Goal: Entertainment & Leisure: Browse casually

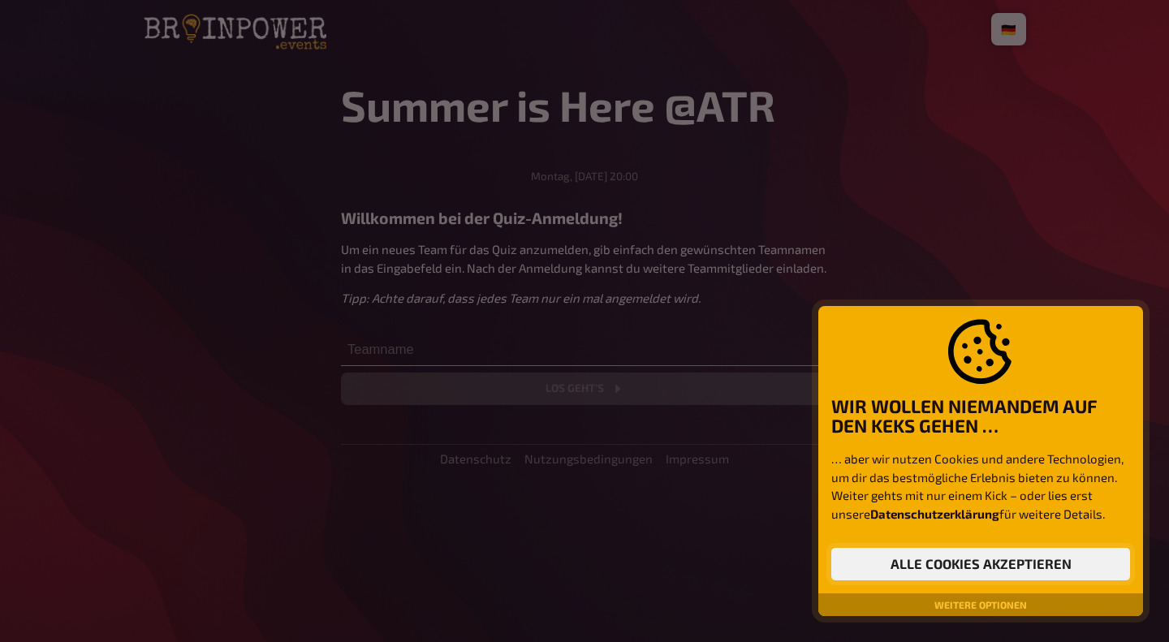
click at [956, 569] on button "Alle Cookies akzeptieren" at bounding box center [980, 564] width 299 height 32
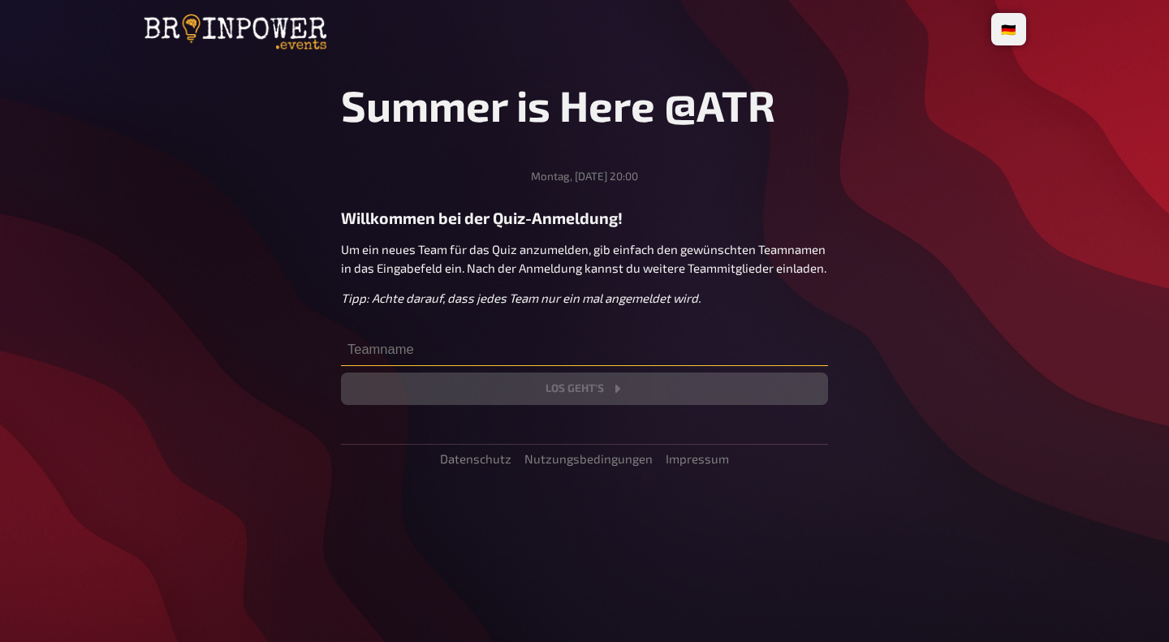
click at [449, 351] on input "text" at bounding box center [584, 350] width 487 height 32
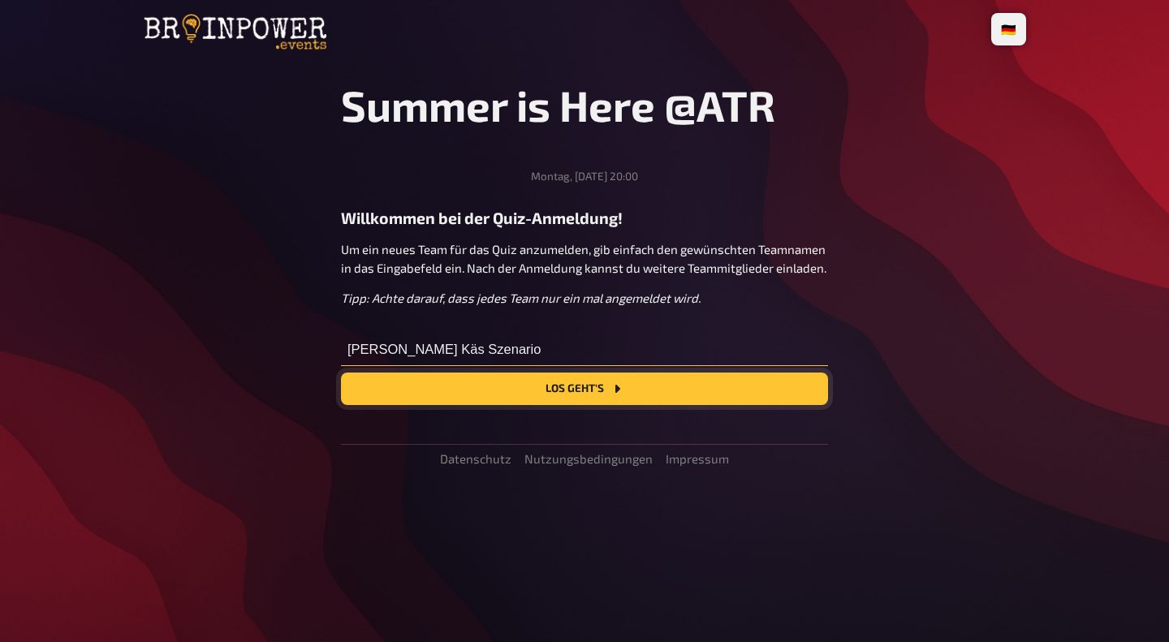
type input "[PERSON_NAME] Käs Szenario"
click at [605, 394] on button "Los geht's" at bounding box center [584, 388] width 487 height 32
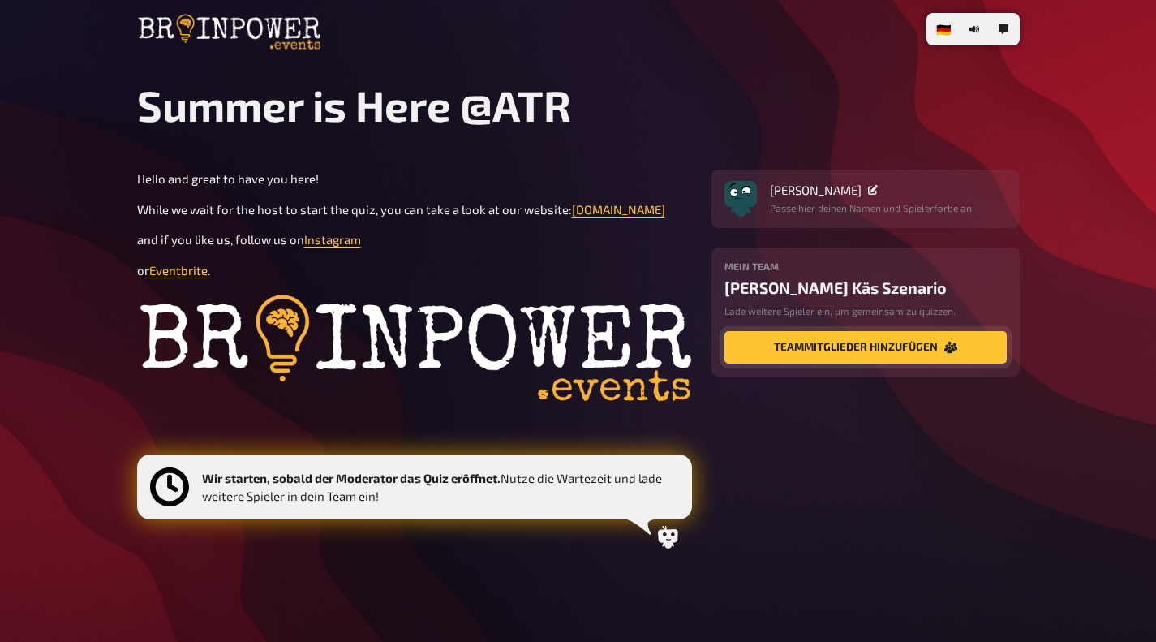
click at [870, 351] on button "Teammitglieder hinzufügen" at bounding box center [866, 347] width 282 height 32
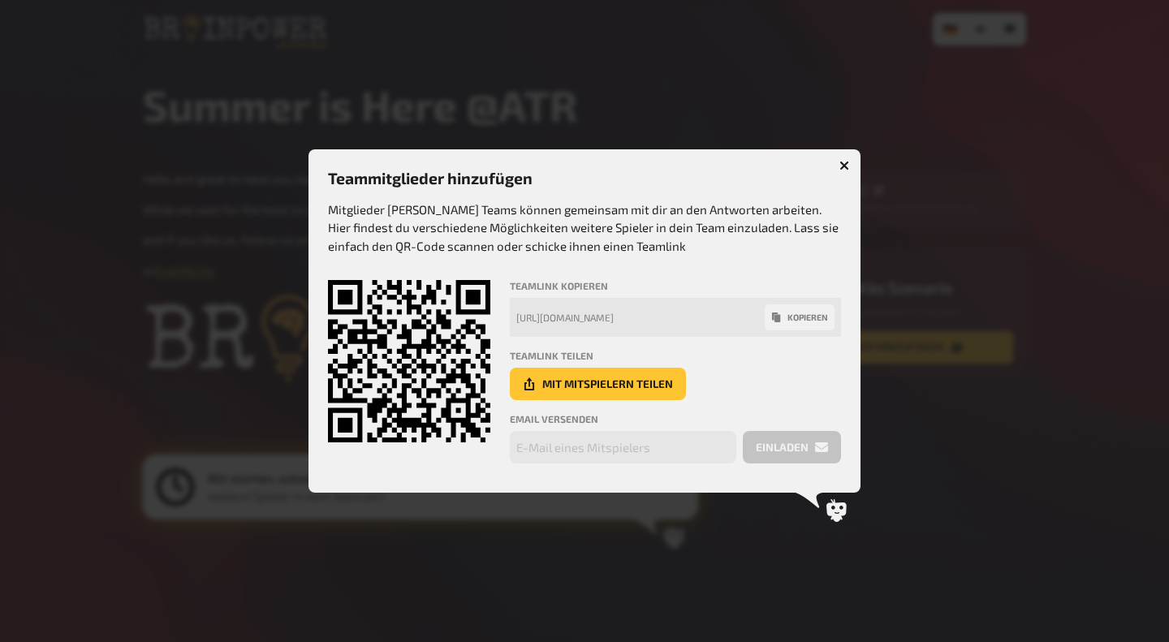
click at [844, 161] on icon "button" at bounding box center [844, 166] width 10 height 10
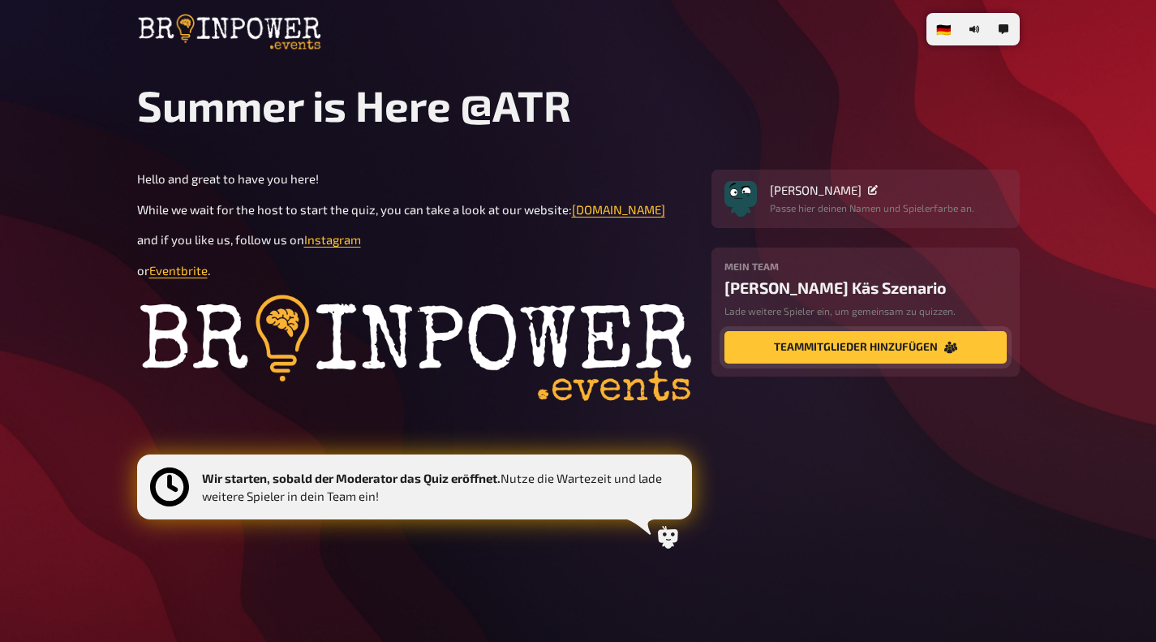
click at [879, 343] on button "Teammitglieder hinzufügen" at bounding box center [866, 347] width 282 height 32
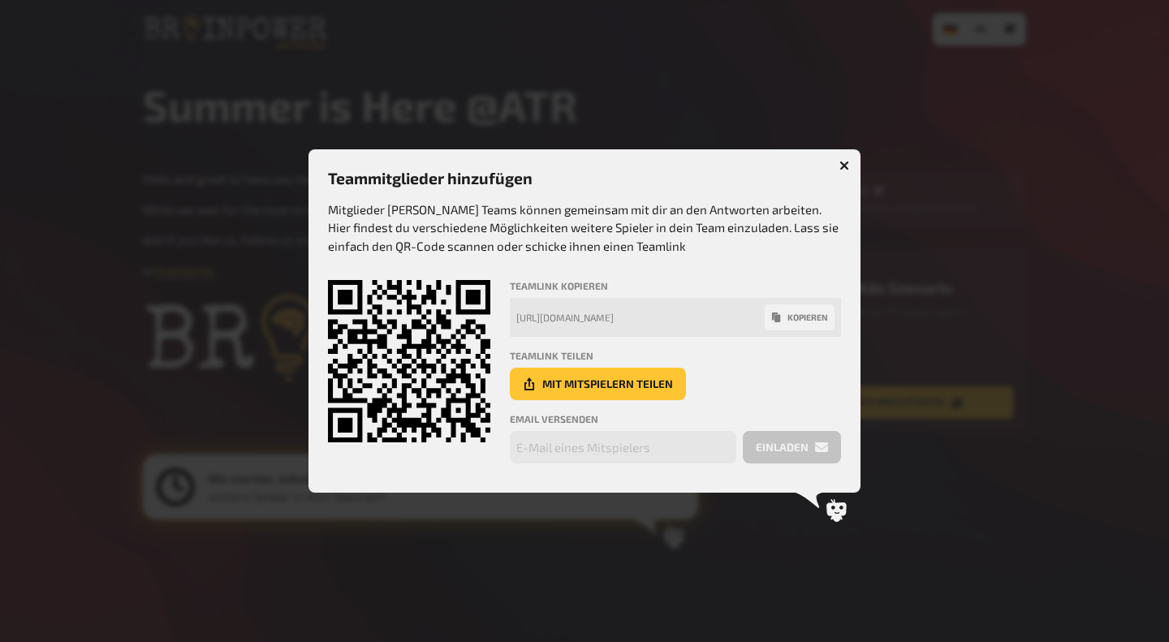
click at [846, 163] on icon "button" at bounding box center [844, 164] width 15 height 15
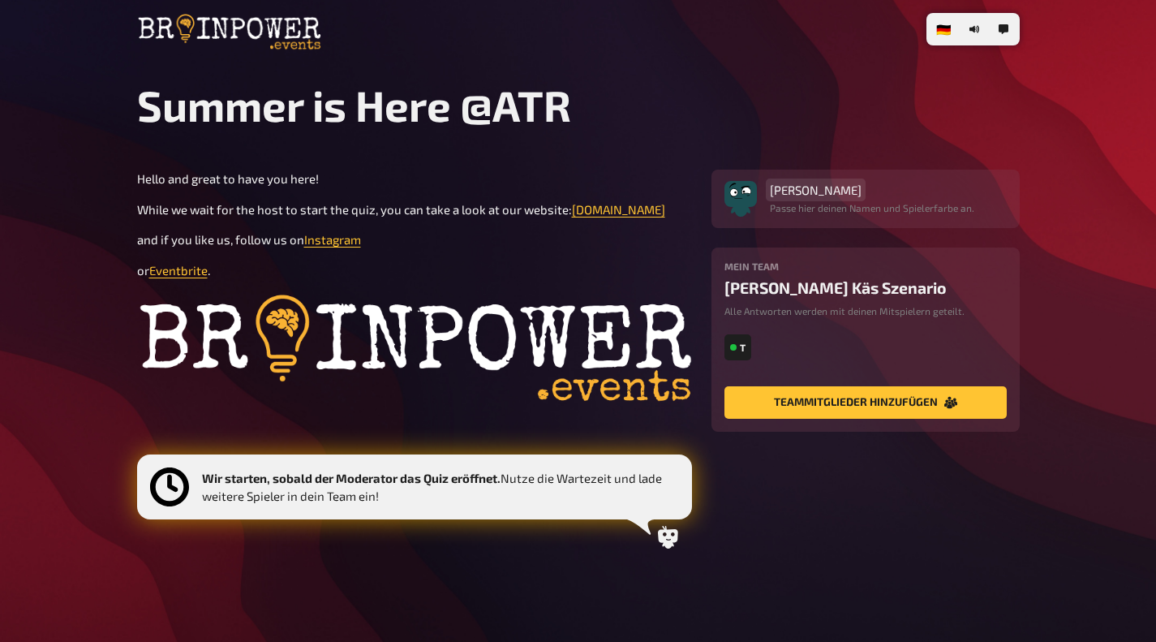
click at [812, 194] on span "[PERSON_NAME]" at bounding box center [816, 190] width 92 height 15
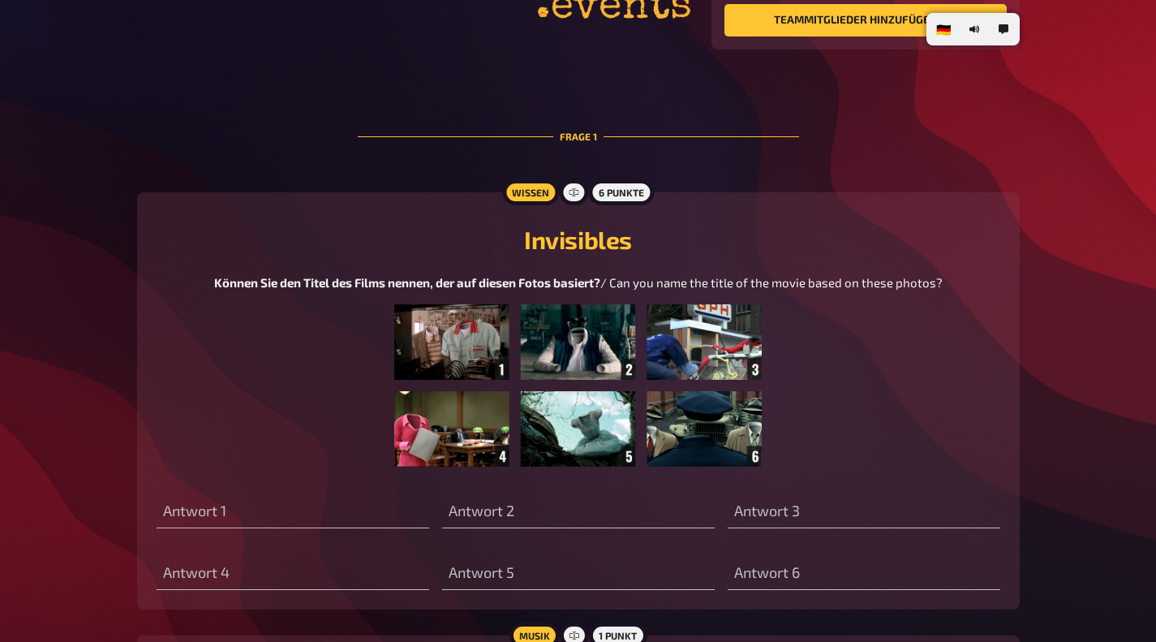
scroll to position [383, 0]
click at [459, 357] on img at bounding box center [578, 384] width 368 height 162
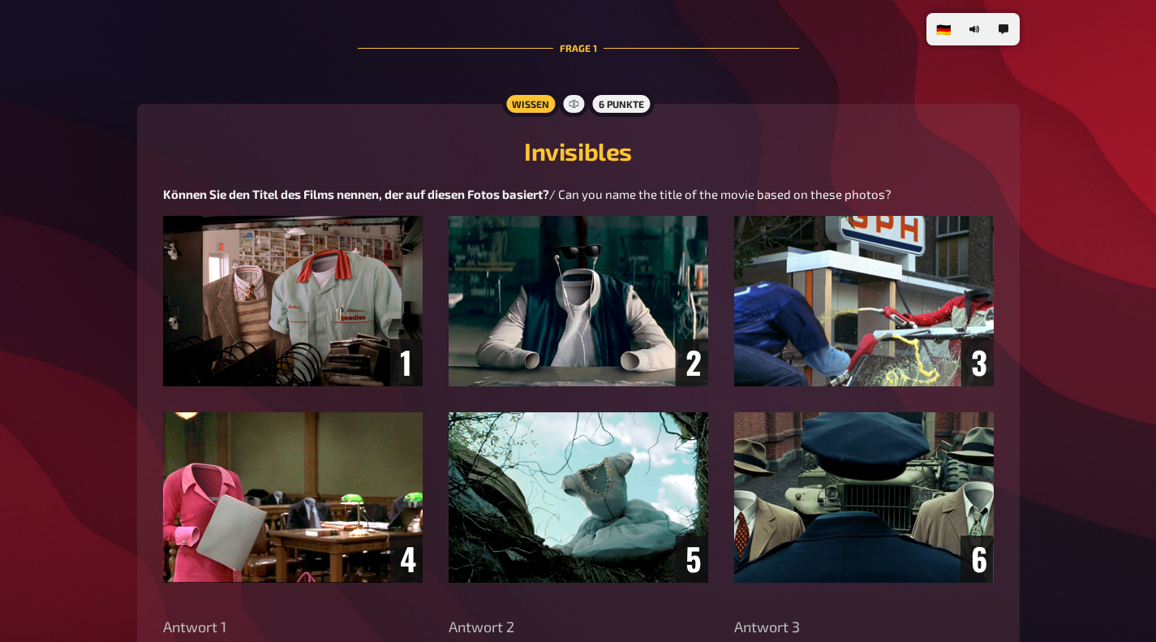
scroll to position [502, 0]
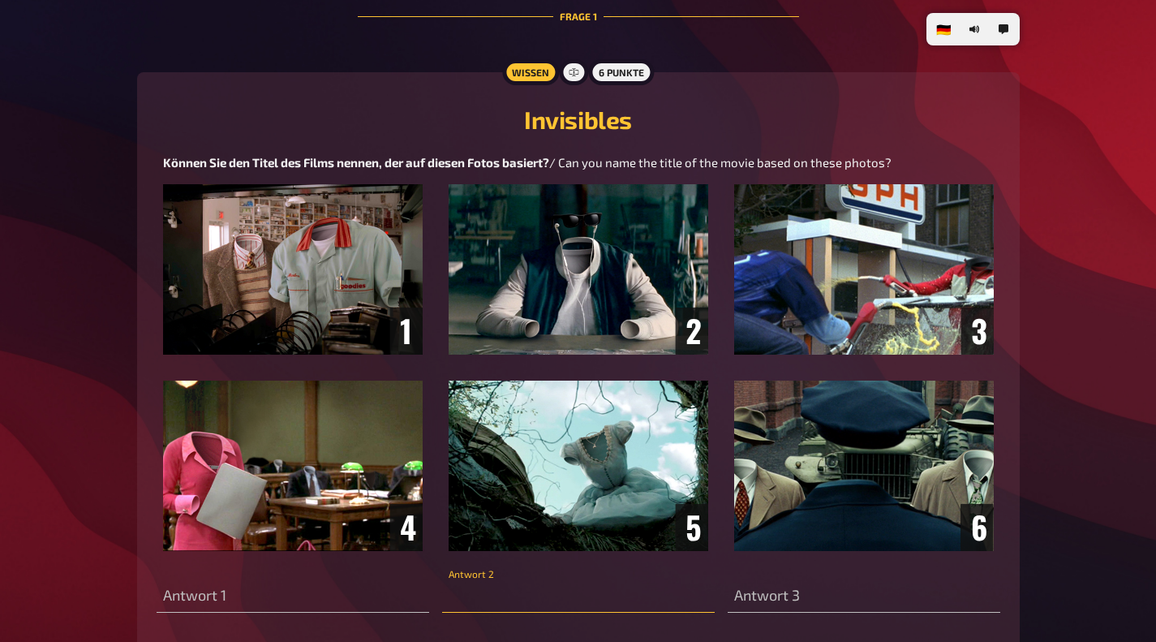
click at [496, 598] on input "text" at bounding box center [578, 596] width 273 height 32
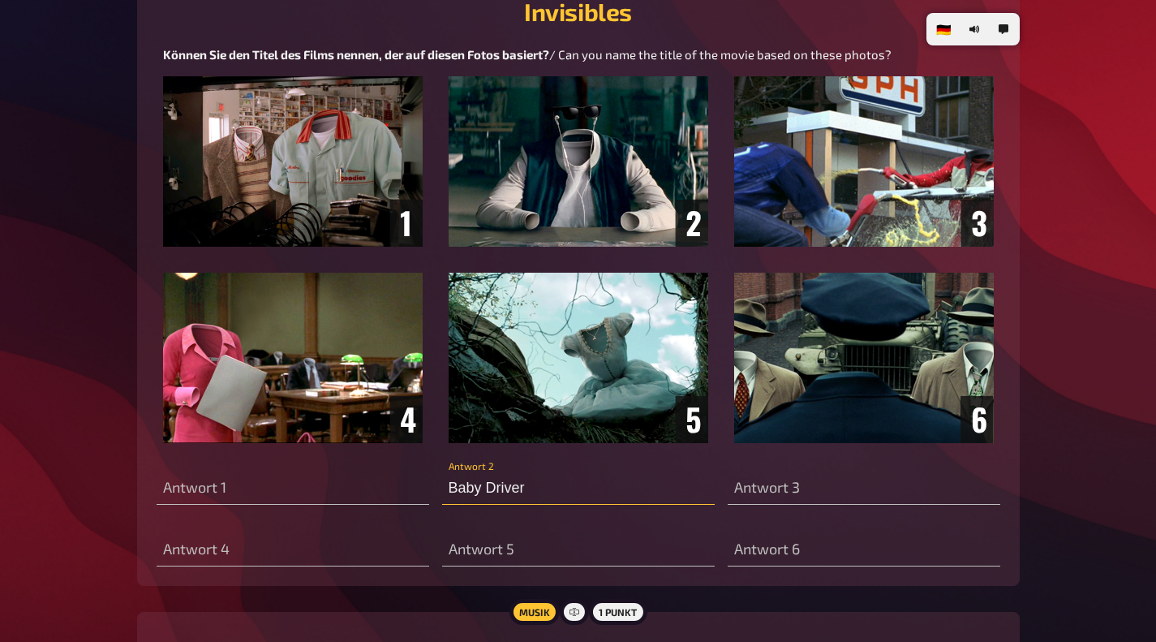
scroll to position [603, 0]
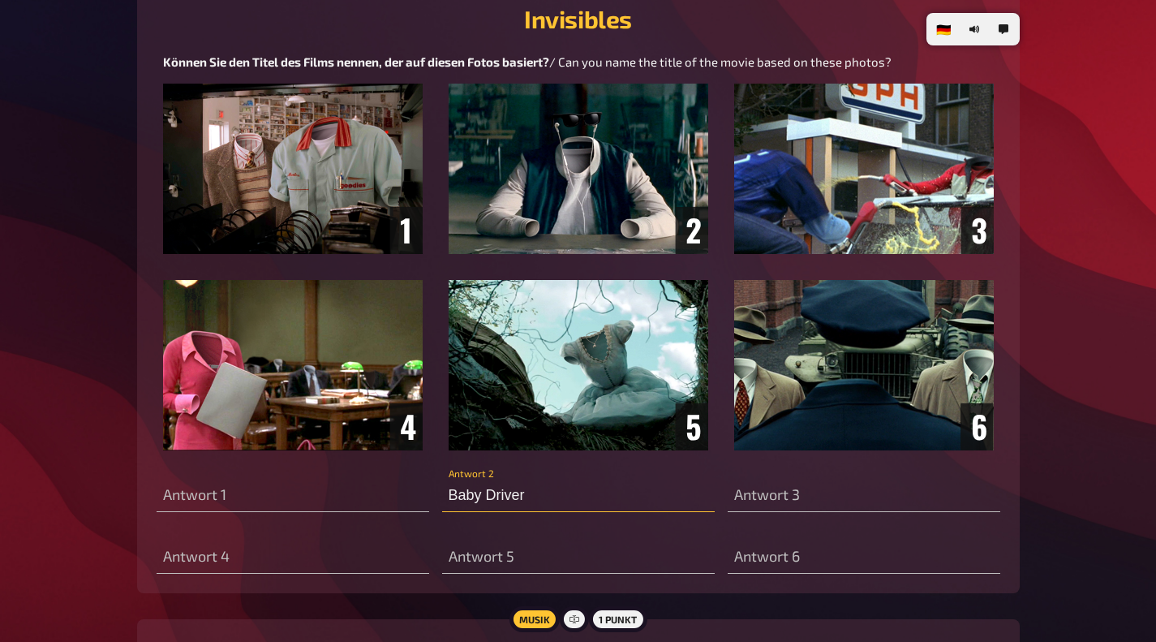
type input "Baby Driver"
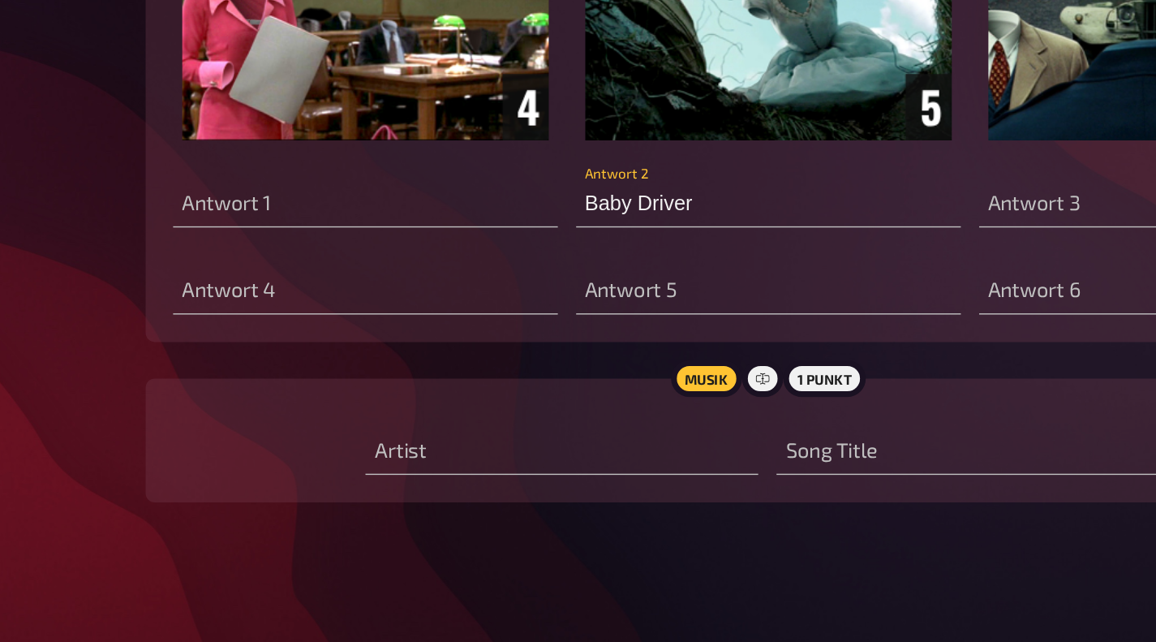
scroll to position [766, 0]
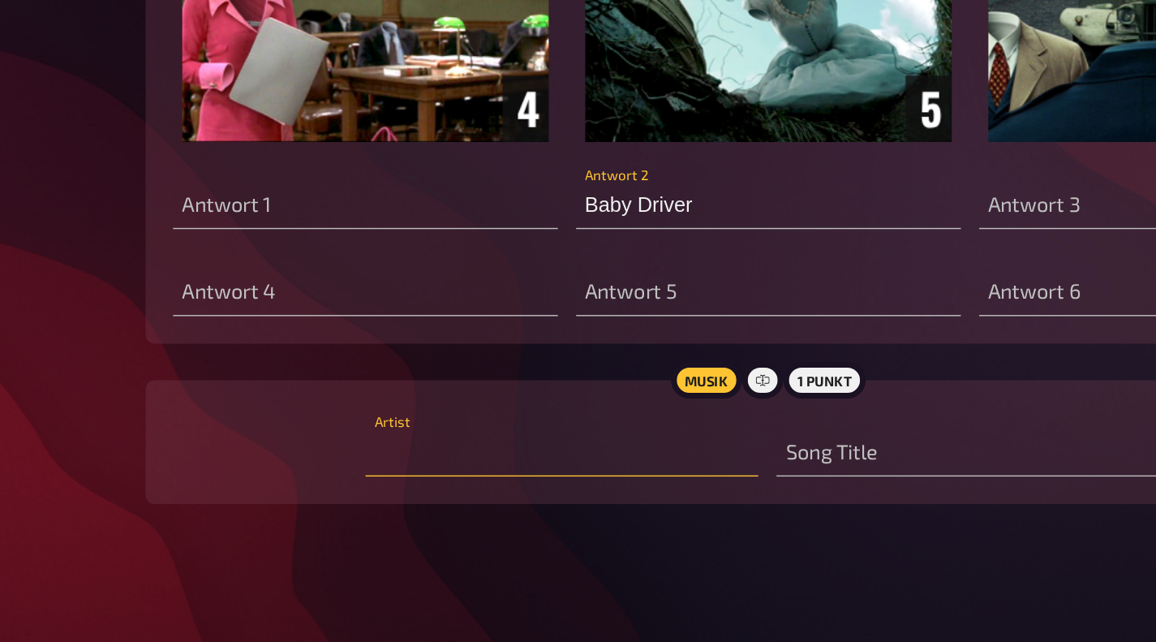
click at [322, 506] on input "text" at bounding box center [432, 508] width 278 height 32
type input "Black"
type input "Iro"
type input "Bla"
type input "Iron"
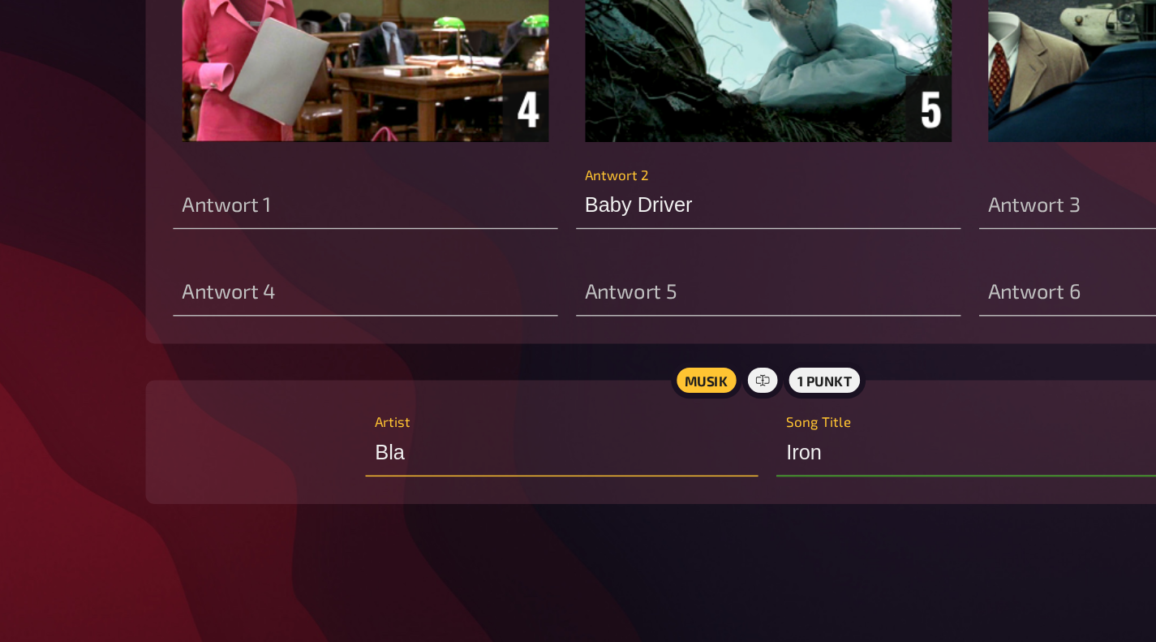
type input "Bl"
type input "Iron"
type input "B"
type input "Iron Man"
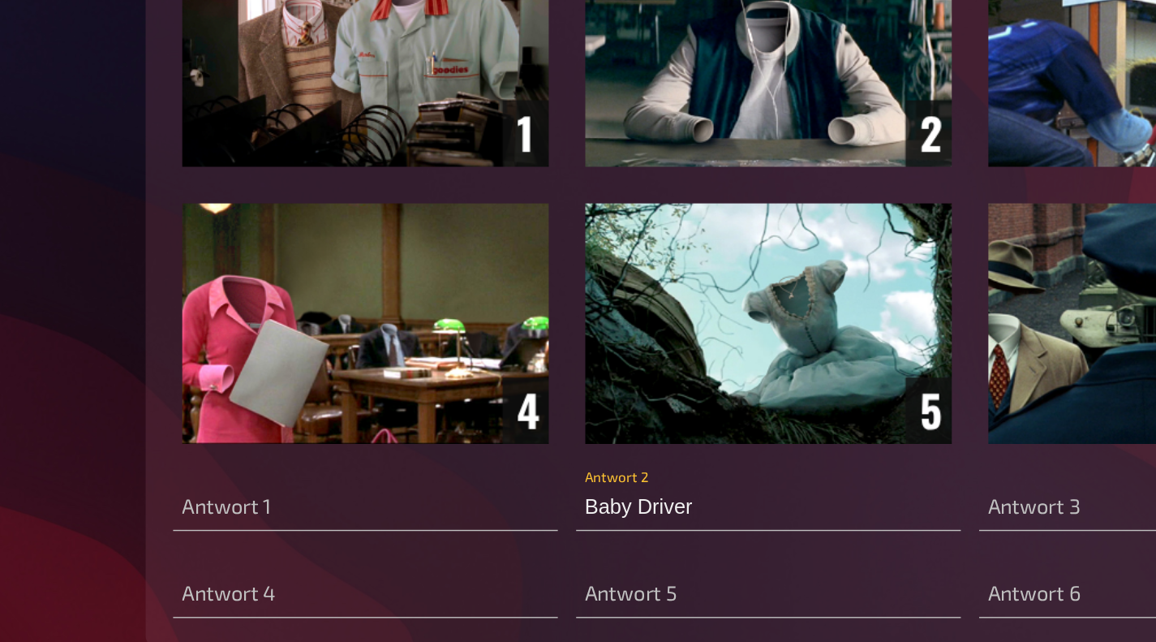
scroll to position [738, 0]
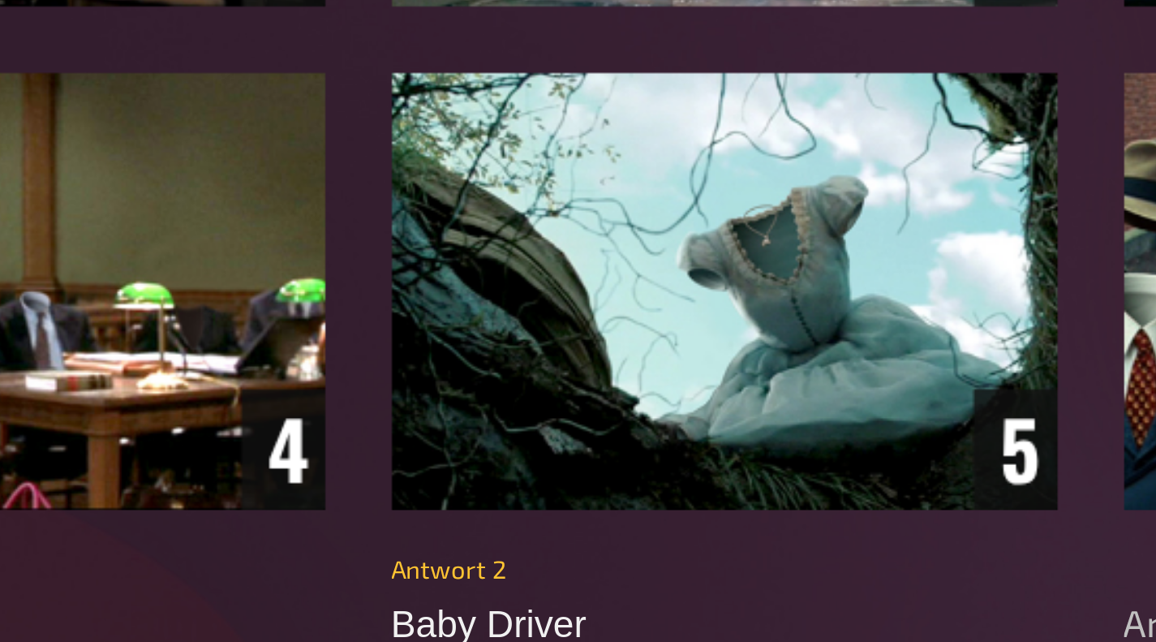
type input "Black Sabbath"
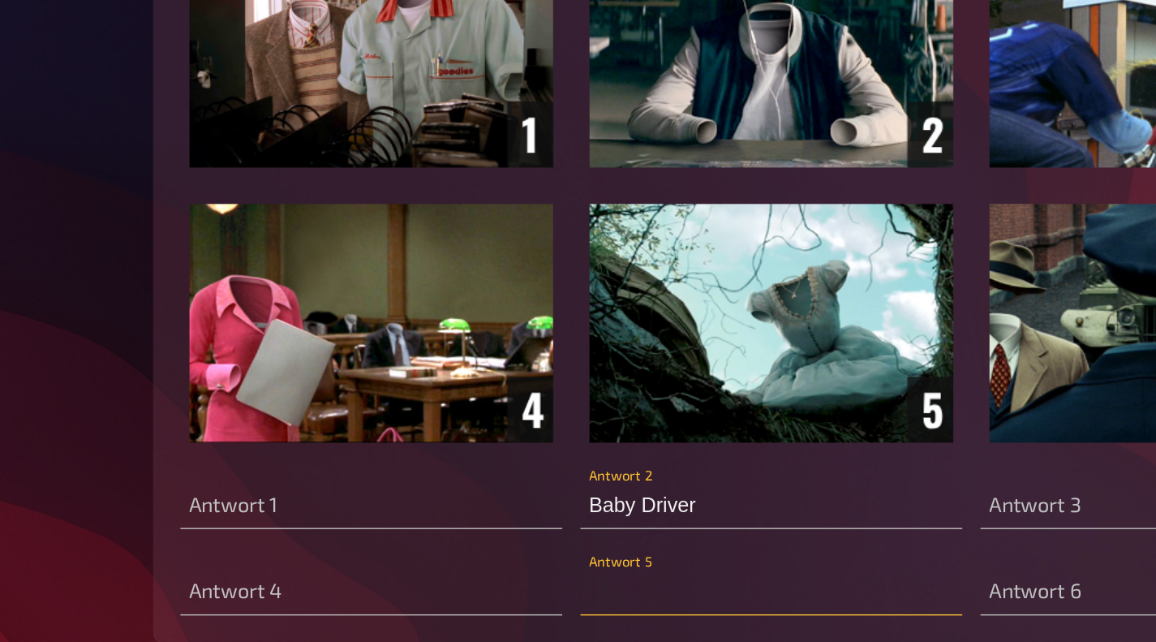
click at [532, 429] on input "text" at bounding box center [578, 423] width 273 height 32
type input "Nat"
type input "A"
type input "Natü"
type input "Al"
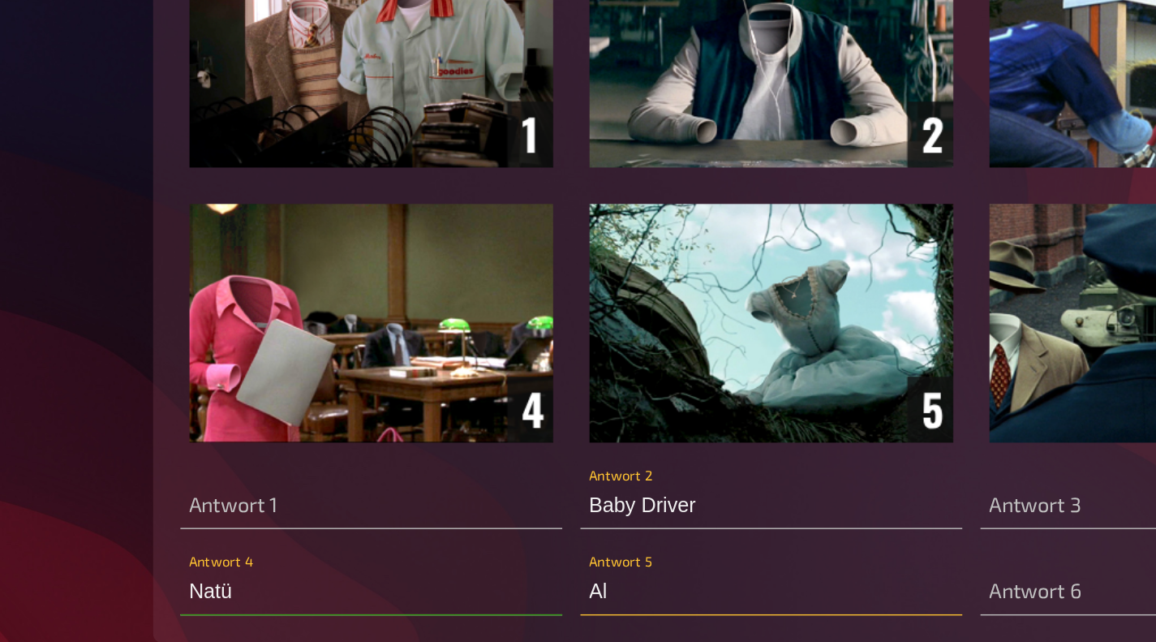
type input "Natür"
type input "[PERSON_NAME]"
type input "Natürl"
type input "[PERSON_NAME]"
type input "Natürlich"
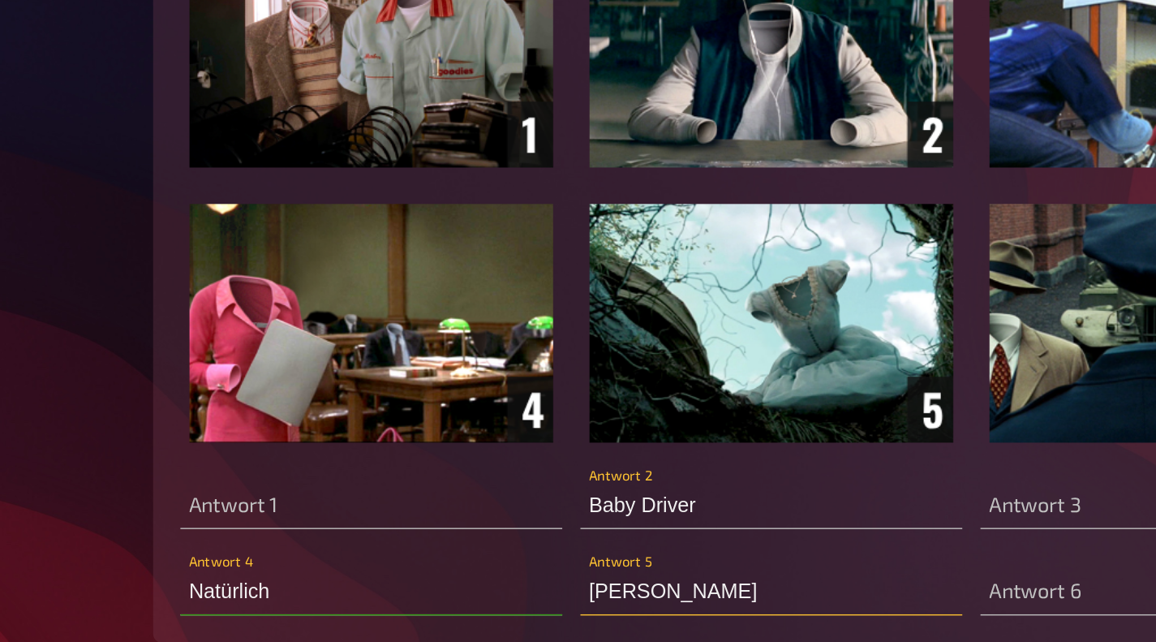
type input "[PERSON_NAME]"
type input "Natürlich"
type input "[PERSON_NAME]"
type input "Natürlich B"
type input "[PERSON_NAME]"
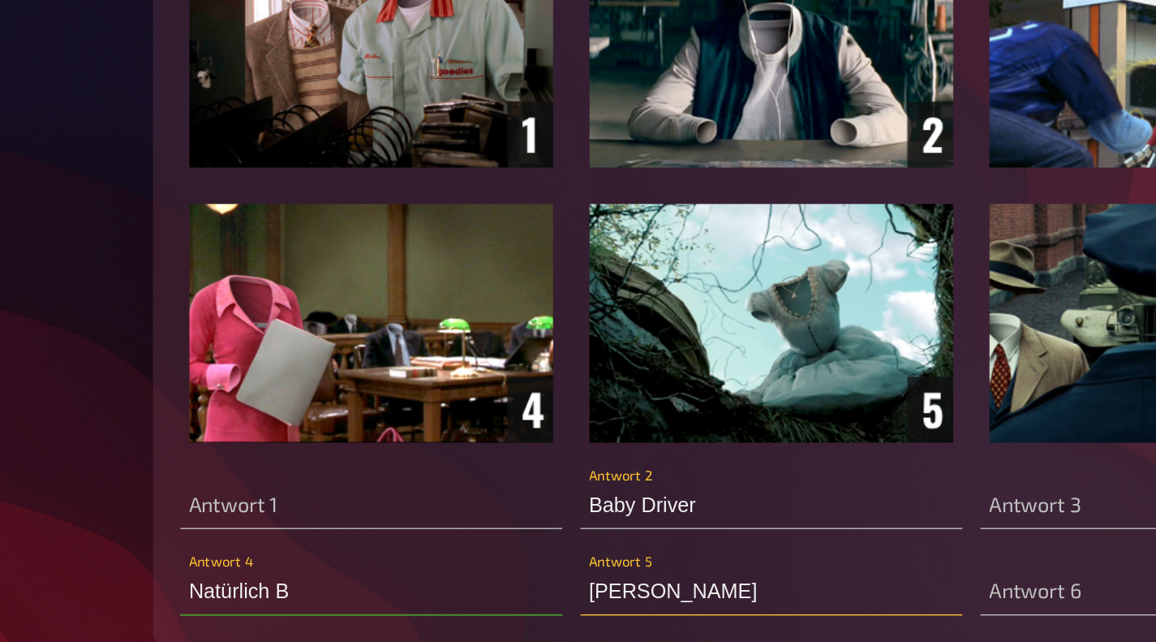
type input "Natürlich Bl"
type input "[PERSON_NAME] im"
type input "Natürlich Blon"
type input "[PERSON_NAME] im"
type input "Natürlich Blond"
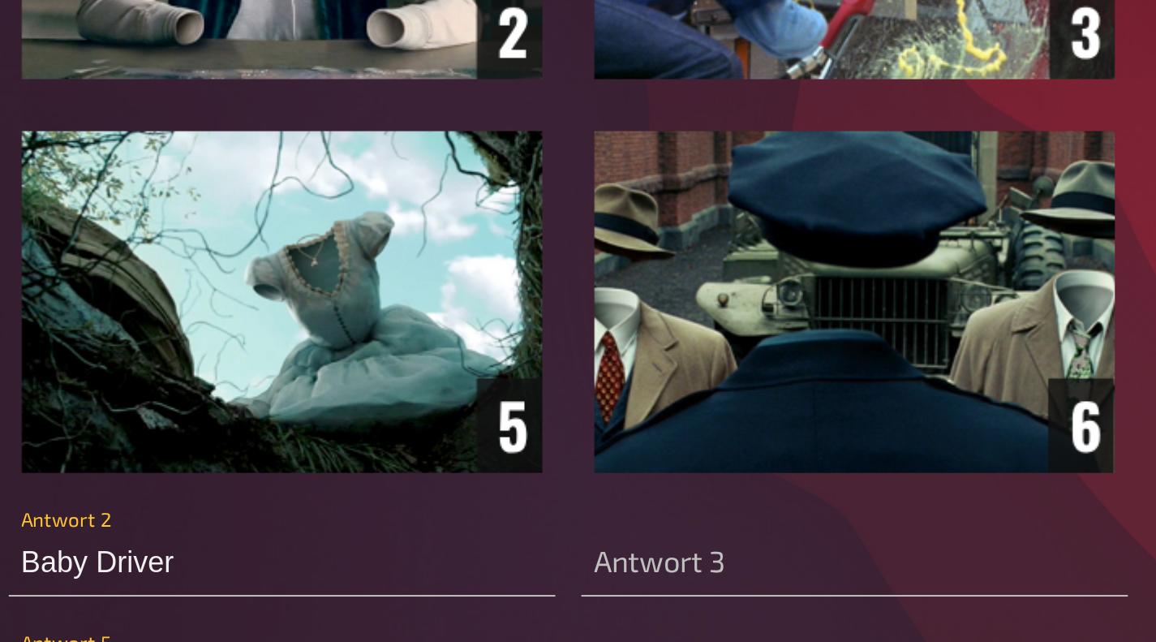
type input "[PERSON_NAME] im Wunderland"
click at [940, 255] on img at bounding box center [578, 132] width 831 height 367
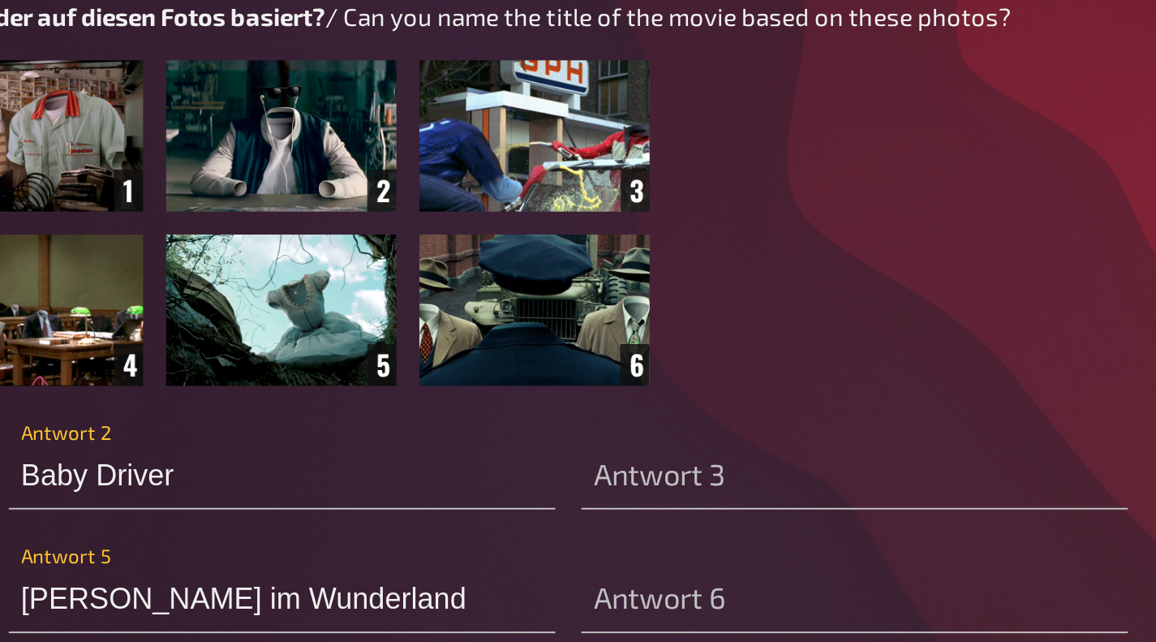
scroll to position [569, 0]
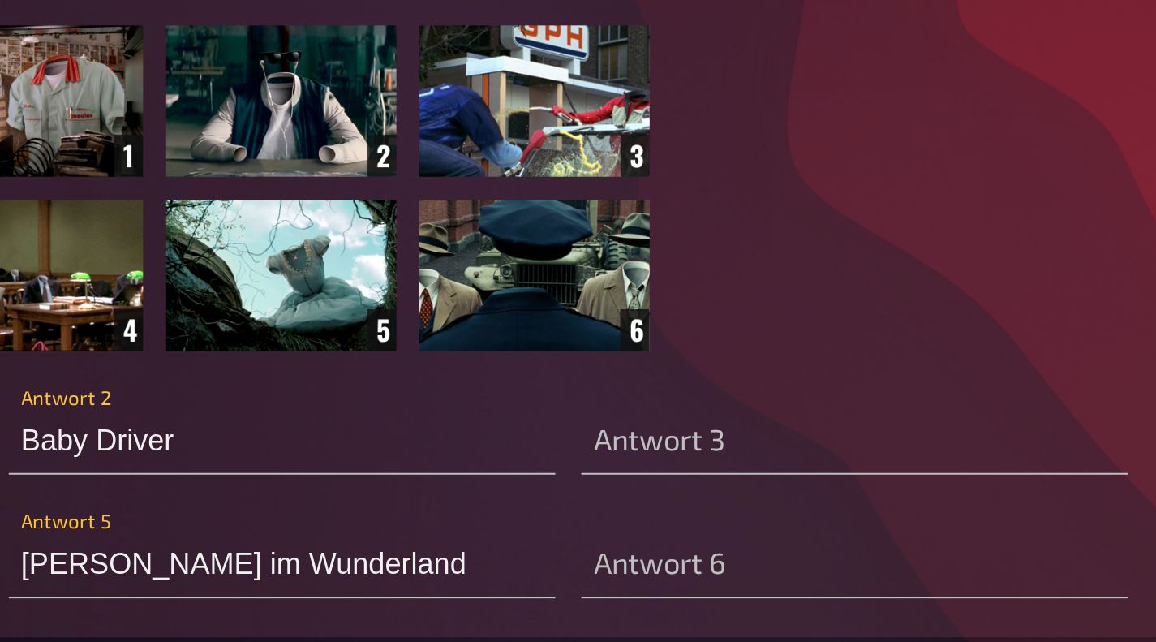
click at [698, 231] on img at bounding box center [578, 200] width 368 height 162
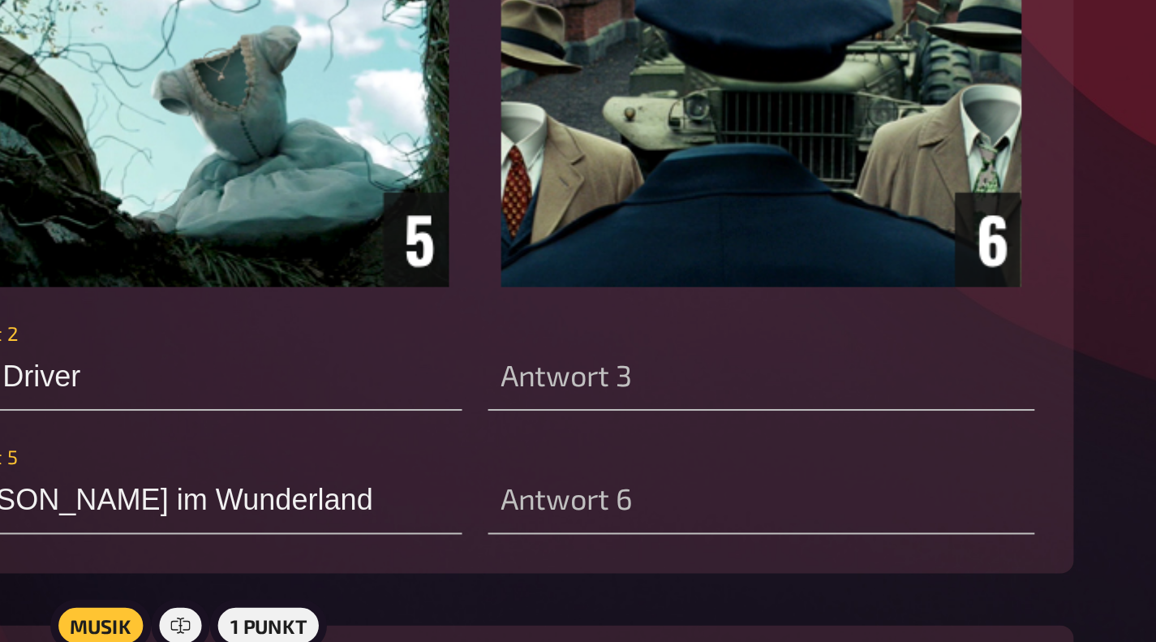
scroll to position [588, 0]
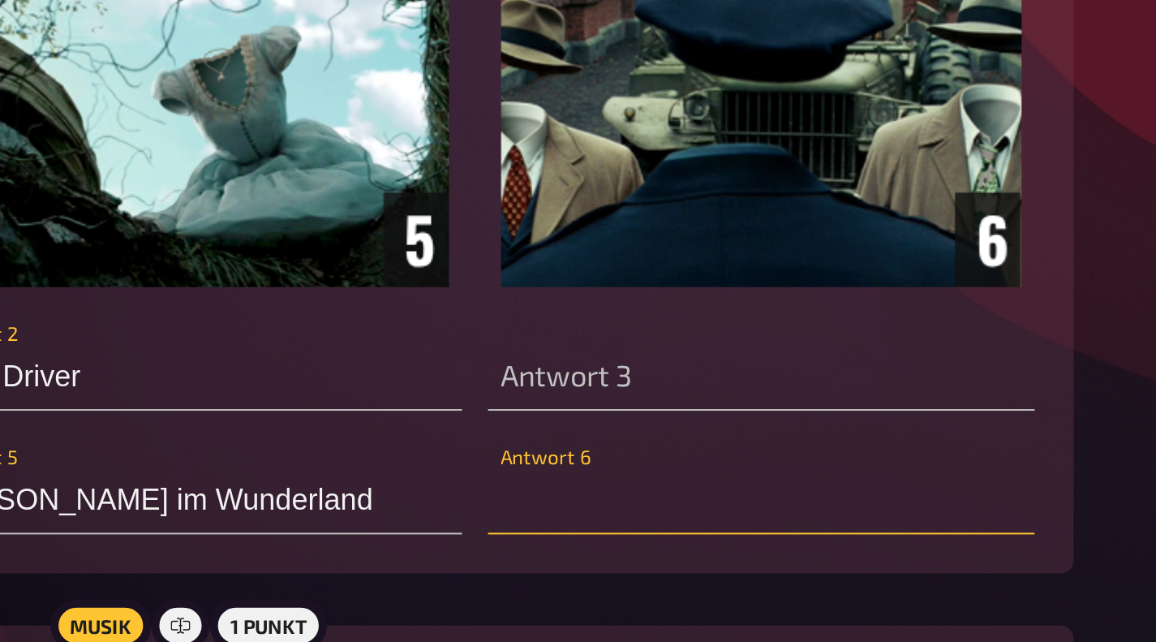
click at [836, 579] on input "text" at bounding box center [864, 572] width 273 height 32
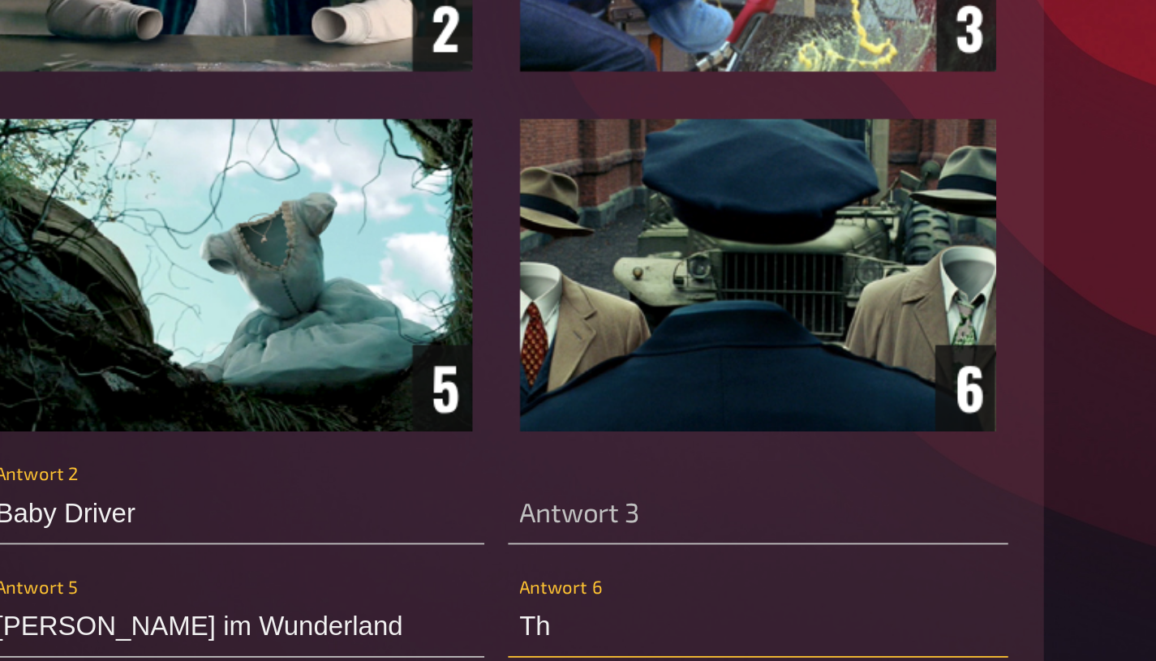
type input "T"
type input "[GEOGRAPHIC_DATA]"
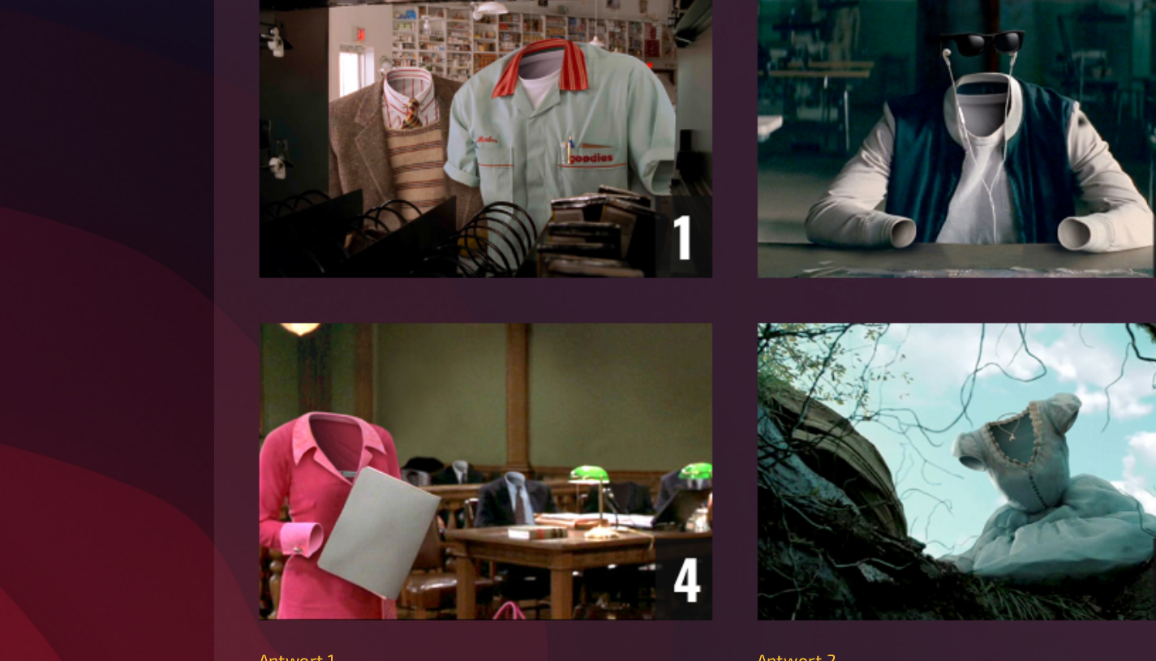
type input "Napoleon Dynamite"
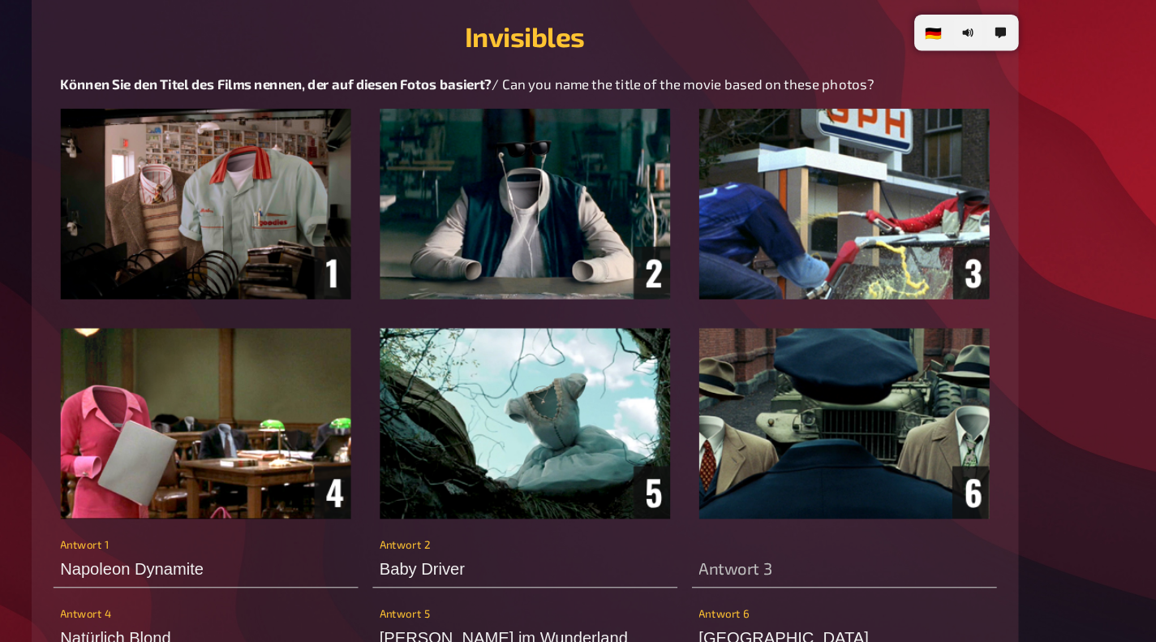
scroll to position [561, 0]
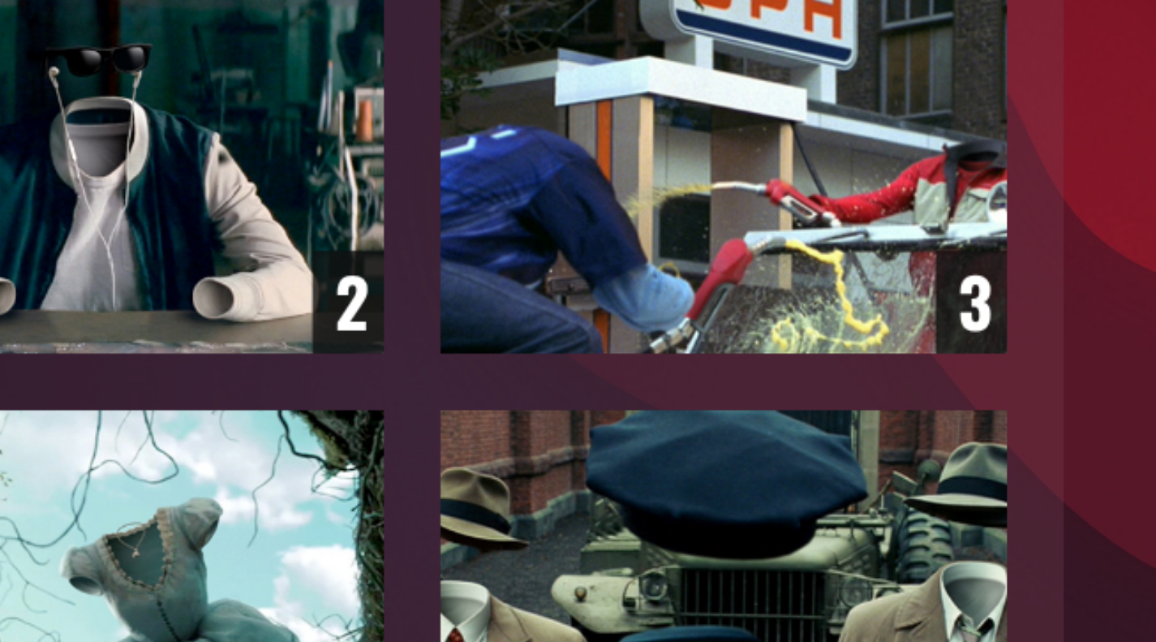
type input "[GEOGRAPHIC_DATA]"
click at [927, 277] on img at bounding box center [578, 309] width 831 height 367
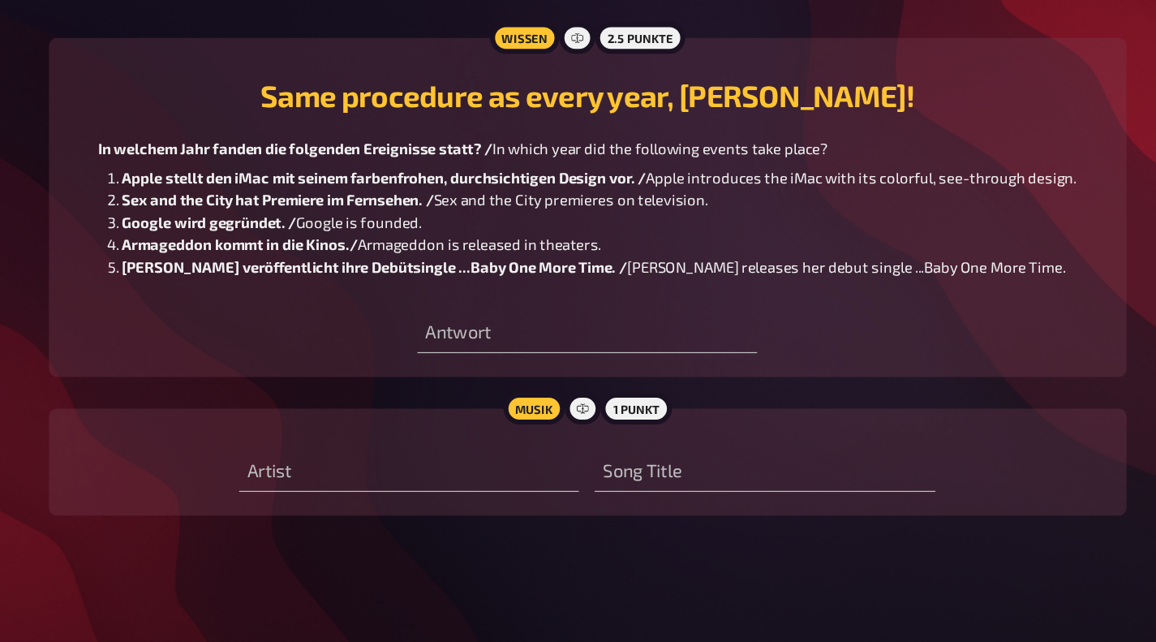
scroll to position [1089, 0]
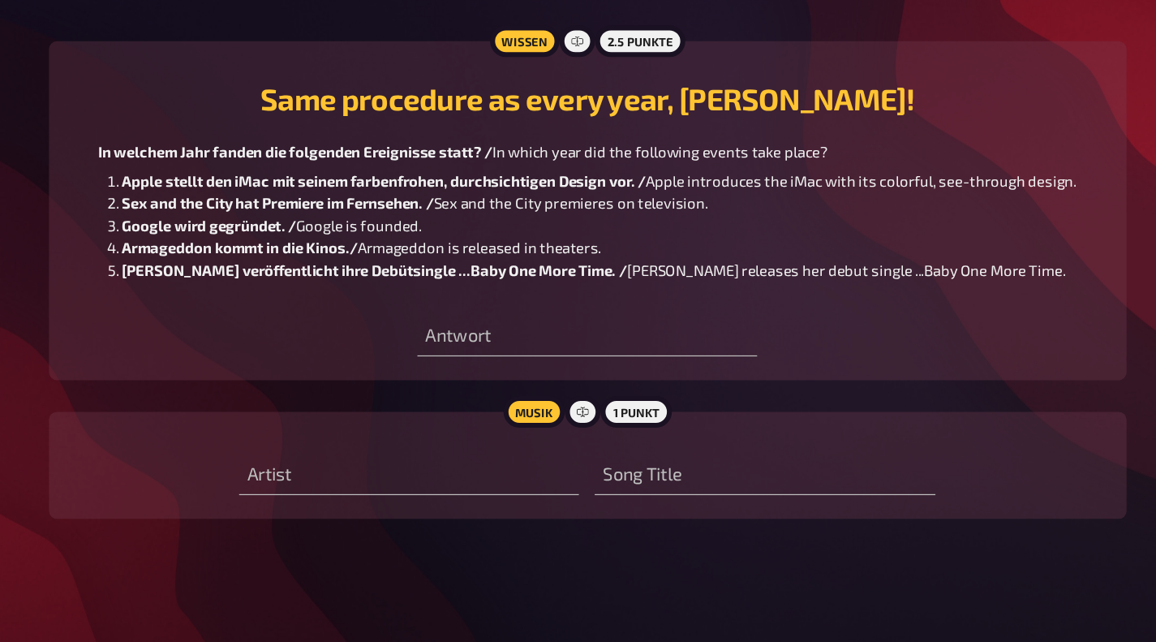
type input "O"
type input "The Offspring"
type input "All I Want"
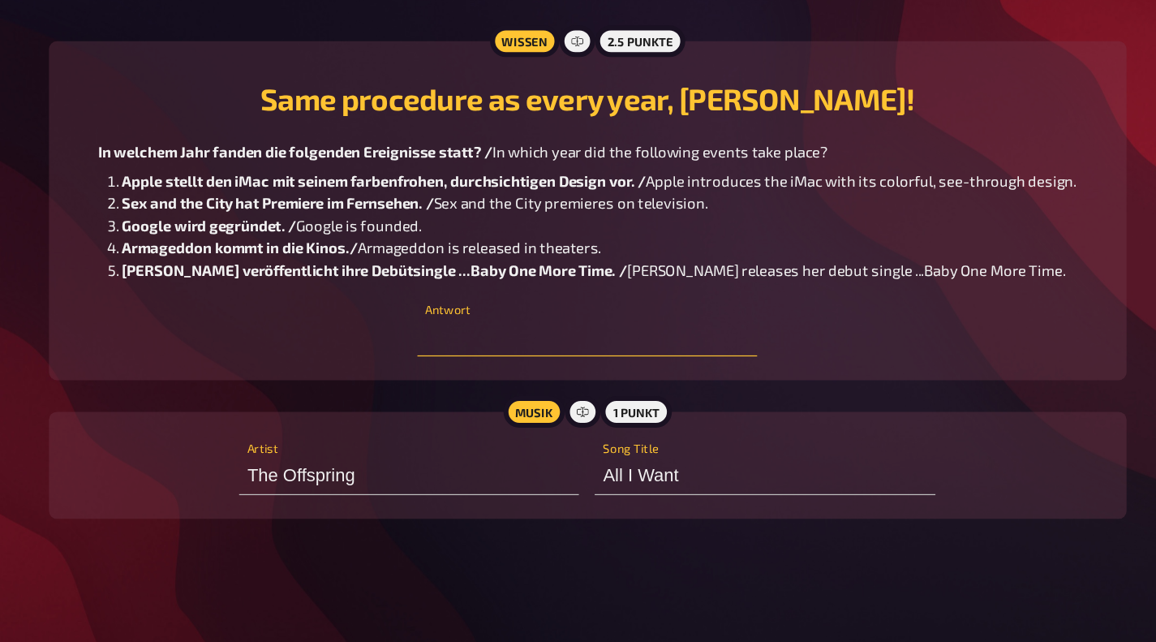
click at [472, 394] on input "text" at bounding box center [578, 388] width 278 height 32
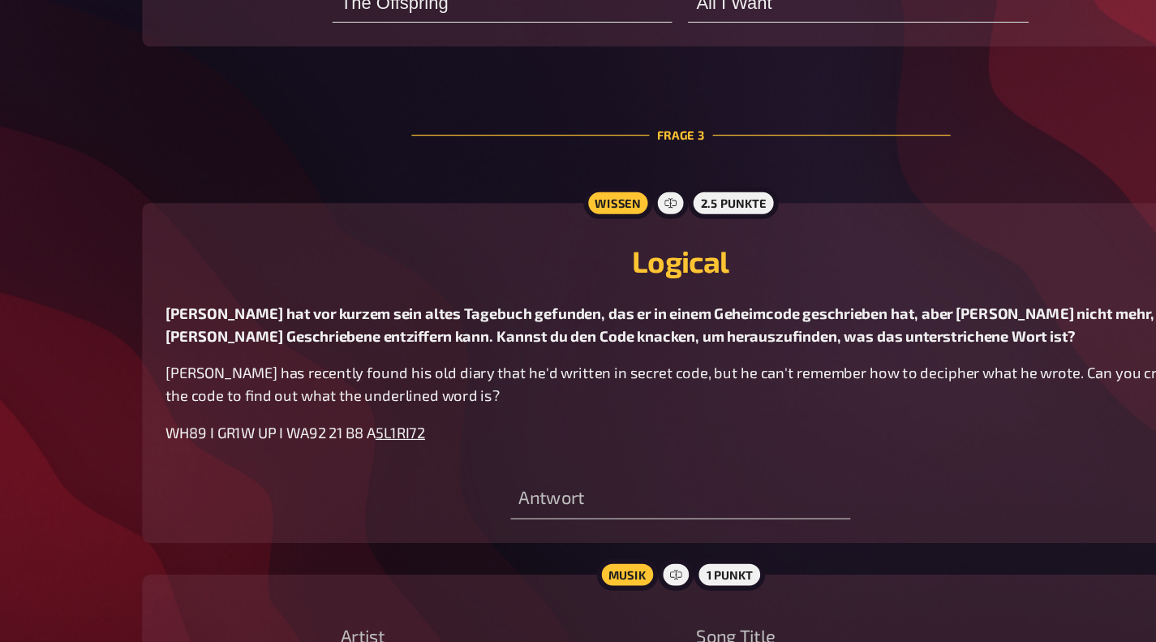
scroll to position [1471, 0]
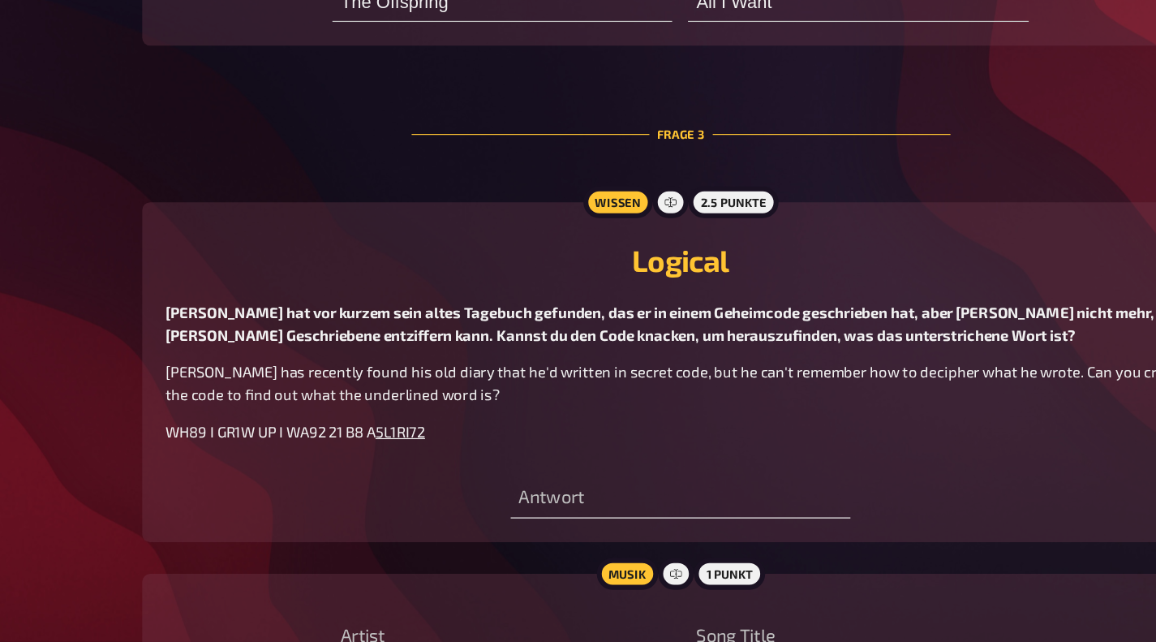
type input "1995"
click at [468, 527] on input "text" at bounding box center [578, 524] width 278 height 32
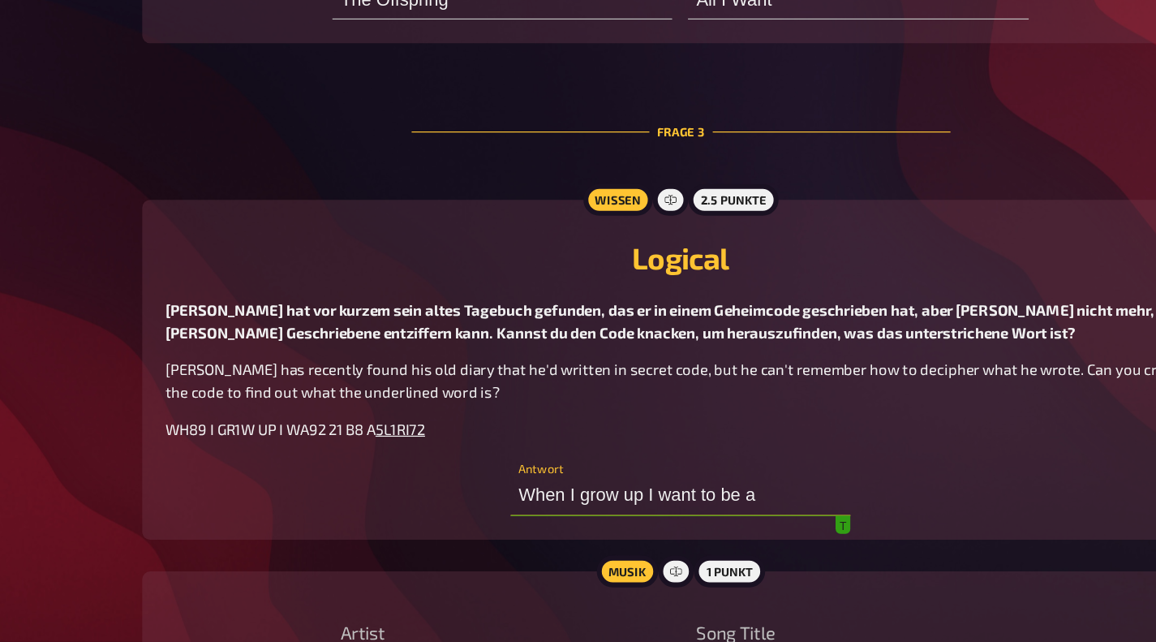
scroll to position [1473, 0]
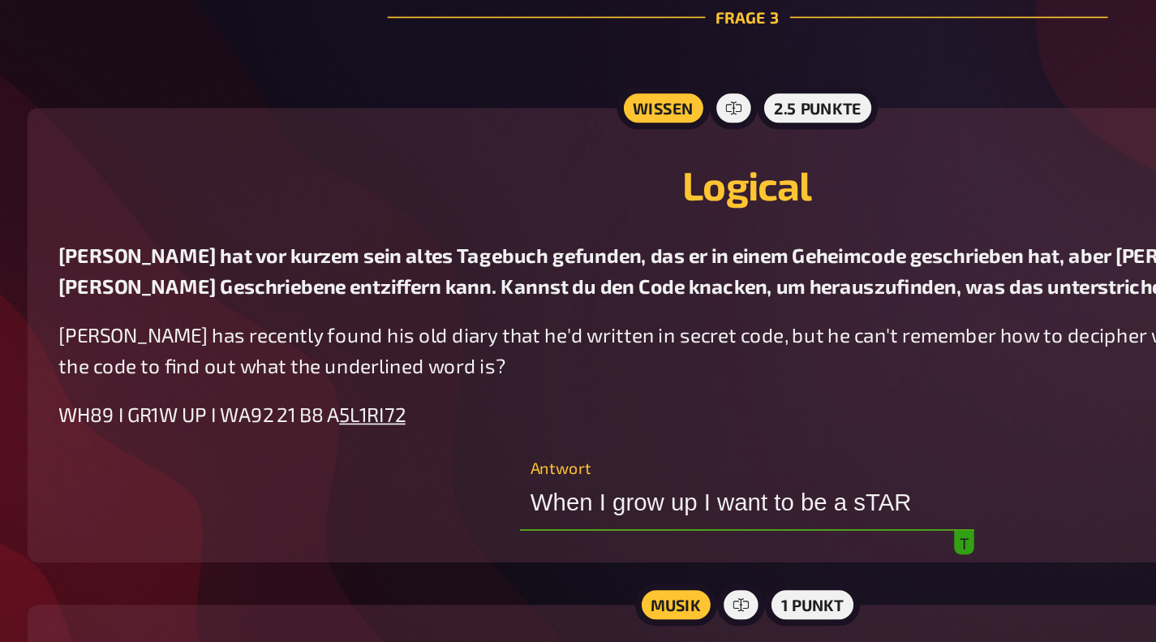
type input "When I grow up I want to be a sTAR"
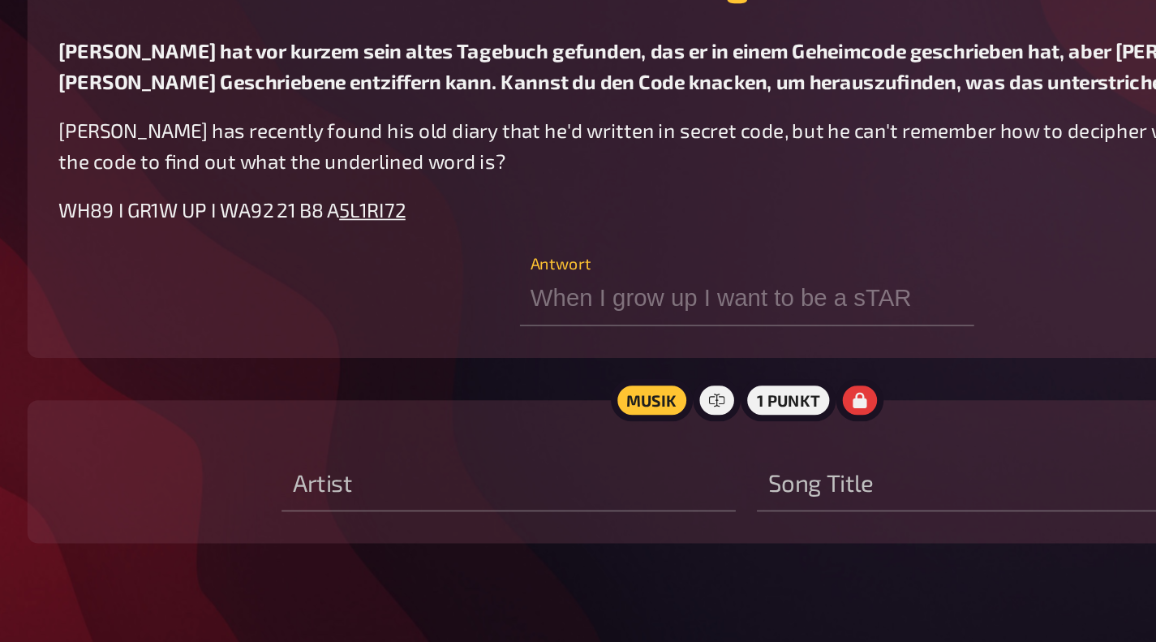
scroll to position [1566, 0]
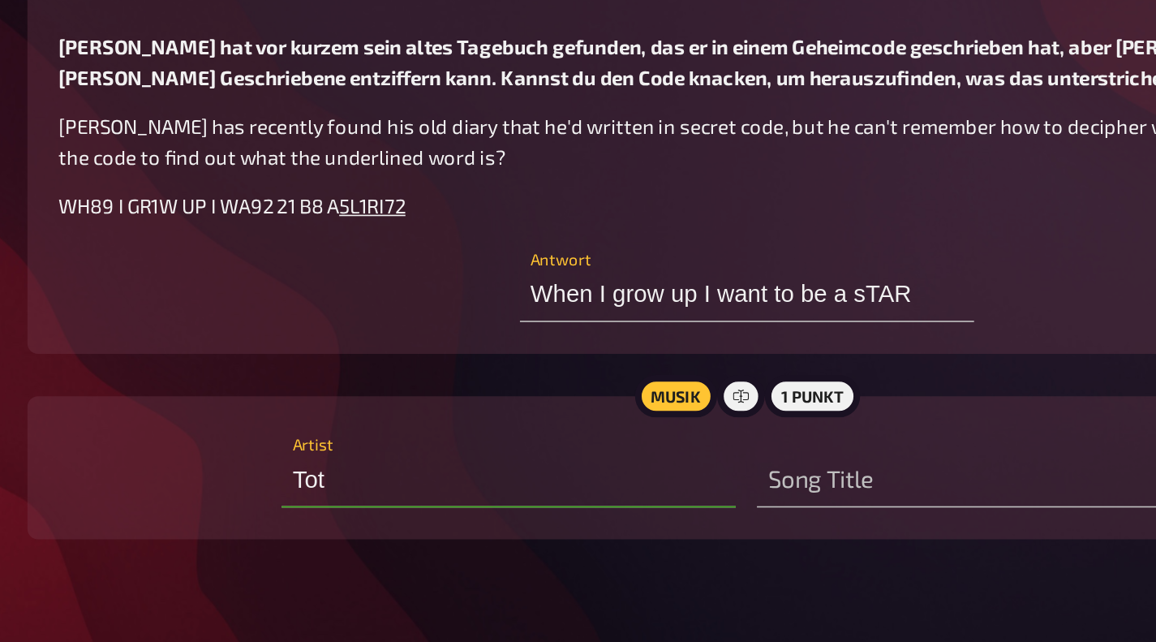
type input "Toto"
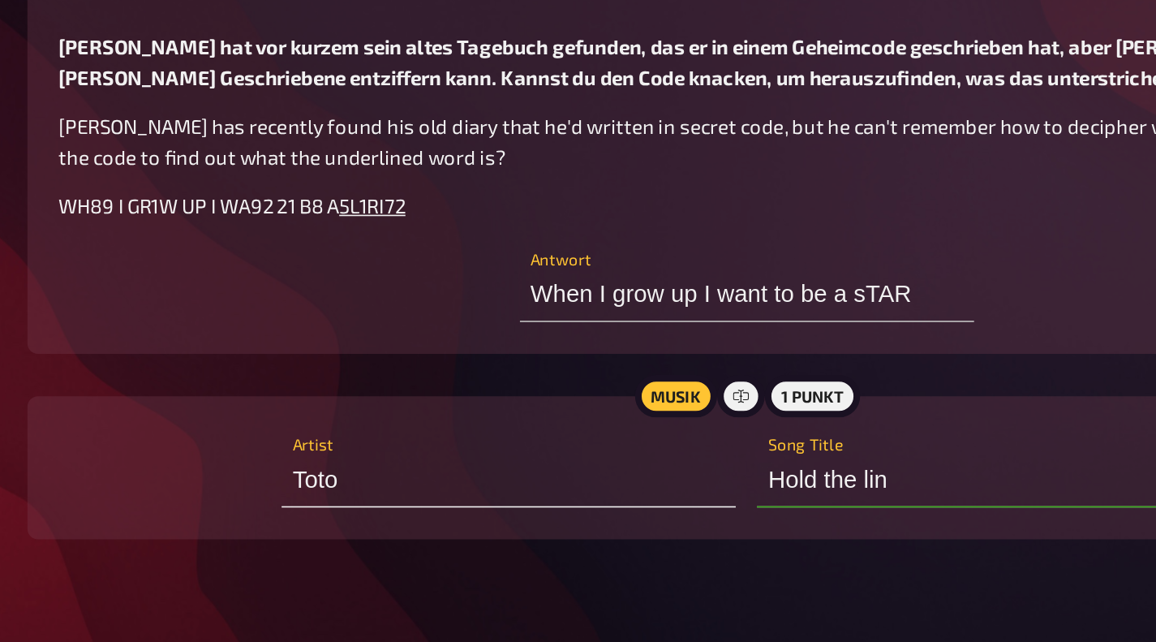
type input "Hold the line"
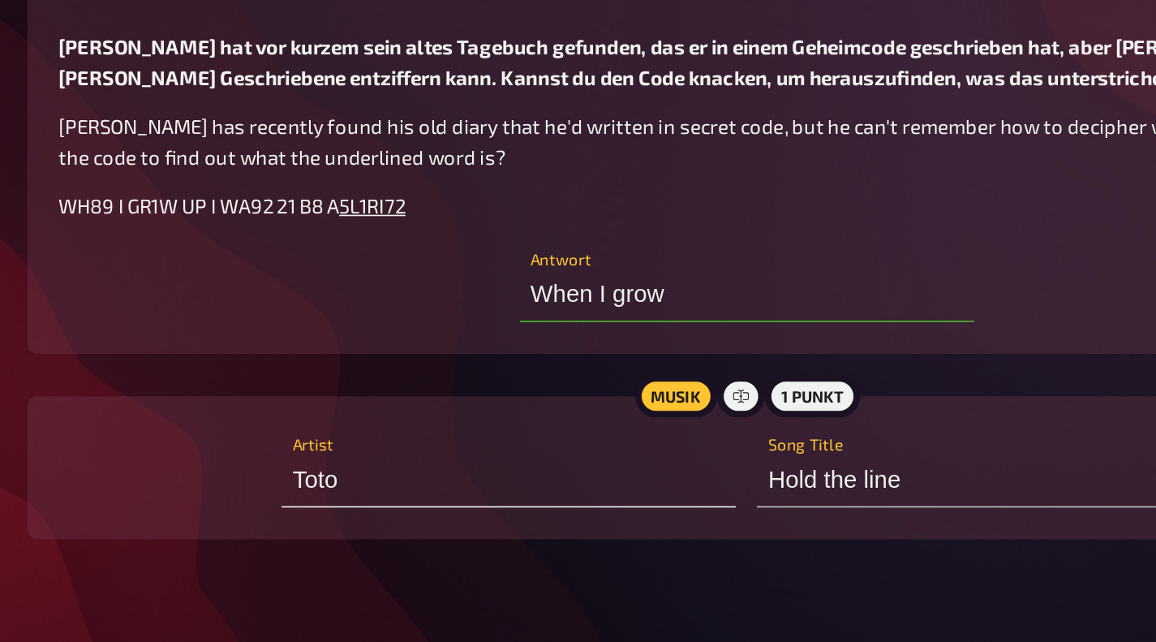
type input "When I"
click at [497, 431] on input "..ORI.T" at bounding box center [578, 429] width 278 height 32
type input "."
type input "w"
type input "Florist"
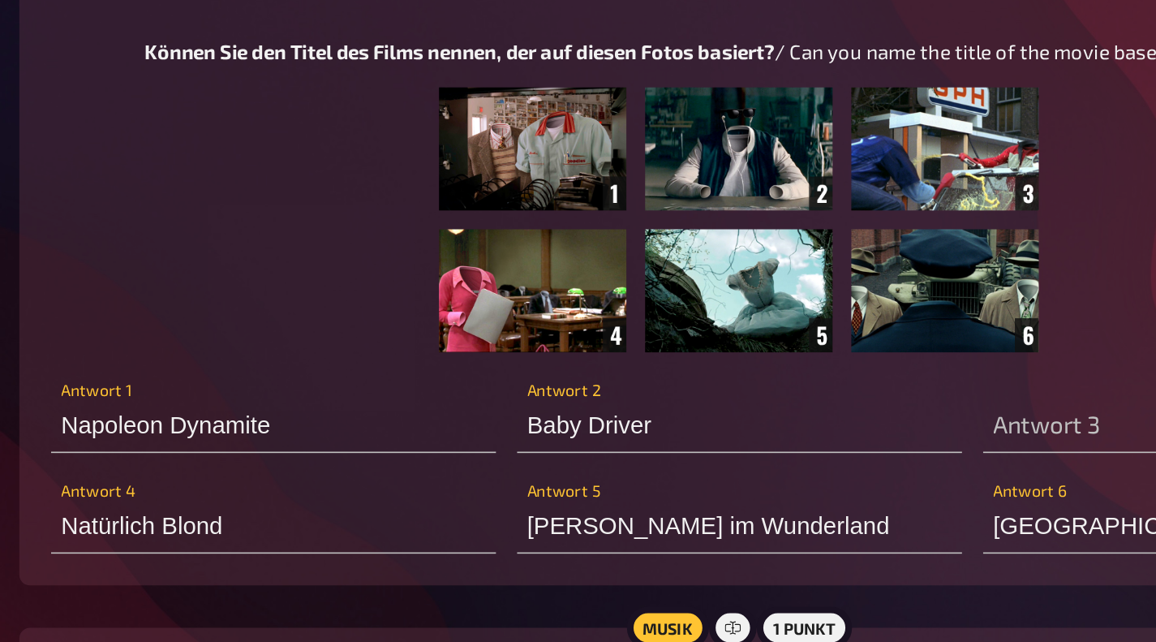
scroll to position [632, 0]
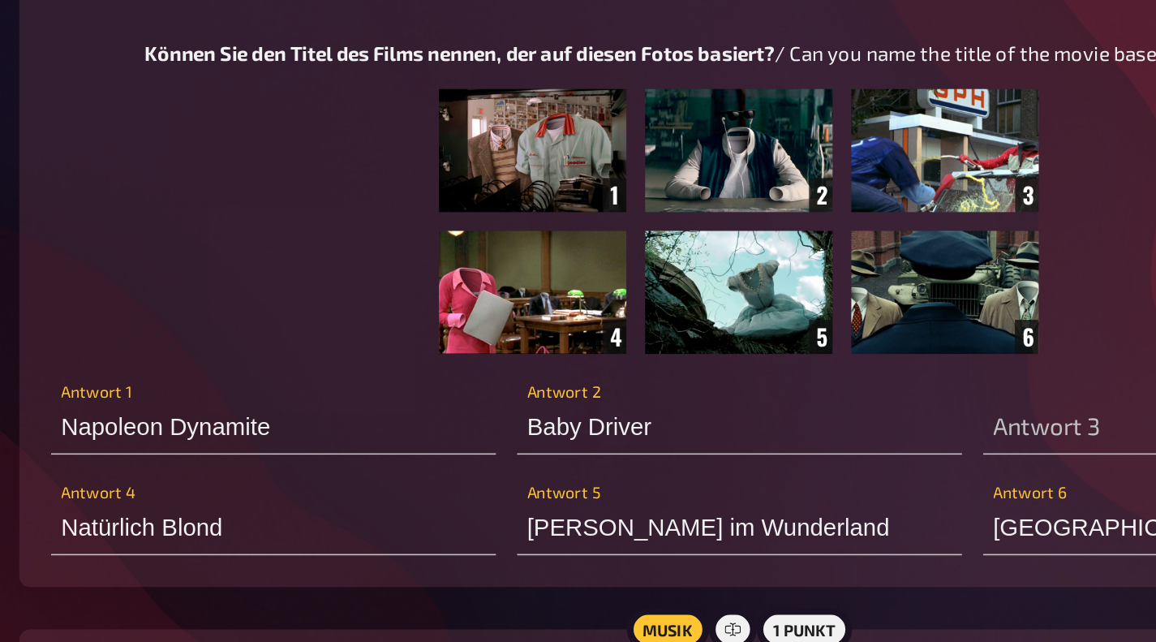
click at [631, 174] on img at bounding box center [578, 135] width 368 height 162
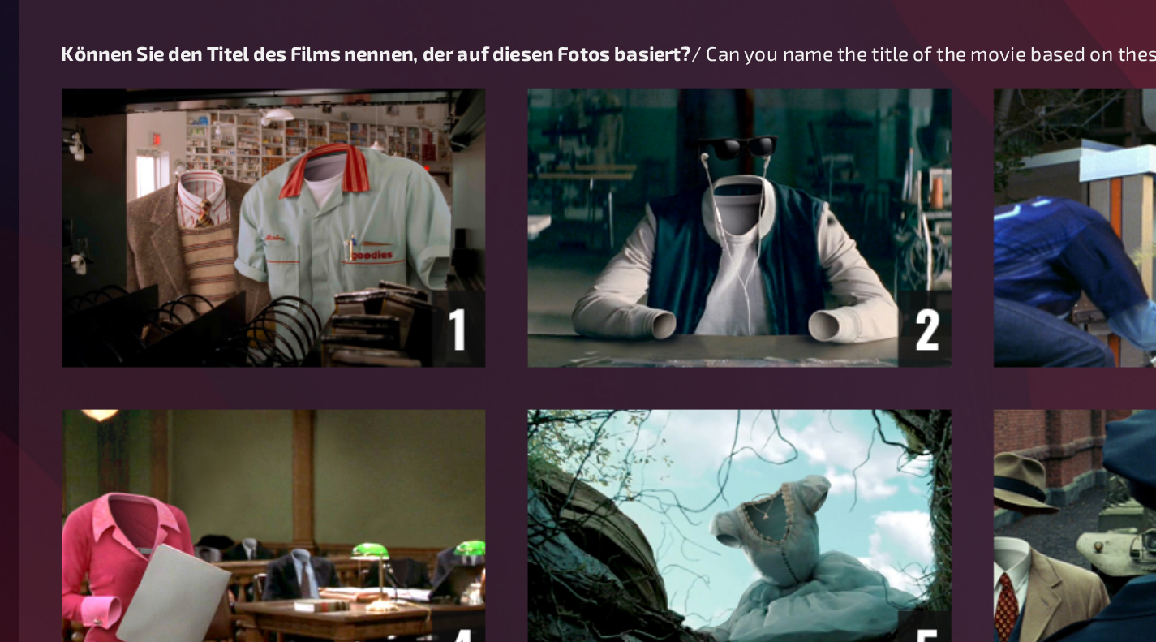
click at [631, 174] on img at bounding box center [578, 237] width 831 height 367
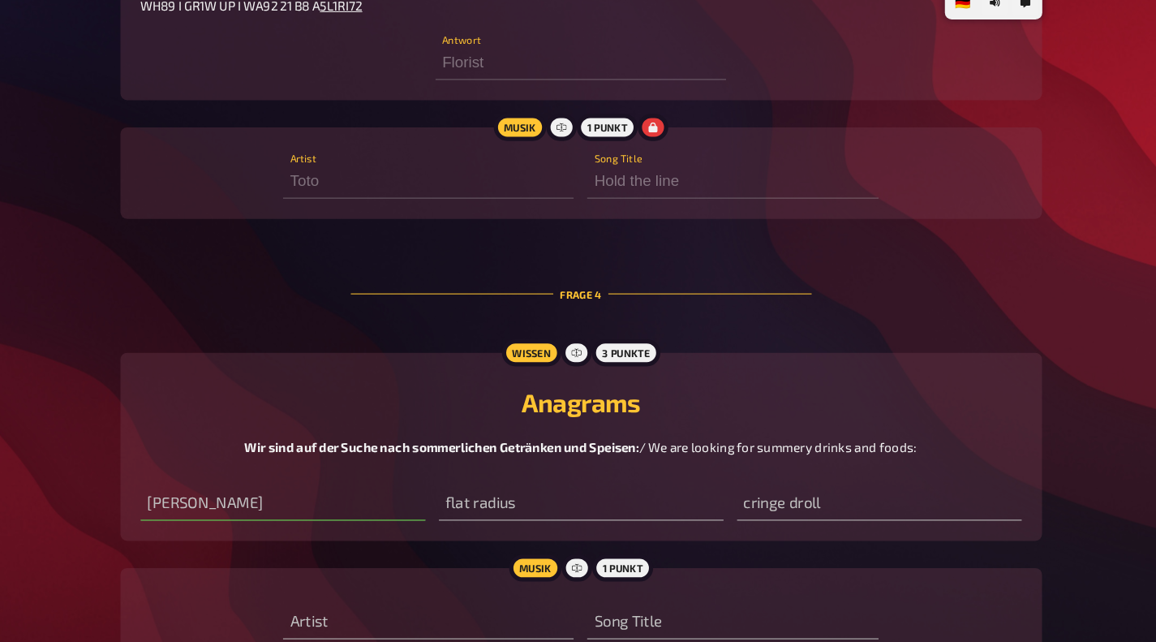
scroll to position [2032, 0]
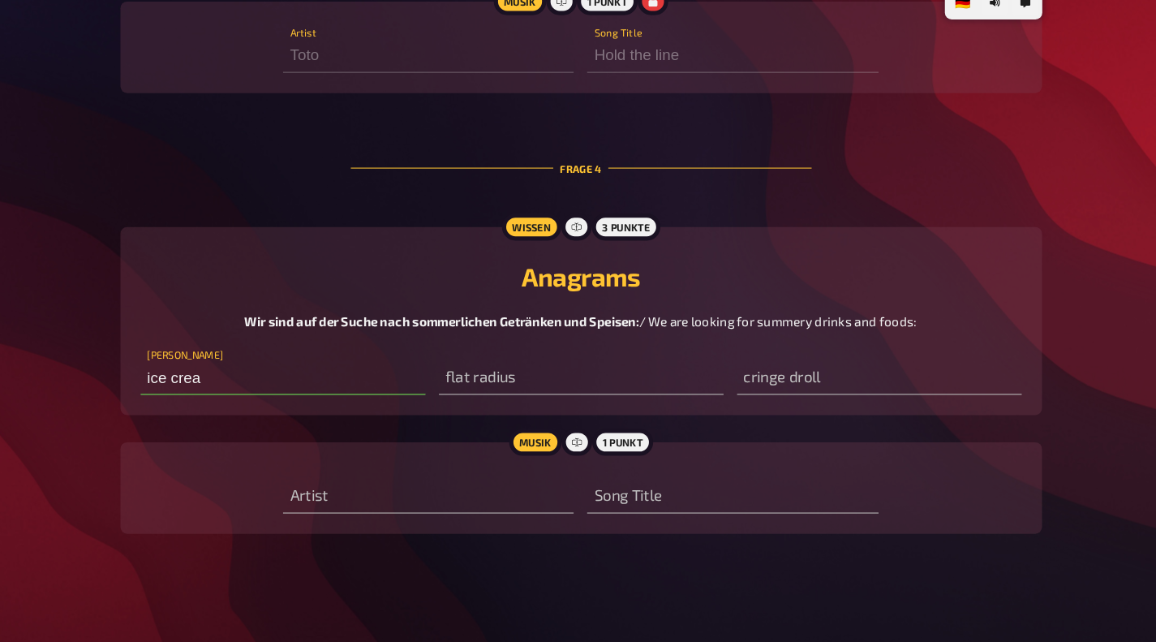
type input "ice cream"
type input "Wir Sind Helden"
type input "Nur ein Wort"
click at [482, 385] on input "text" at bounding box center [578, 388] width 273 height 32
type input "fruit salad"
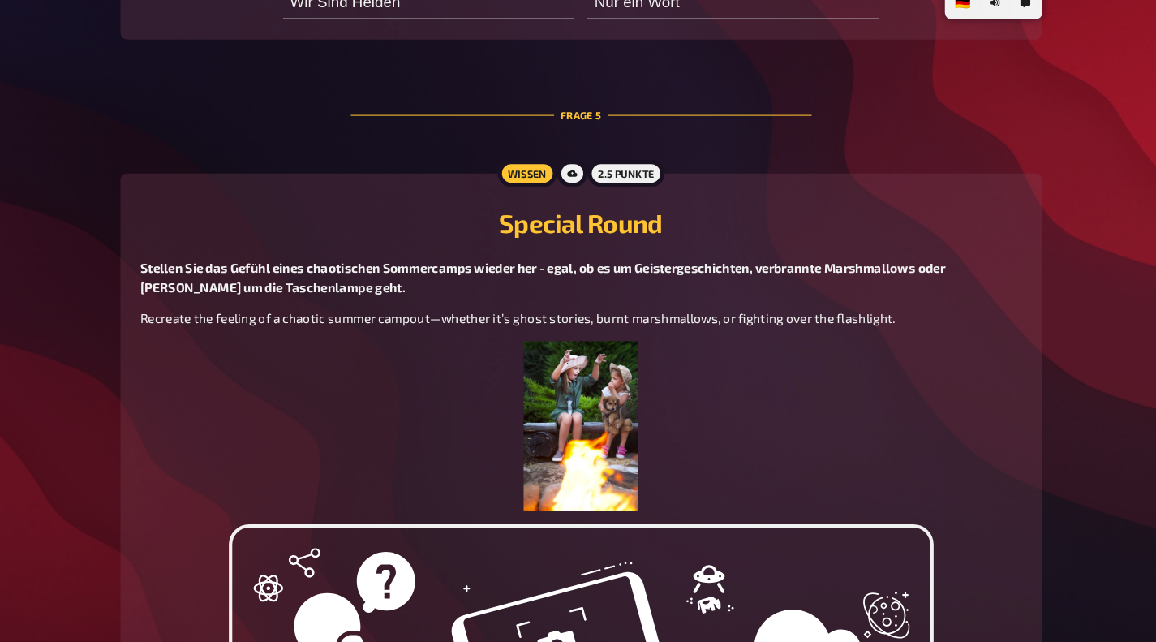
scroll to position [2565, 0]
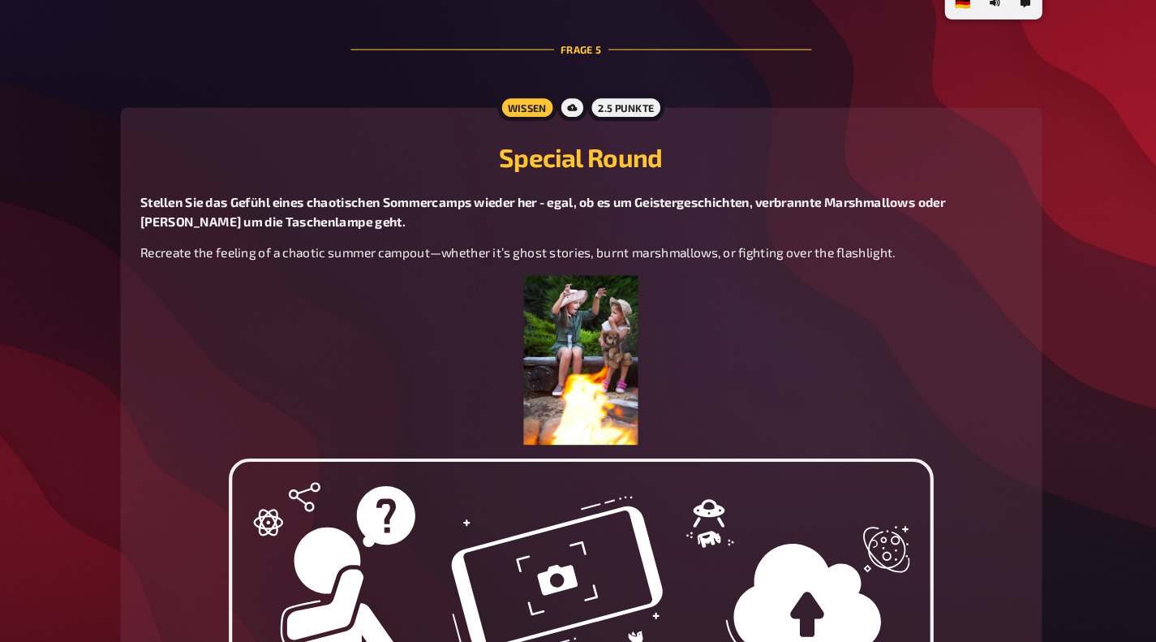
type input "[PERSON_NAME]"
type input "Summer of '69"
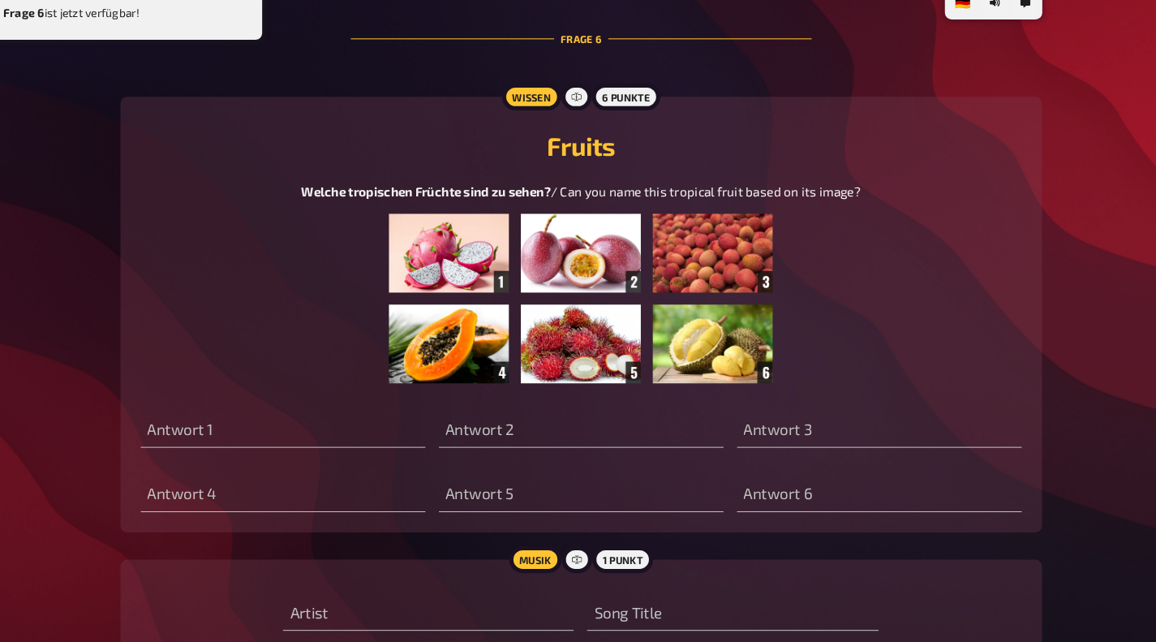
scroll to position [3509, 0]
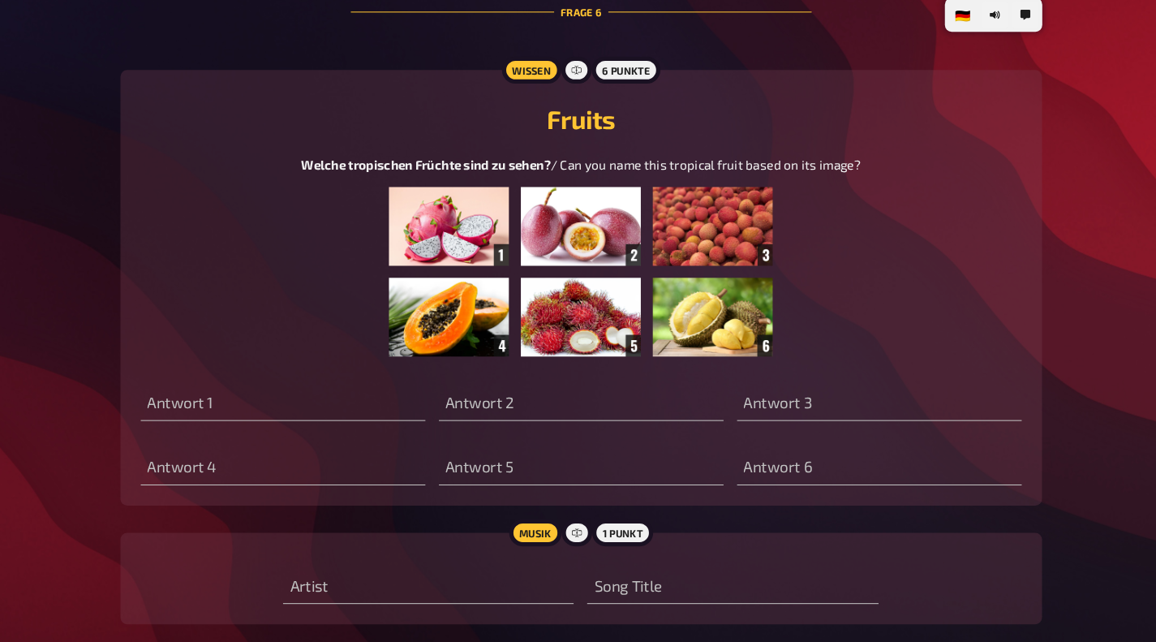
type input "fruit salad"
click at [182, 479] on input "text" at bounding box center [293, 463] width 273 height 32
type input "Papaya"
click at [524, 407] on input "text" at bounding box center [578, 401] width 273 height 32
type input "Maracuja"
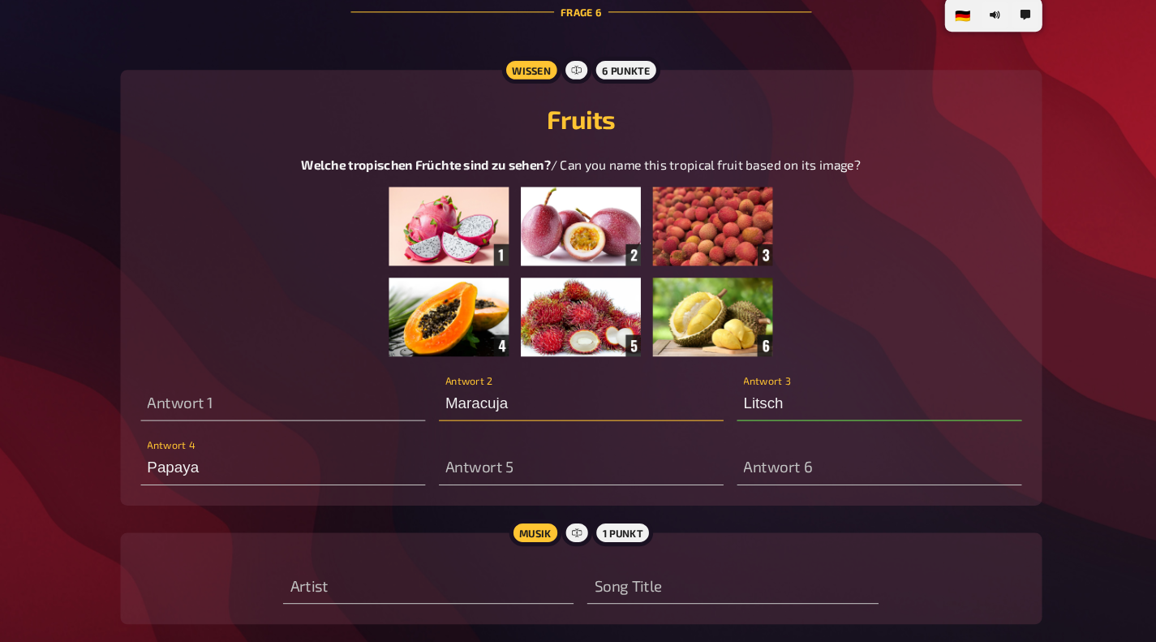
type input "Litschi"
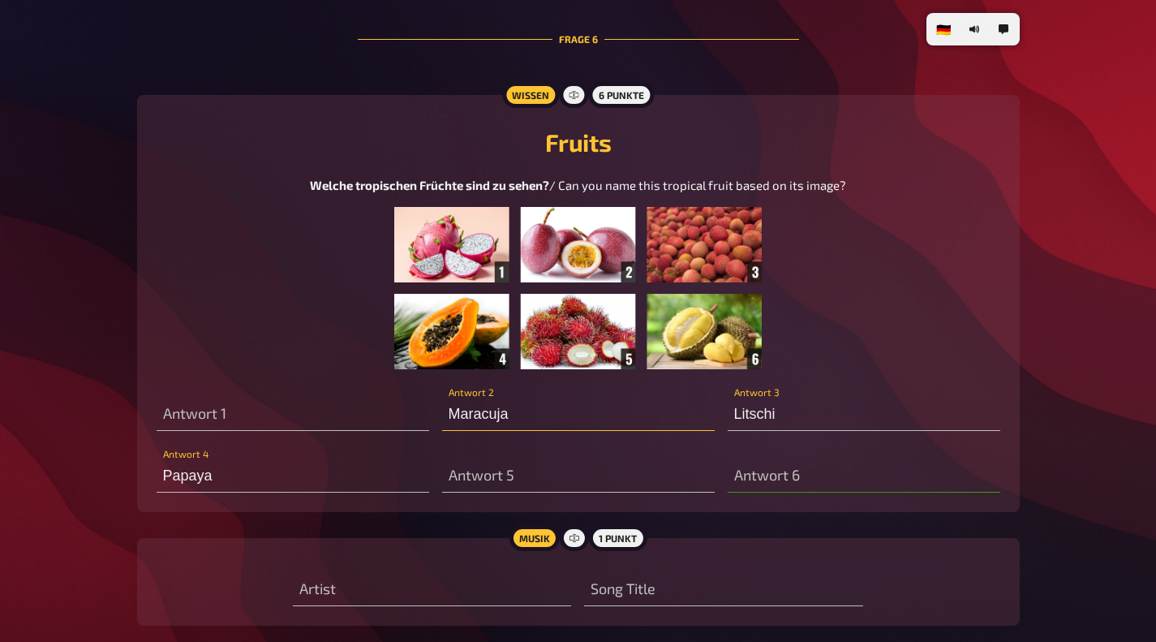
scroll to position [3497, 0]
type input "Durian"
type input "Maracuja"
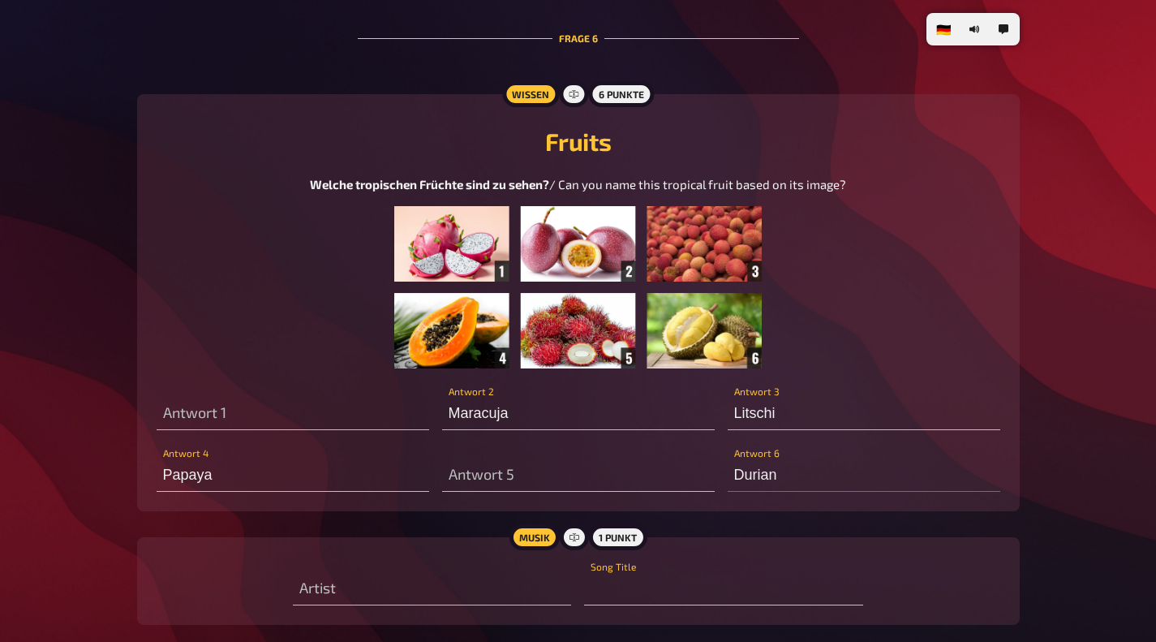
click at [606, 585] on input "text" at bounding box center [723, 589] width 278 height 32
type input "S"
type input "Depeche Mode"
type input "e"
type input "n"
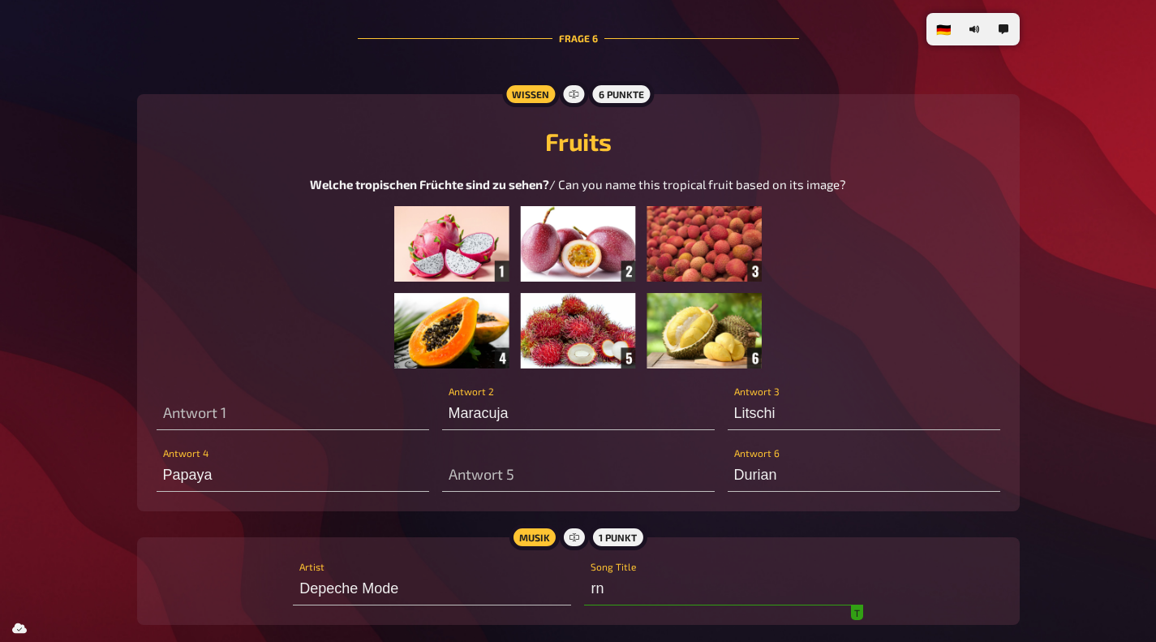
type input "r"
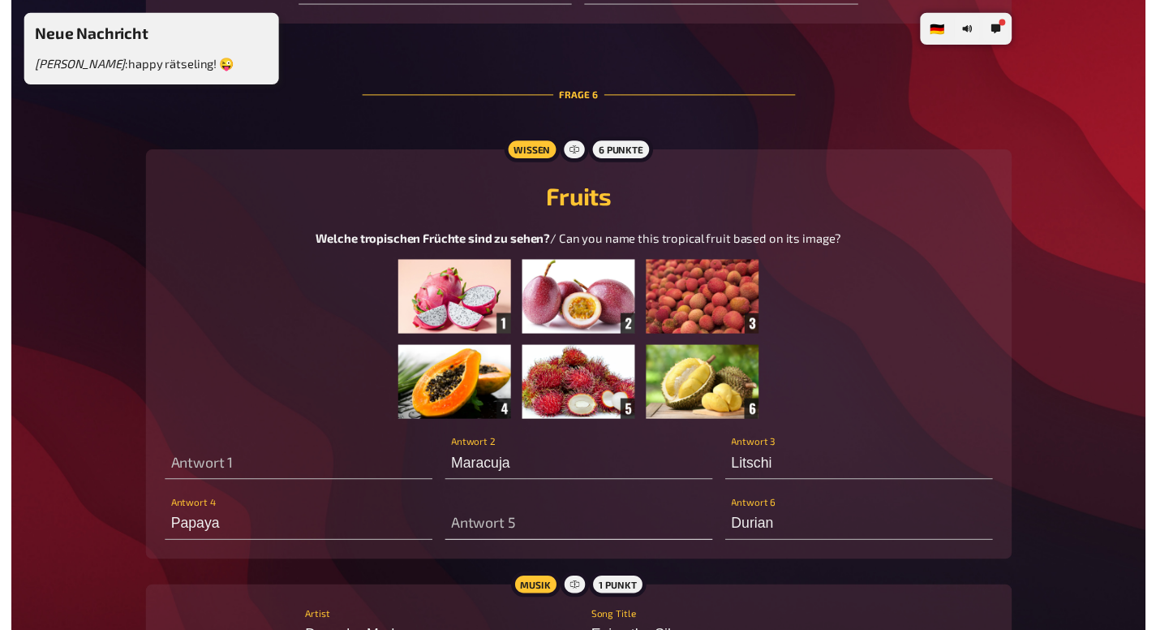
scroll to position [3496, 0]
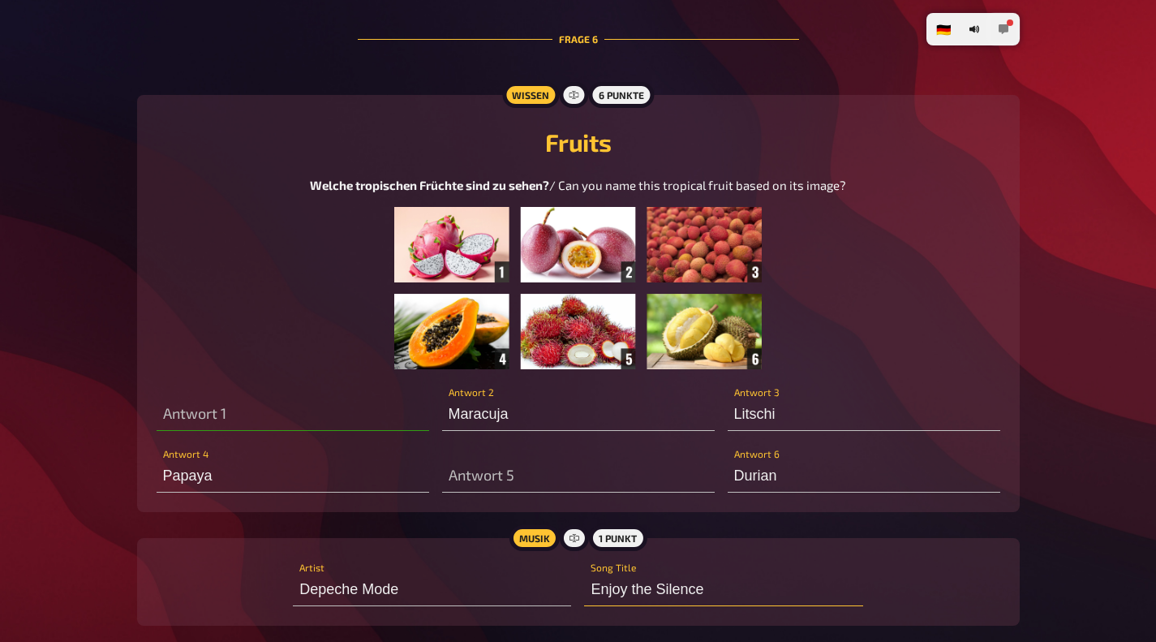
type input "Enjoy the Silence"
click at [1004, 27] on icon "button" at bounding box center [1004, 29] width 10 height 10
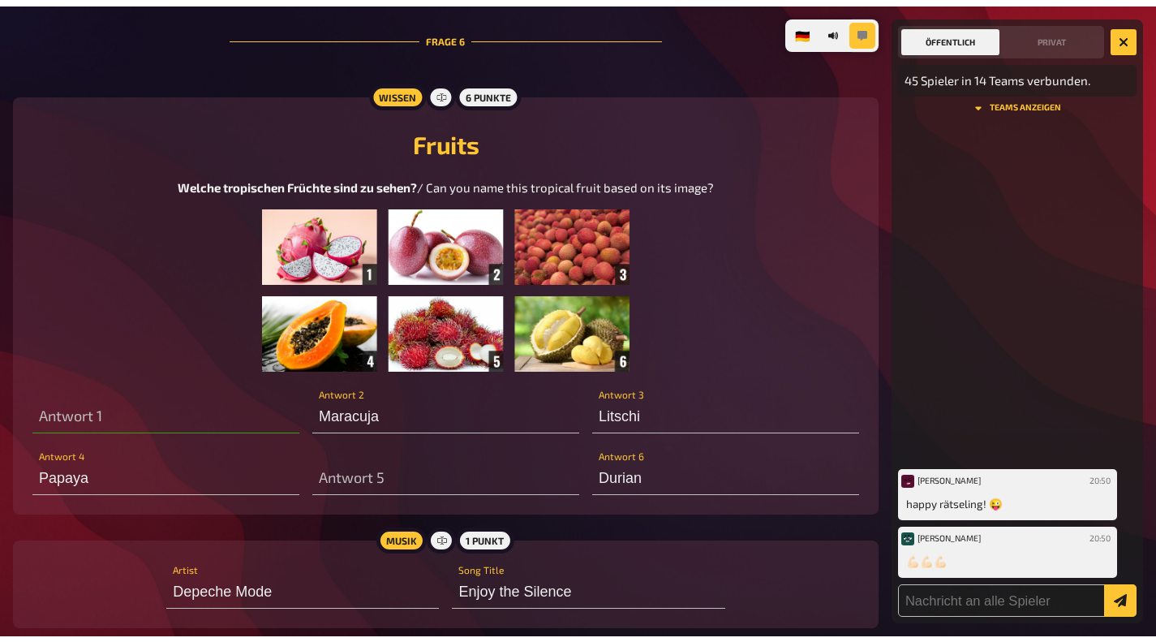
scroll to position [3491, 0]
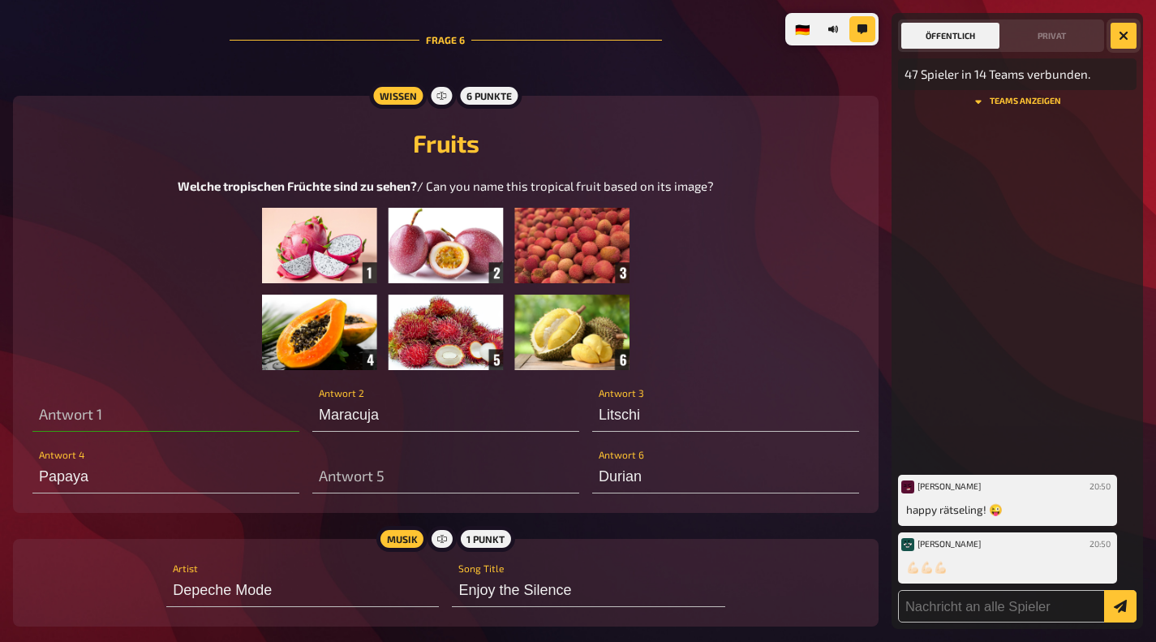
click at [1125, 36] on icon "button" at bounding box center [1124, 35] width 15 height 15
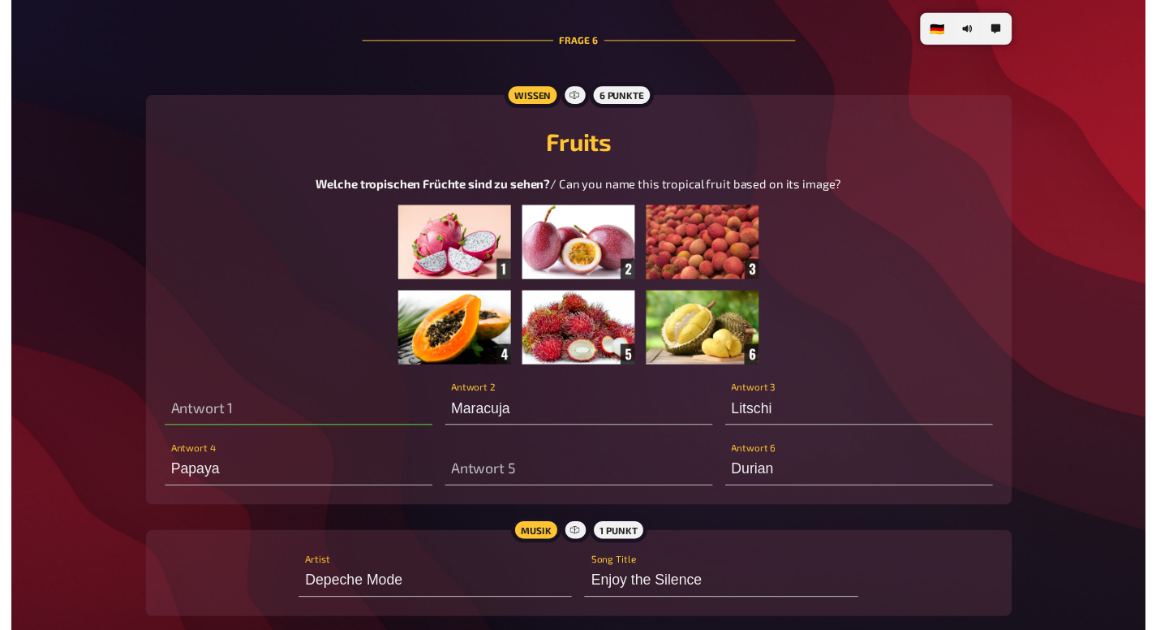
scroll to position [3496, 0]
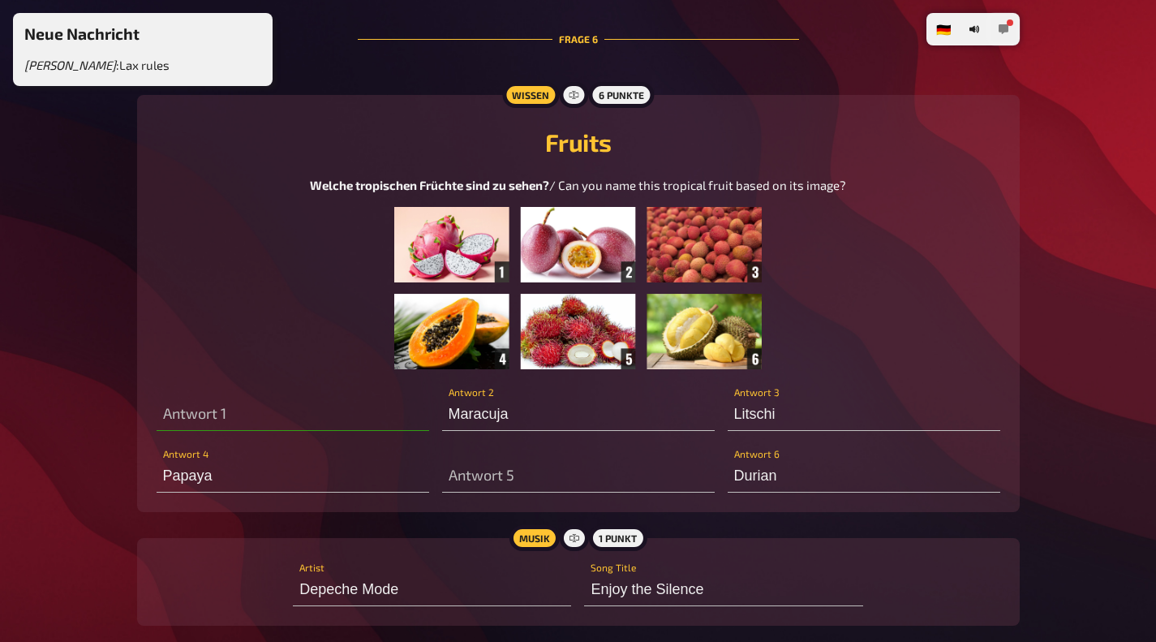
click at [1010, 19] on button "button" at bounding box center [1004, 29] width 26 height 26
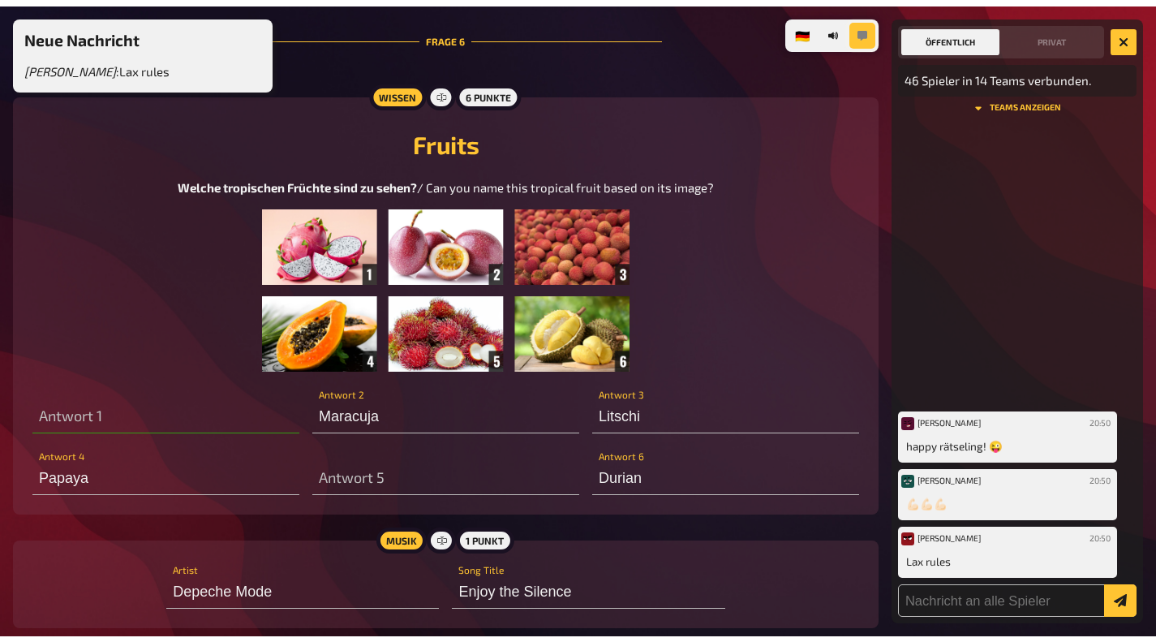
scroll to position [3491, 0]
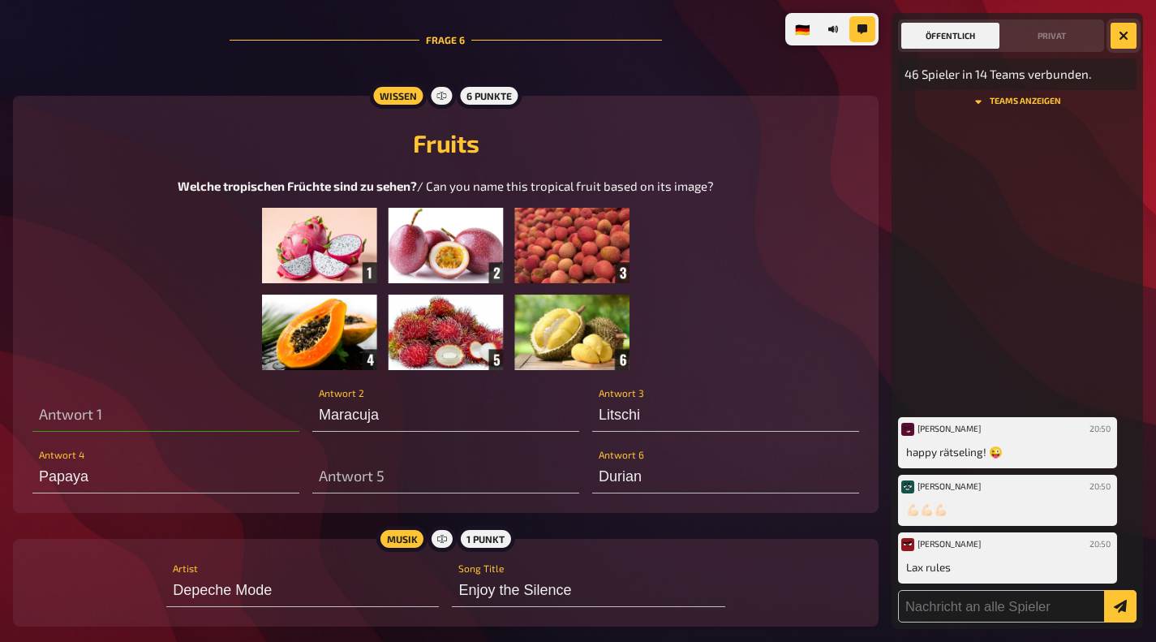
click at [1124, 36] on icon "button" at bounding box center [1124, 35] width 15 height 15
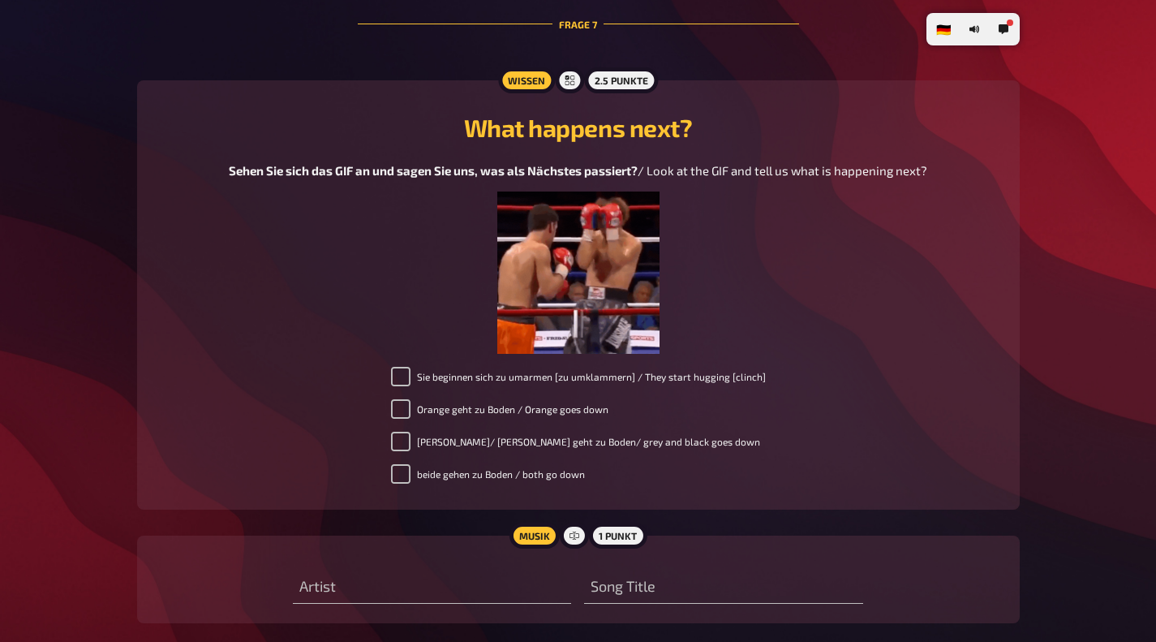
scroll to position [4165, 0]
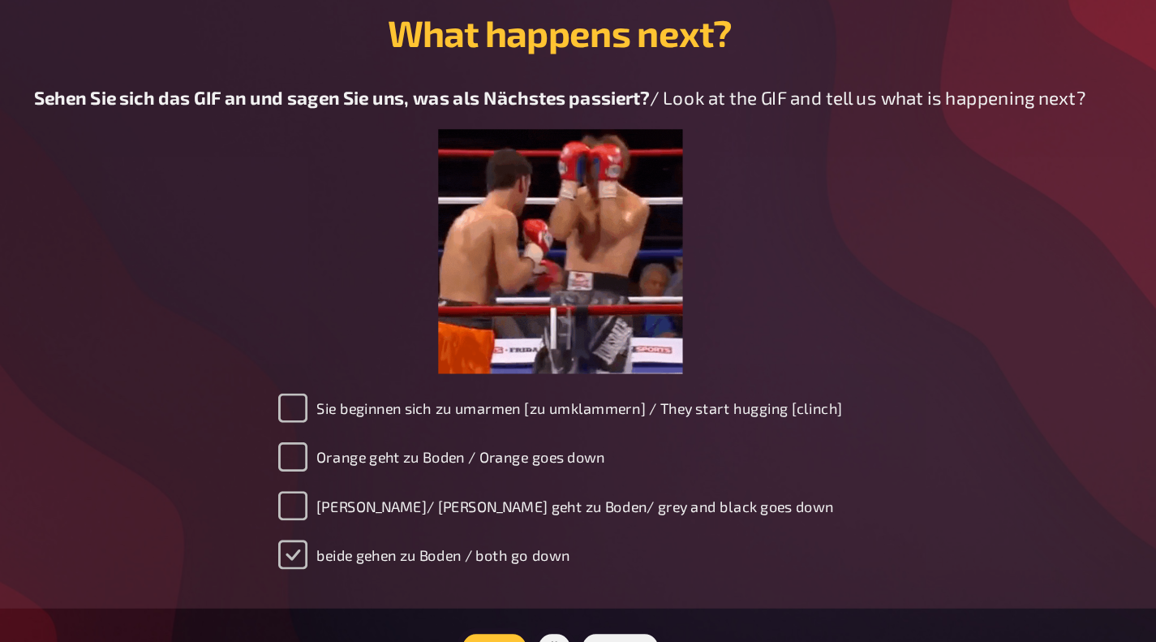
click at [398, 483] on input "beide gehen zu Boden / both go down" at bounding box center [400, 477] width 19 height 19
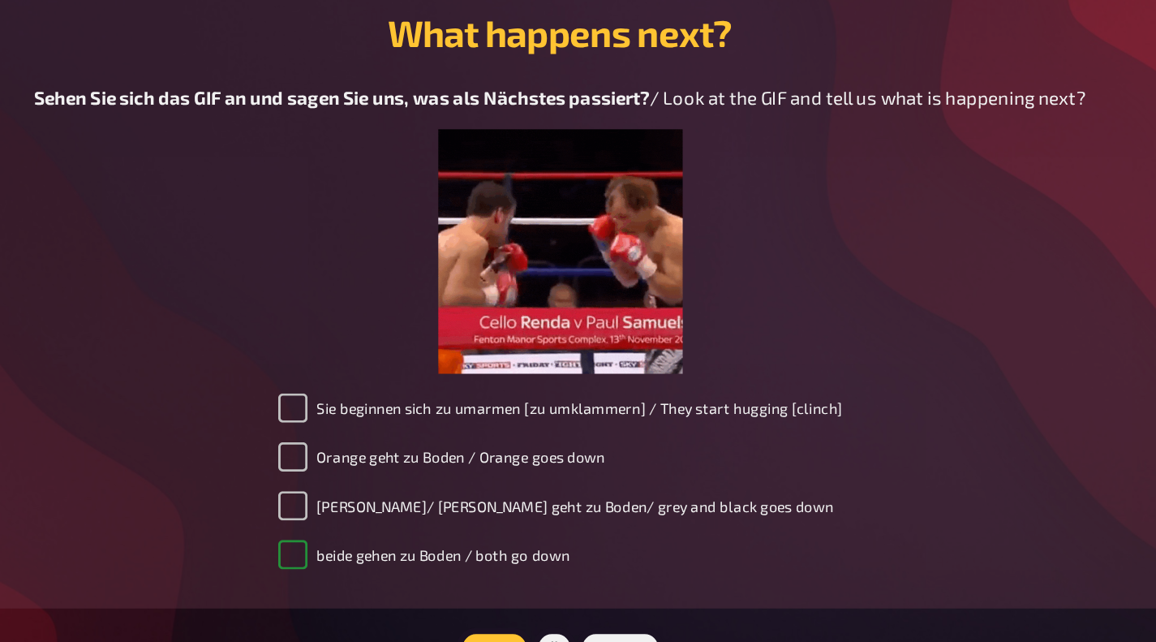
checkbox input "true"
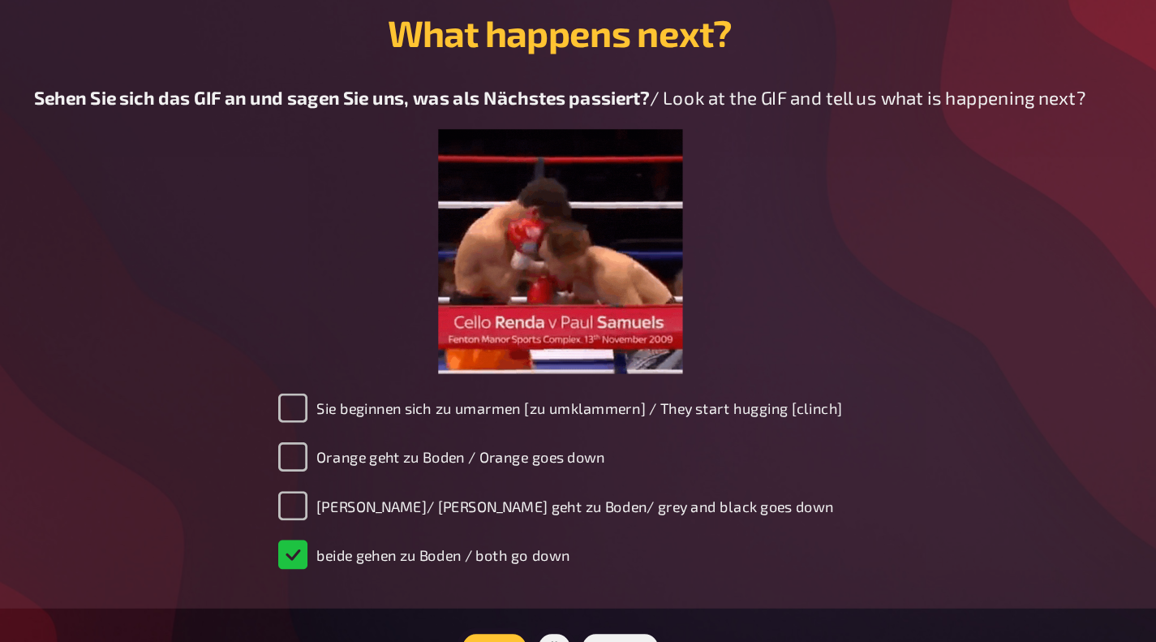
type input "Thin Lizzy"
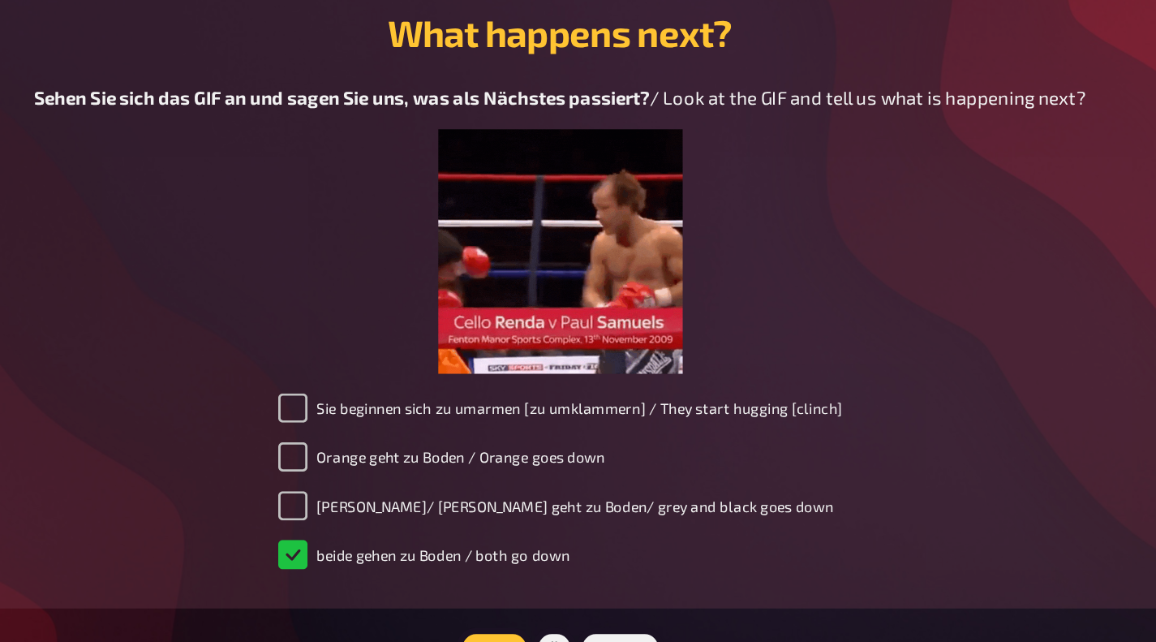
type input "The Boys Are Back in Town"
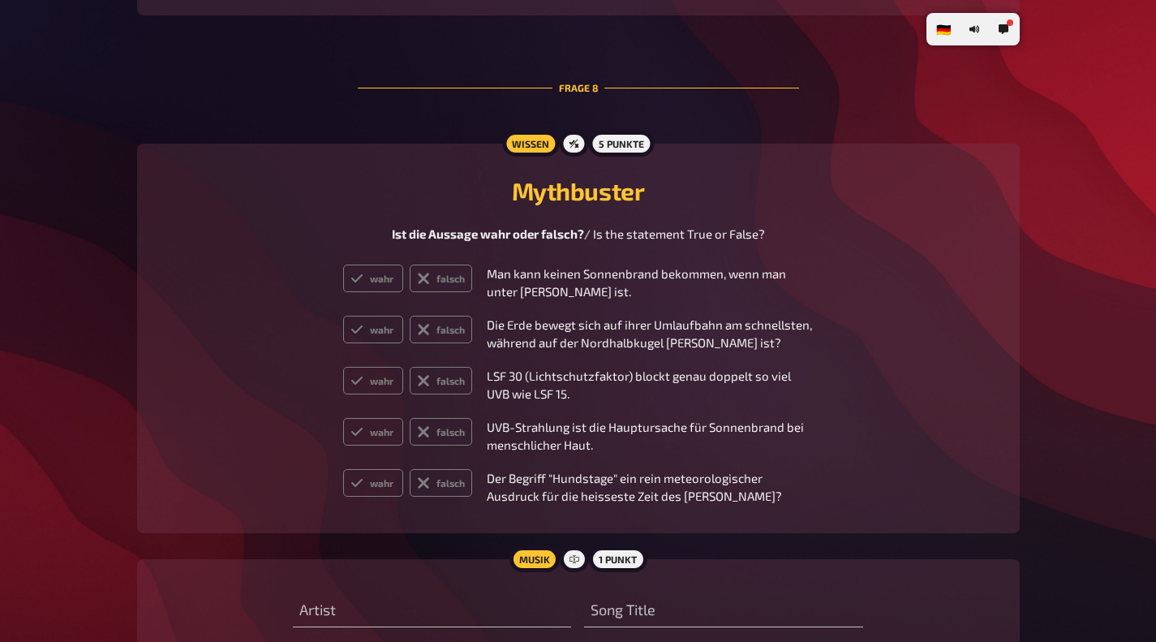
scroll to position [4778, 0]
click at [428, 284] on icon at bounding box center [423, 277] width 13 height 13
click at [343, 264] on input "falsch" at bounding box center [342, 263] width 1 height 1
radio input "true"
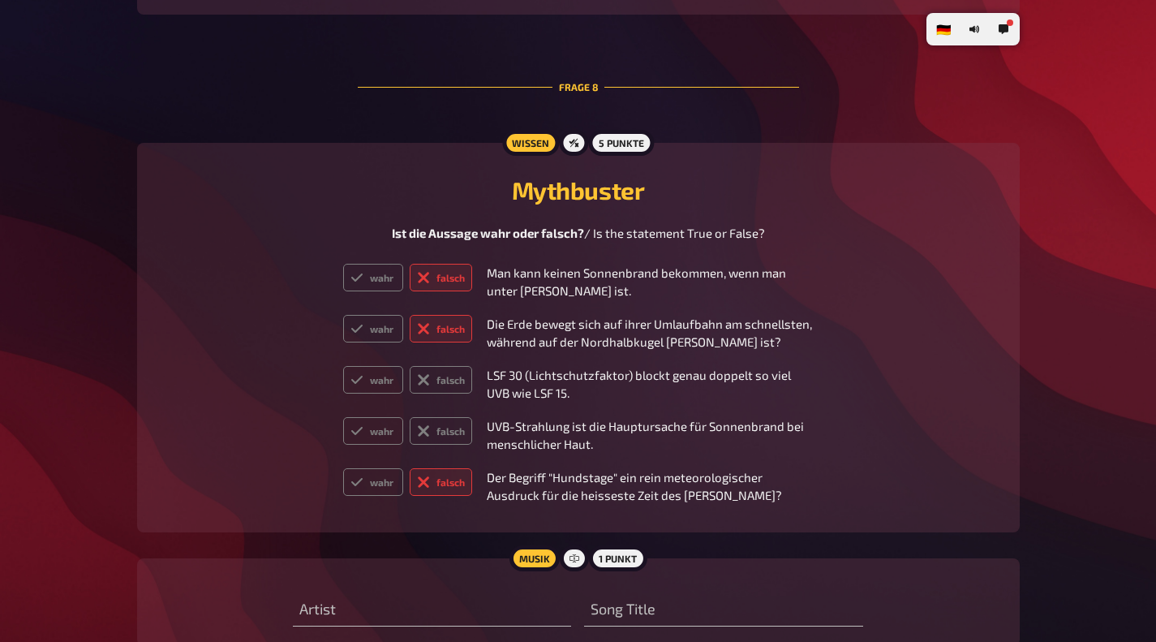
radio input "true"
type input "I'm Alive"
type input "P.O.D."
click at [639, 603] on input "I'm Alive" at bounding box center [723, 610] width 278 height 32
type input "Alive"
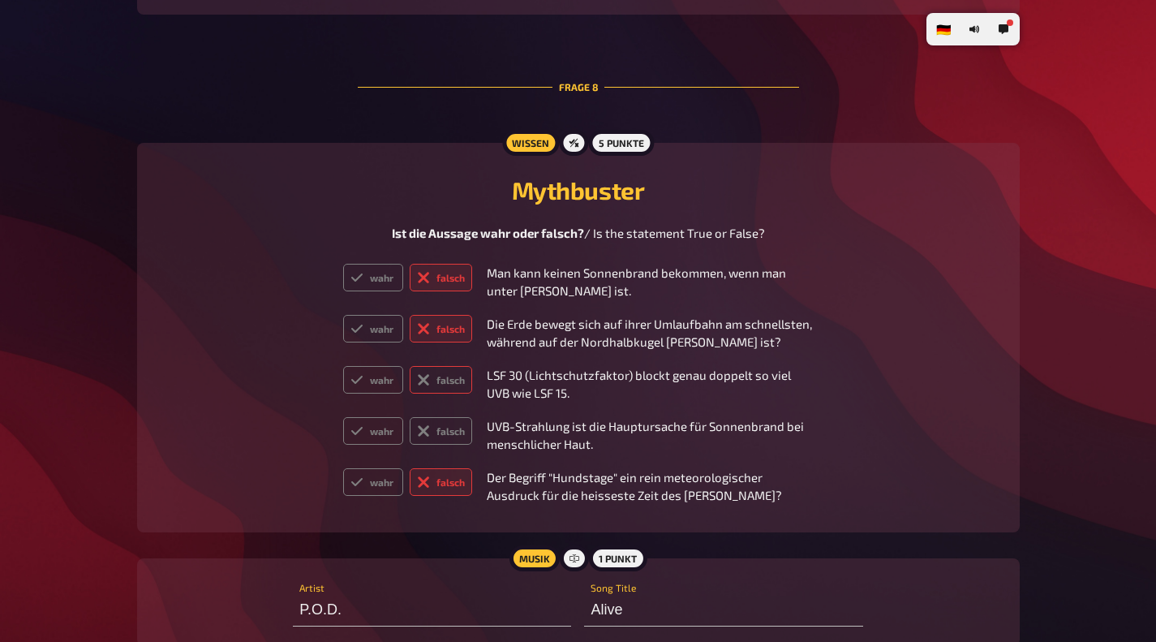
click at [418, 378] on icon at bounding box center [423, 379] width 13 height 13
click at [343, 366] on input "falsch" at bounding box center [342, 365] width 1 height 1
radio input "true"
click at [377, 387] on label "wahr" at bounding box center [373, 380] width 60 height 28
click at [343, 366] on input "wahr" at bounding box center [342, 365] width 1 height 1
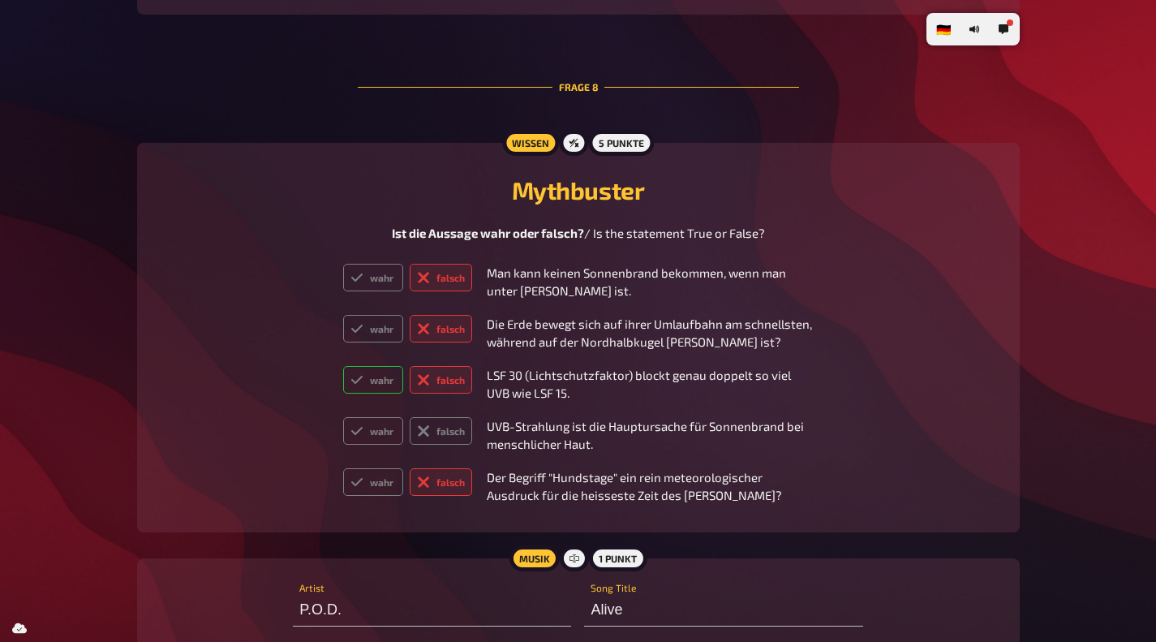
radio input "true"
click at [371, 424] on label "wahr" at bounding box center [373, 431] width 60 height 28
click at [343, 417] on input "wahr" at bounding box center [342, 416] width 1 height 1
radio input "true"
click at [454, 442] on label "falsch" at bounding box center [441, 431] width 62 height 28
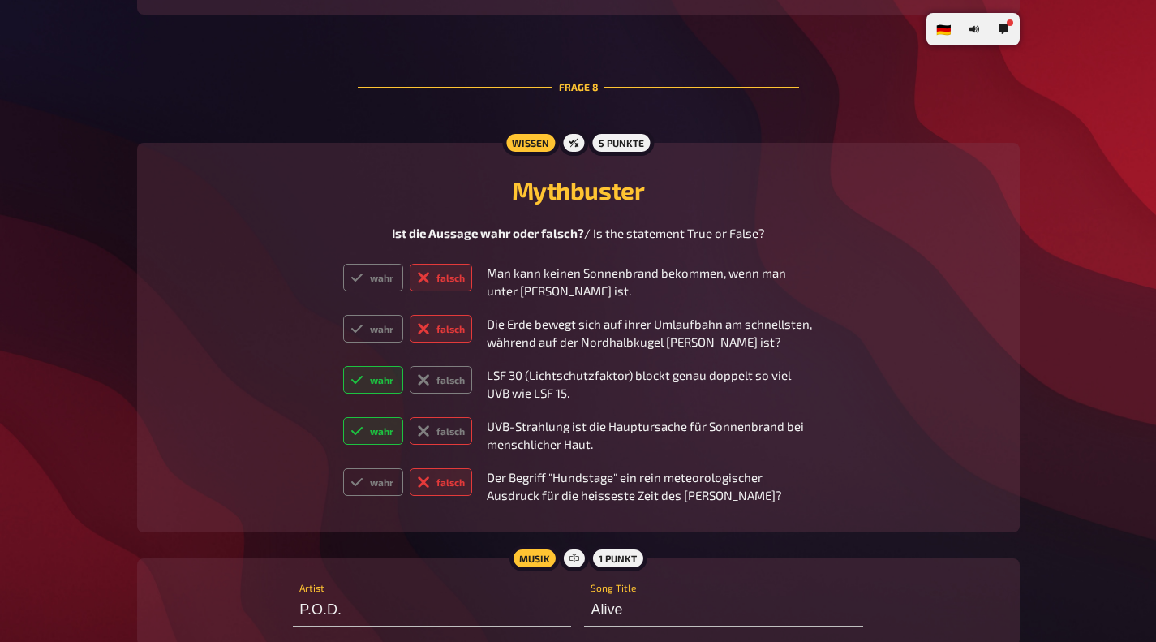
click at [343, 417] on input "falsch" at bounding box center [342, 416] width 1 height 1
radio input "true"
click at [384, 436] on label "wahr" at bounding box center [373, 431] width 60 height 28
click at [343, 417] on input "wahr" at bounding box center [342, 416] width 1 height 1
radio input "true"
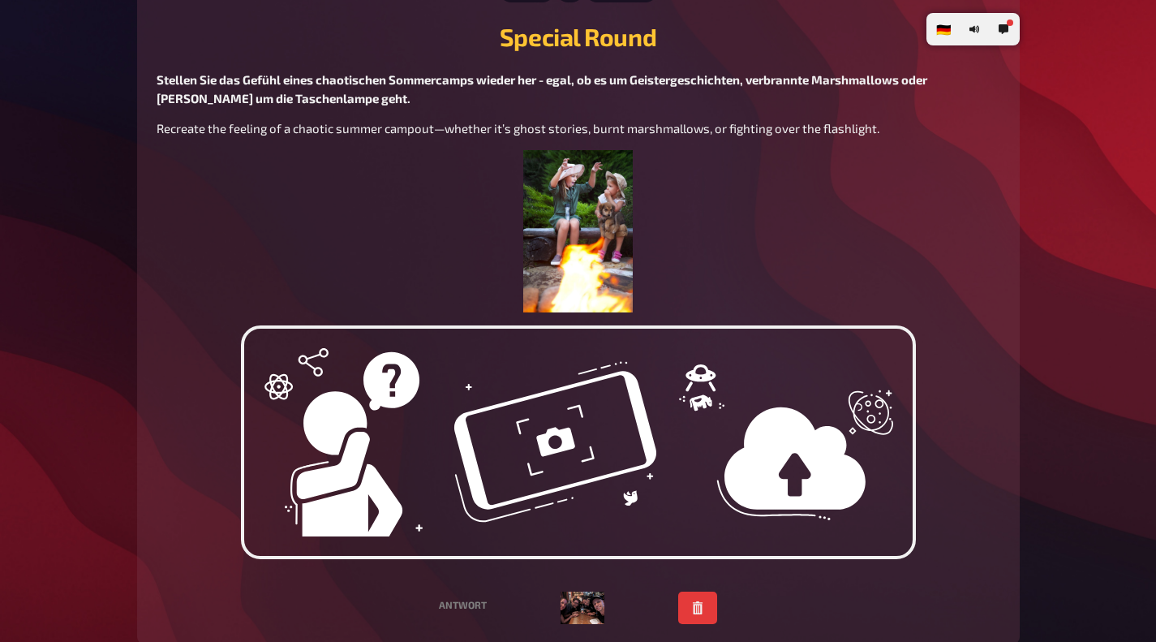
scroll to position [2558, 0]
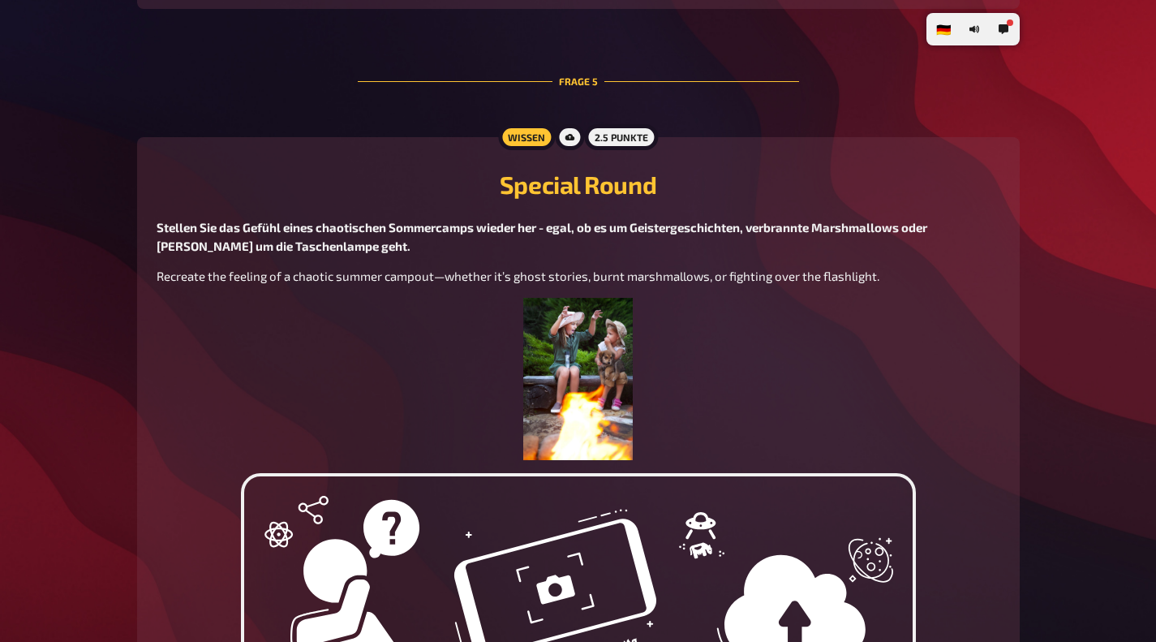
click at [1080, 214] on div "🇩🇪 Deutsch 🇺🇸 English 🇳🇱 Nederlands Summer is Here @ATR Hello and great to have…" at bounding box center [578, 206] width 1156 height 5528
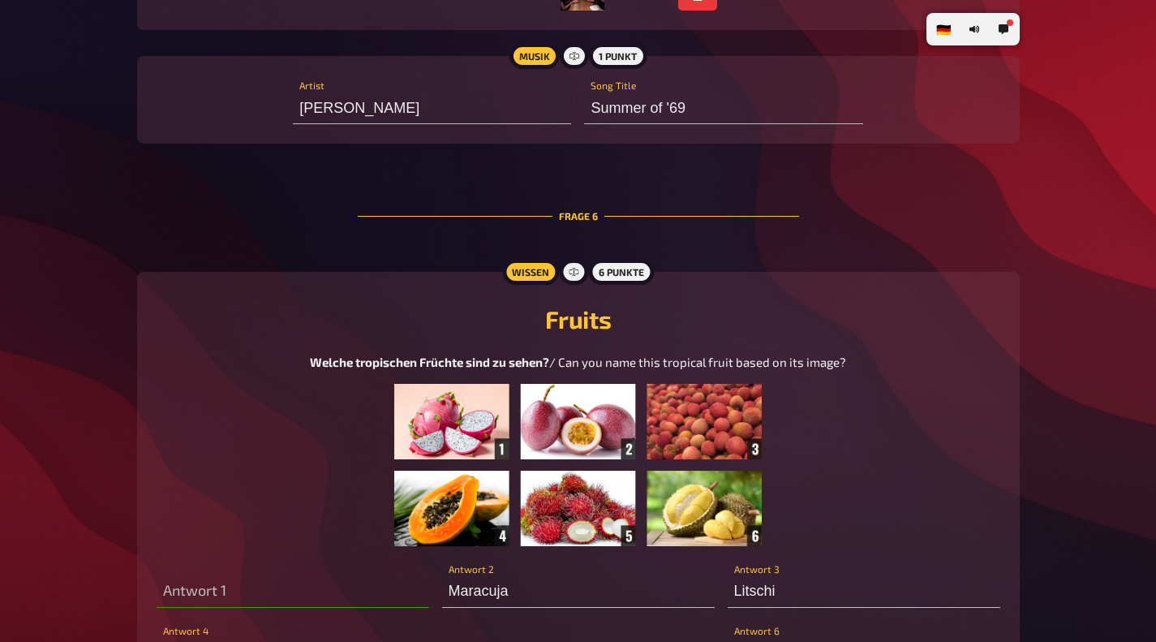
scroll to position [3419, 0]
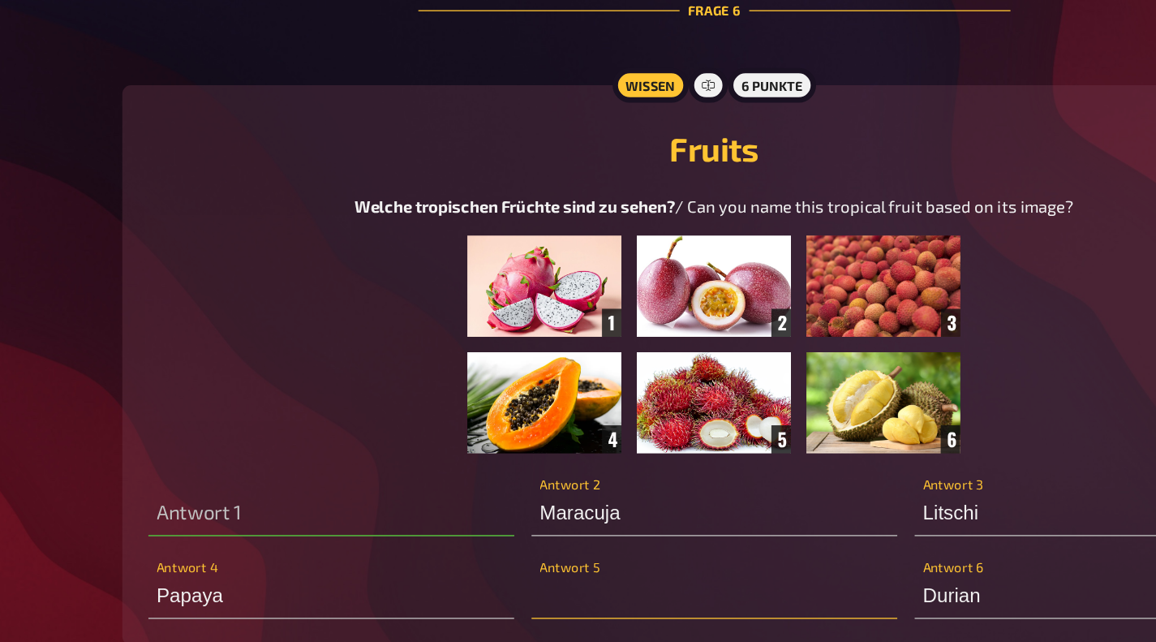
click at [467, 552] on input "text" at bounding box center [578, 552] width 273 height 32
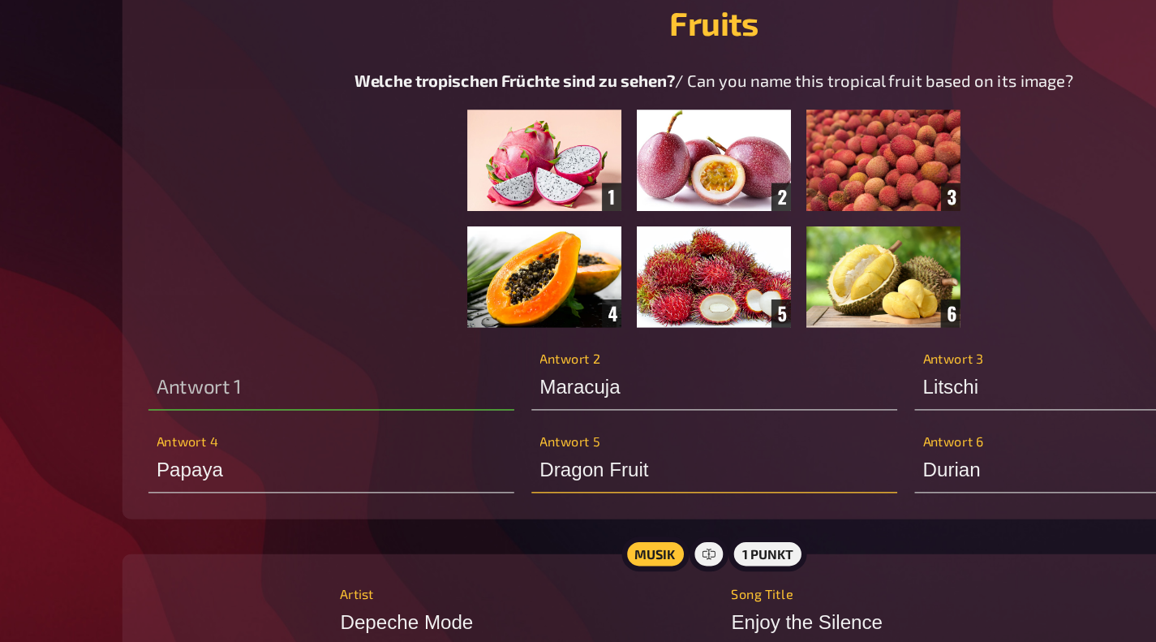
scroll to position [3588, 0]
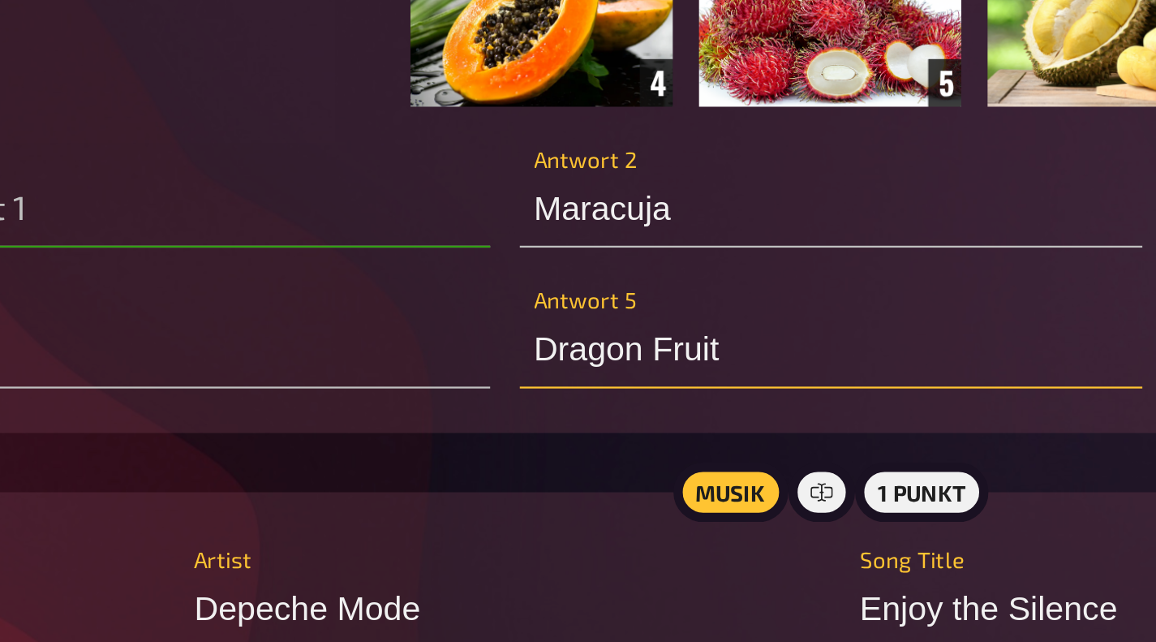
click at [474, 387] on input "Dragon Fruit" at bounding box center [578, 384] width 273 height 32
type input "Dragon Fruit"
click at [385, 334] on input "text" at bounding box center [293, 322] width 273 height 32
paste input "Dragon Fruit"
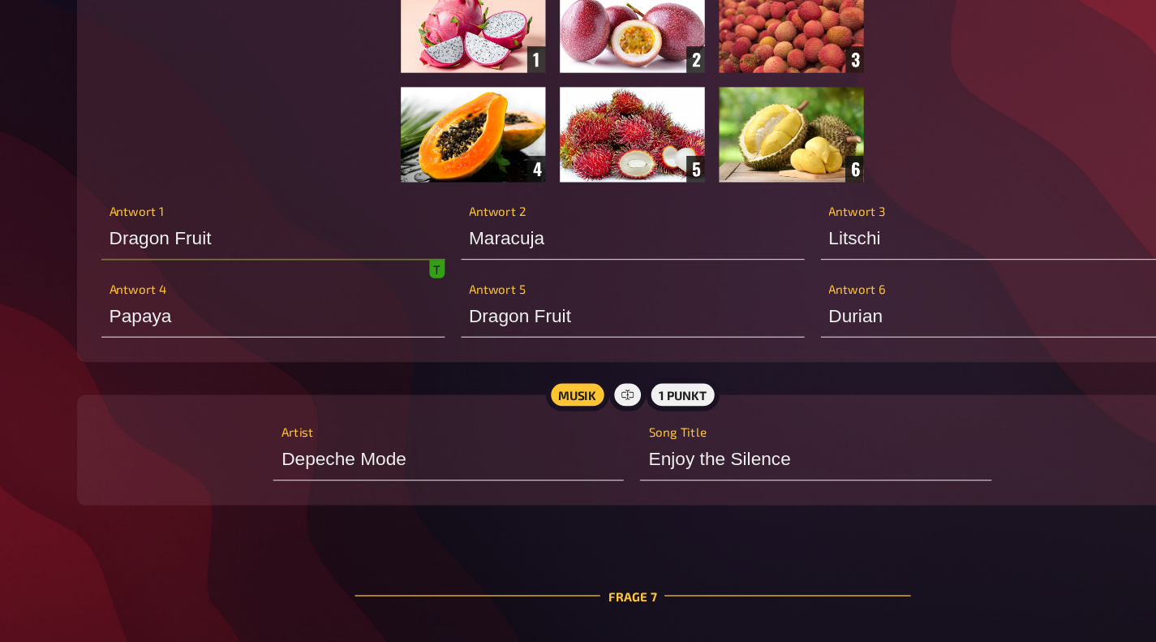
scroll to position [3587, 0]
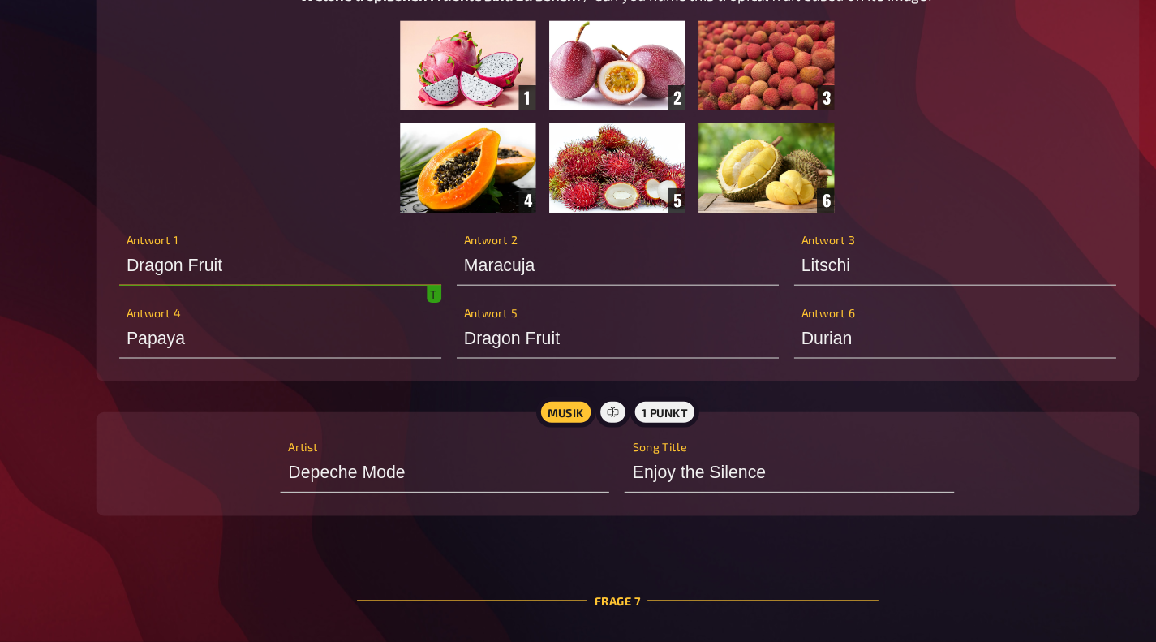
type input "Dragon Fruit"
click at [699, 568] on div "Frage 7" at bounding box center [578, 607] width 441 height 93
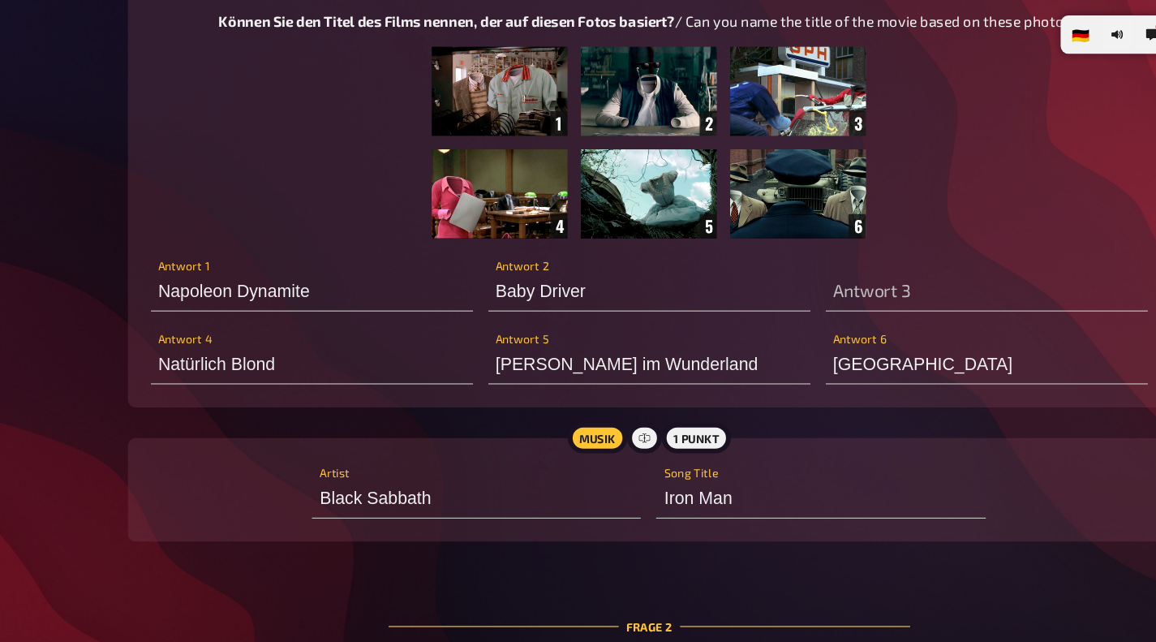
scroll to position [643, 0]
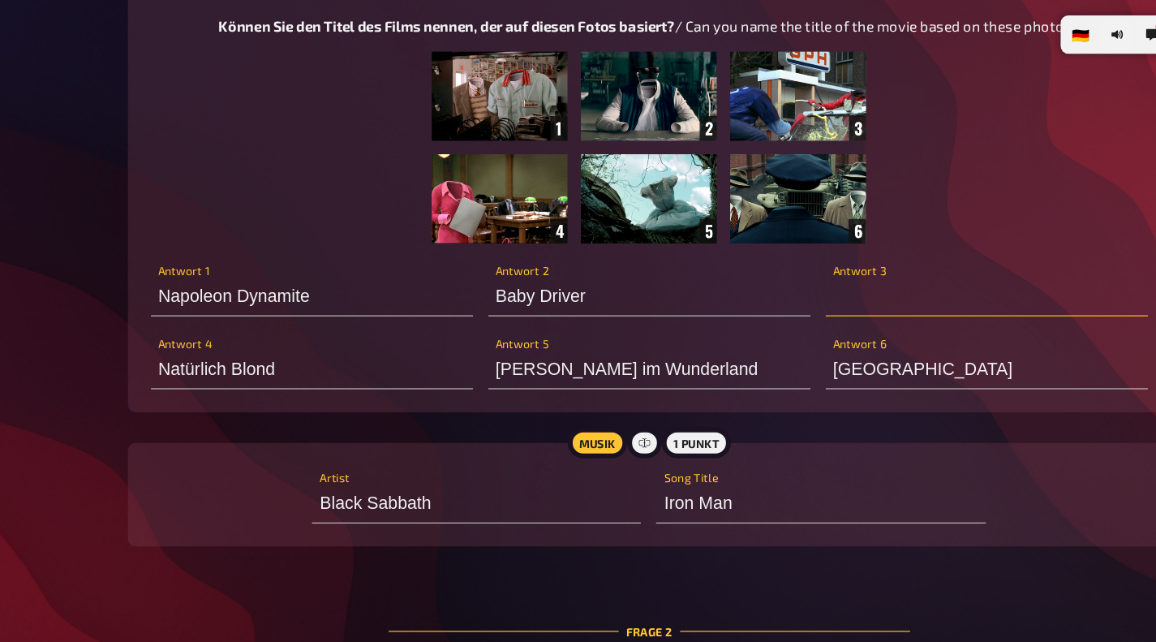
click at [779, 261] on input "text" at bounding box center [864, 251] width 273 height 32
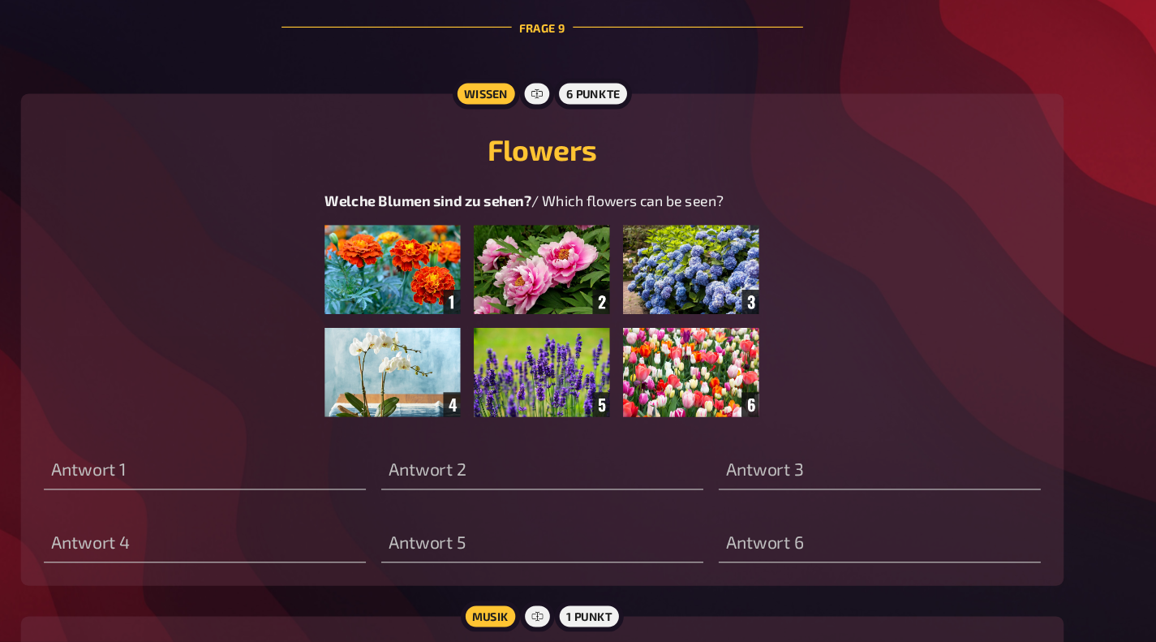
scroll to position [5383, 0]
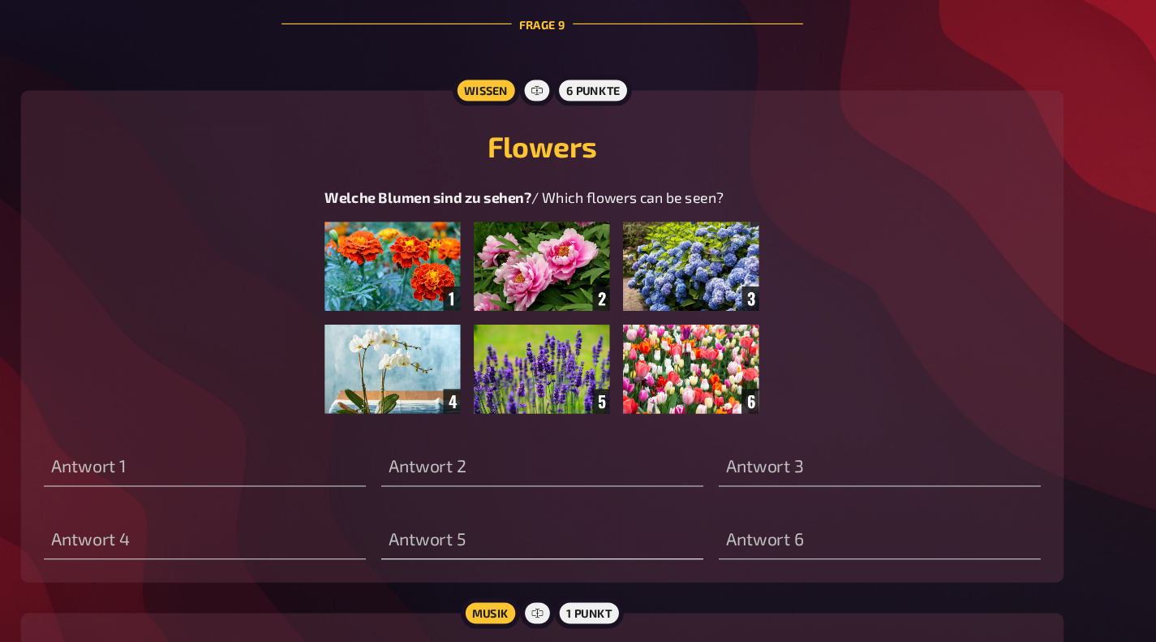
type input "Nobody"
click at [629, 548] on input "text" at bounding box center [578, 549] width 273 height 32
type input "lavendel"
type input "tulpen"
click at [569, 513] on div "Antwort 1 Antwort 2 Antwort 3 Antwort 4 lavendel Antwort 5 tulpen Antwort 6" at bounding box center [579, 510] width 844 height 110
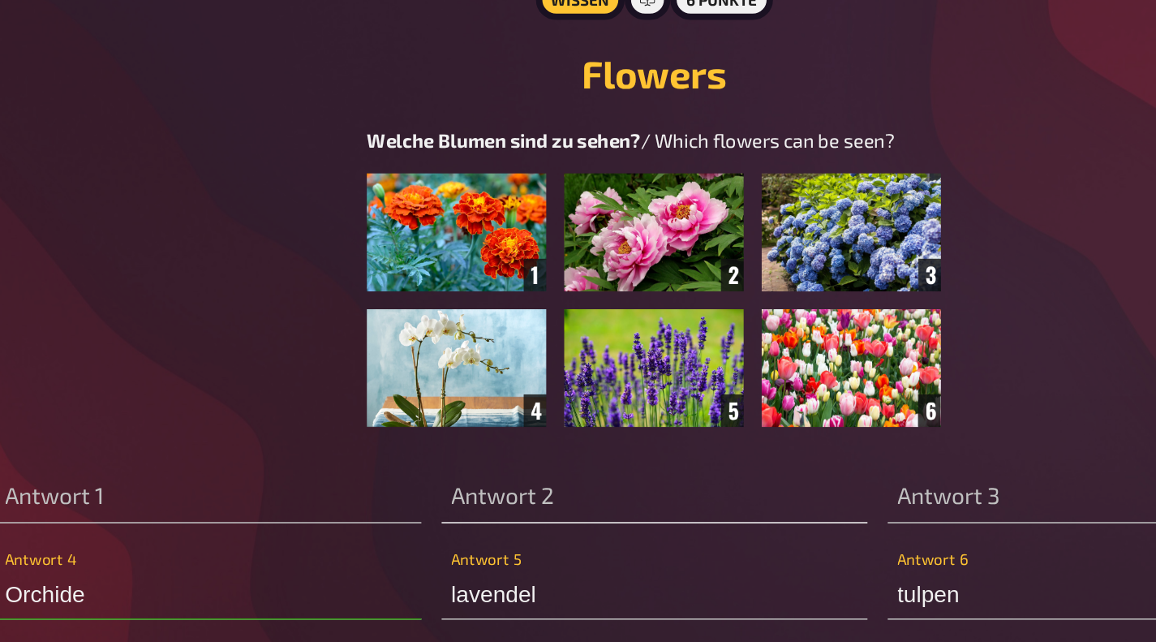
type input "Orchidee"
click at [505, 498] on input "text" at bounding box center [578, 487] width 273 height 32
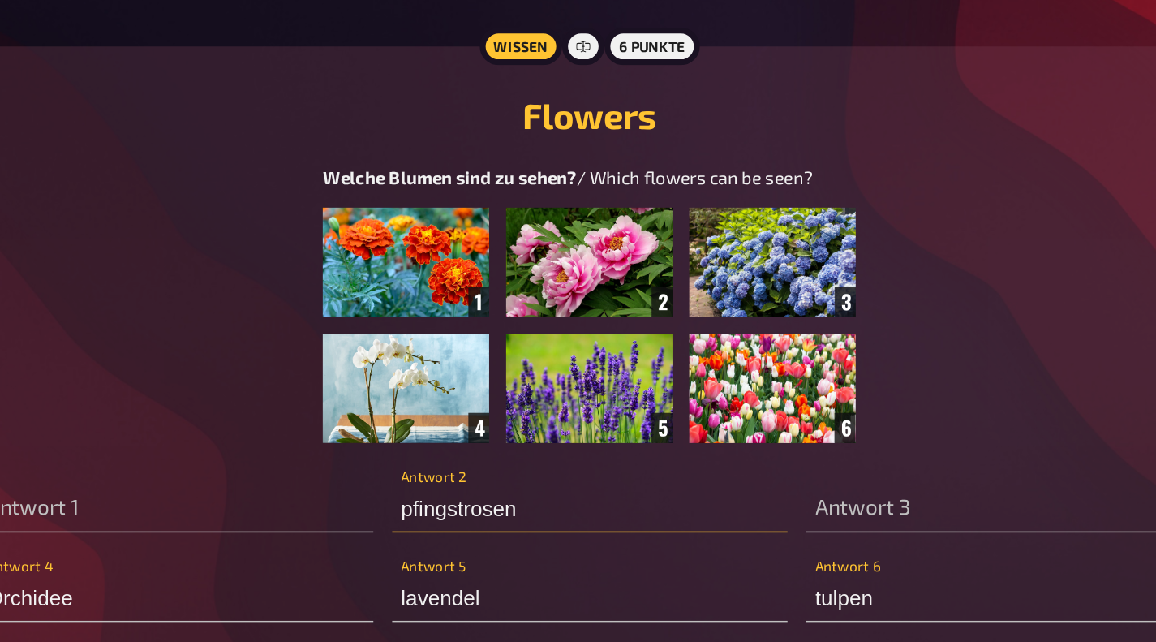
click at [454, 493] on input "pfingstrosen" at bounding box center [578, 487] width 273 height 32
type input "Pfingstrosen"
click at [453, 556] on input "lavendel" at bounding box center [578, 549] width 273 height 32
type input "Lavendel"
click at [738, 556] on input "tulpen" at bounding box center [864, 549] width 273 height 32
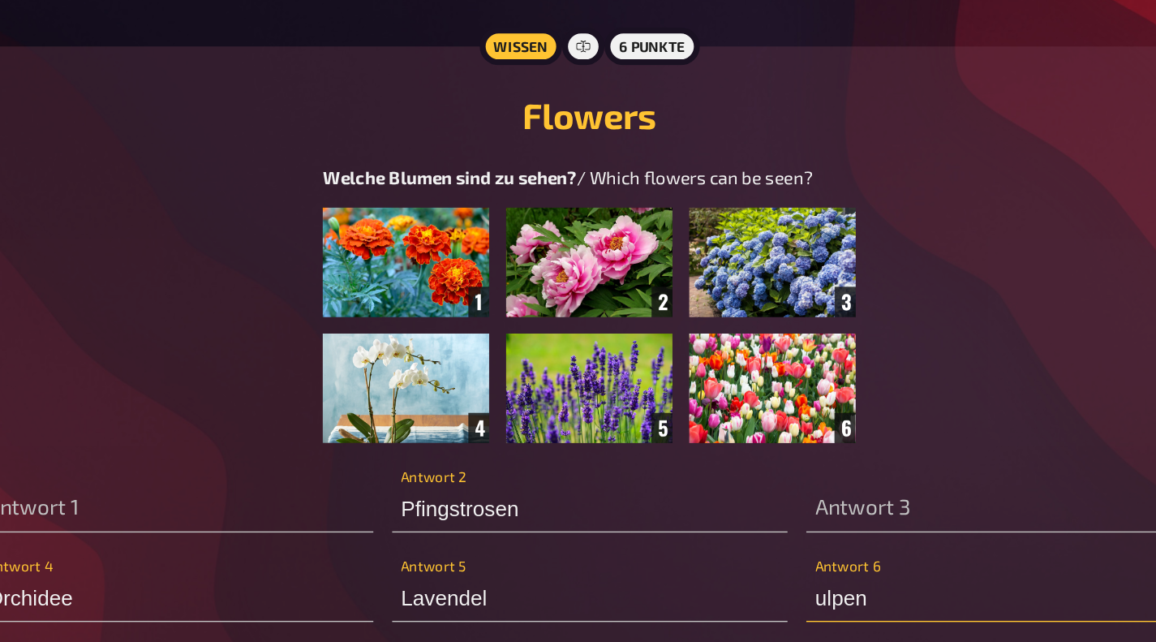
type input "Tulpen"
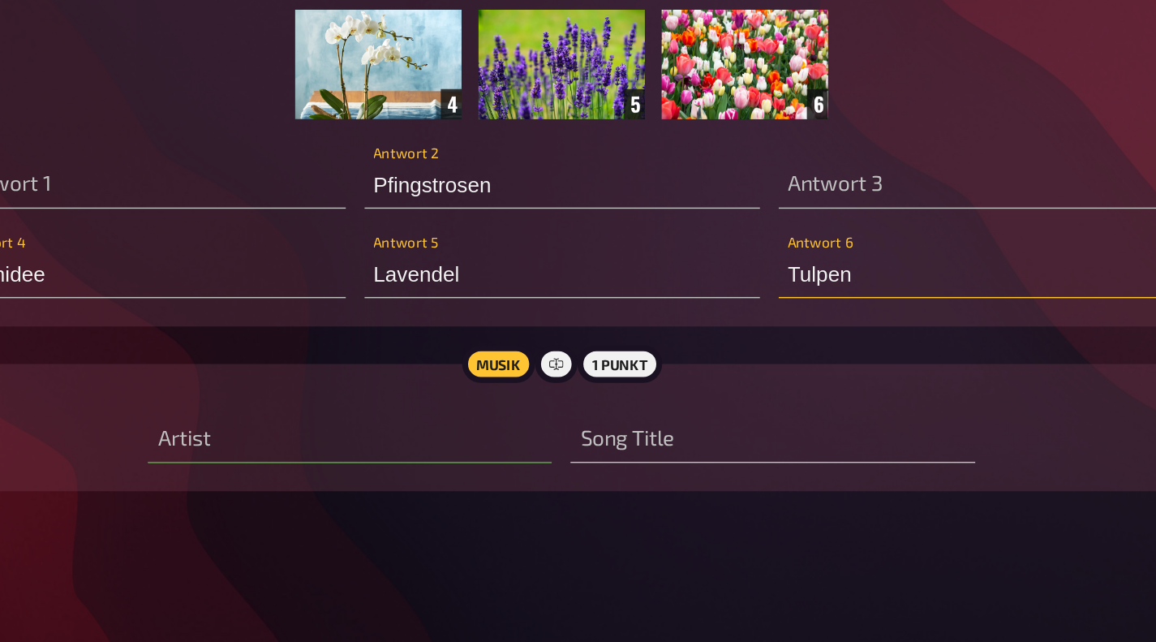
scroll to position [5549, 0]
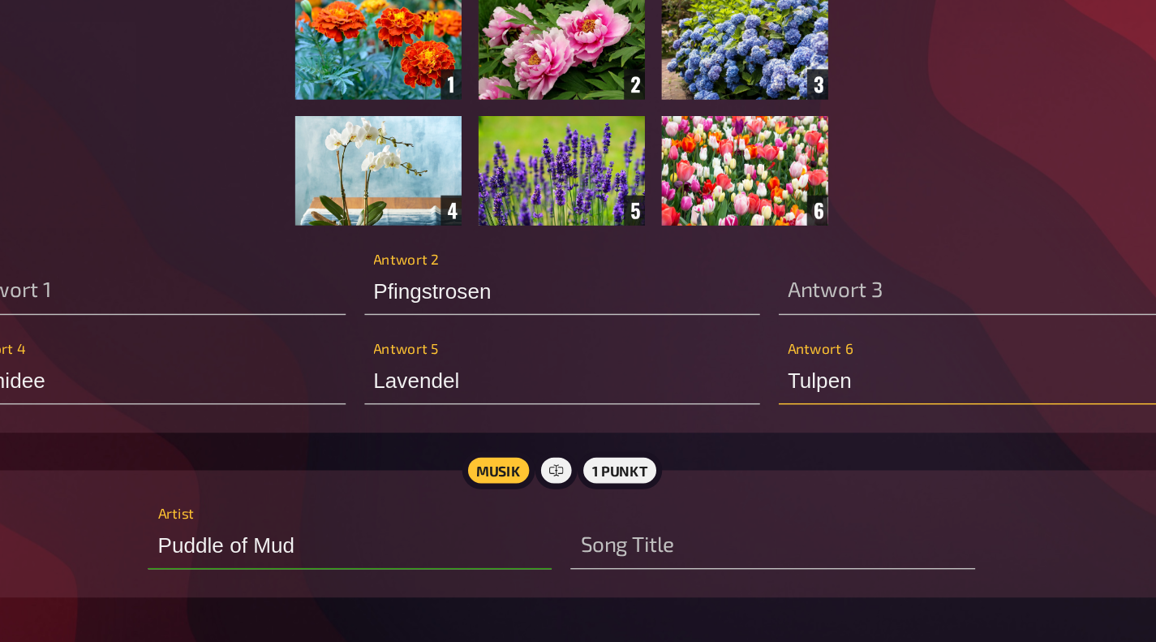
type input "Puddle of [PERSON_NAME]"
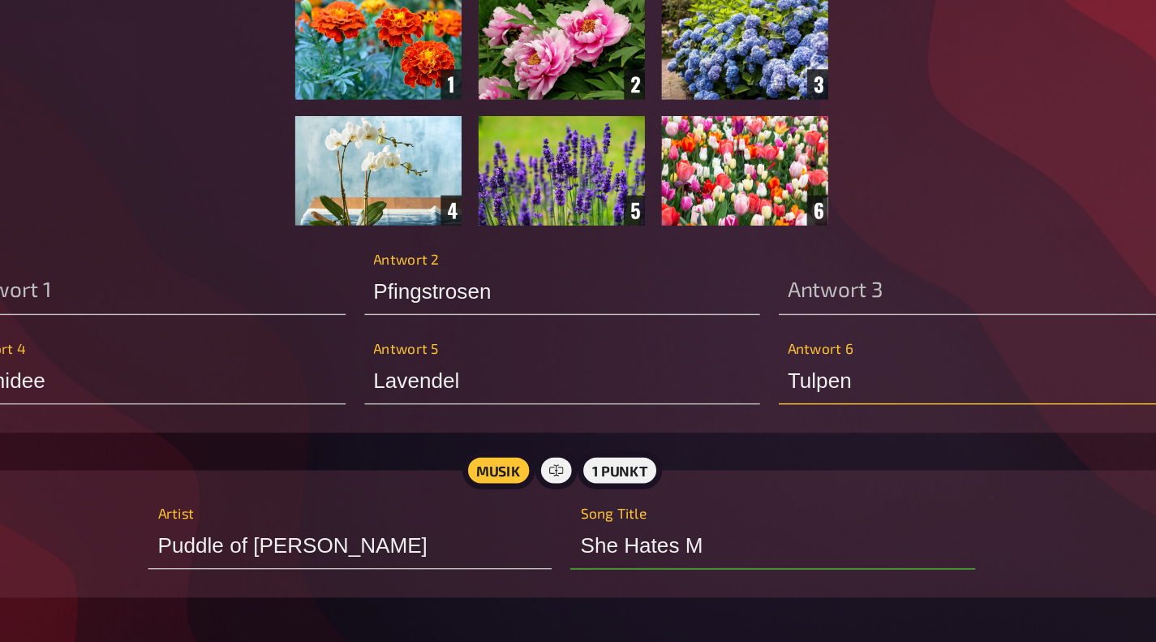
type input "She Hates Me"
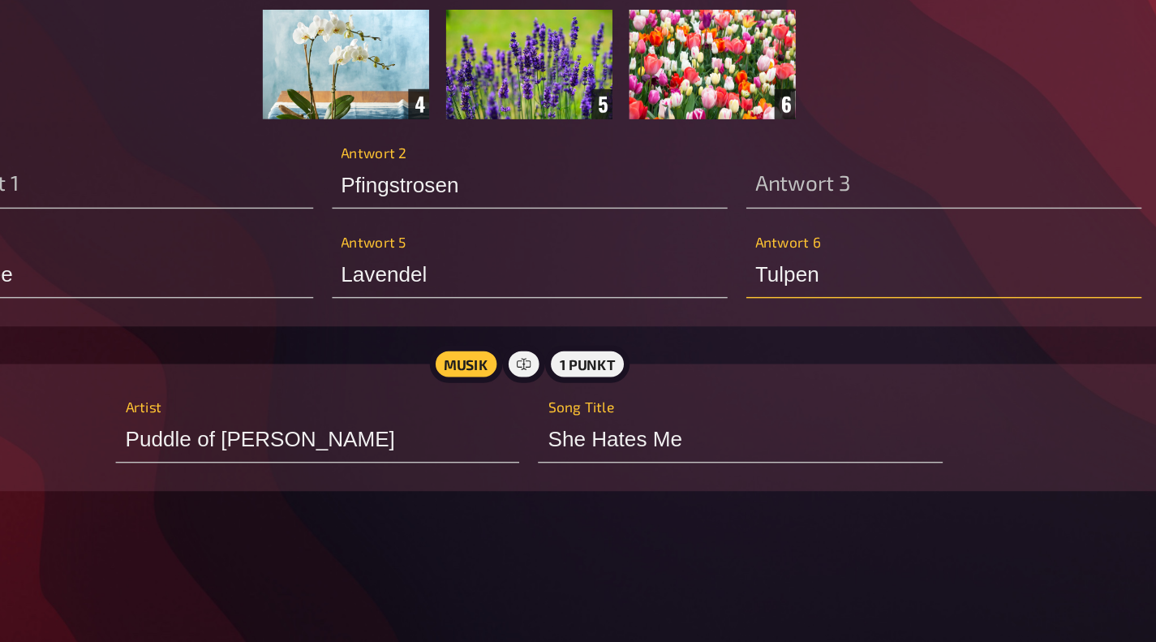
scroll to position [5550, 0]
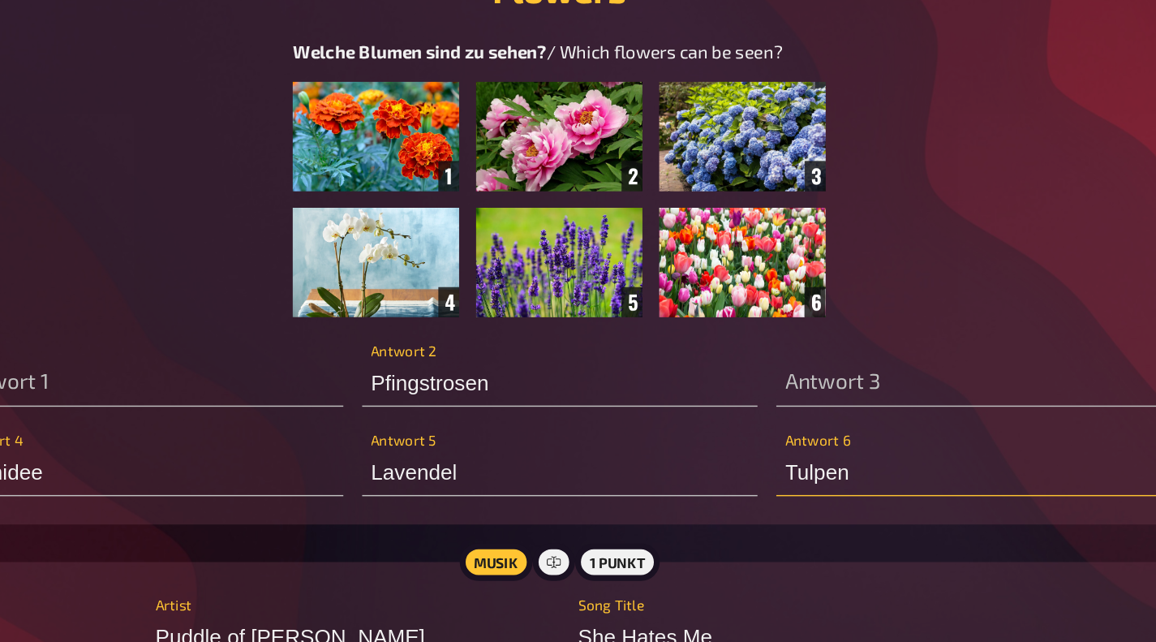
type input "Tulpen"
click at [559, 123] on img at bounding box center [578, 200] width 368 height 162
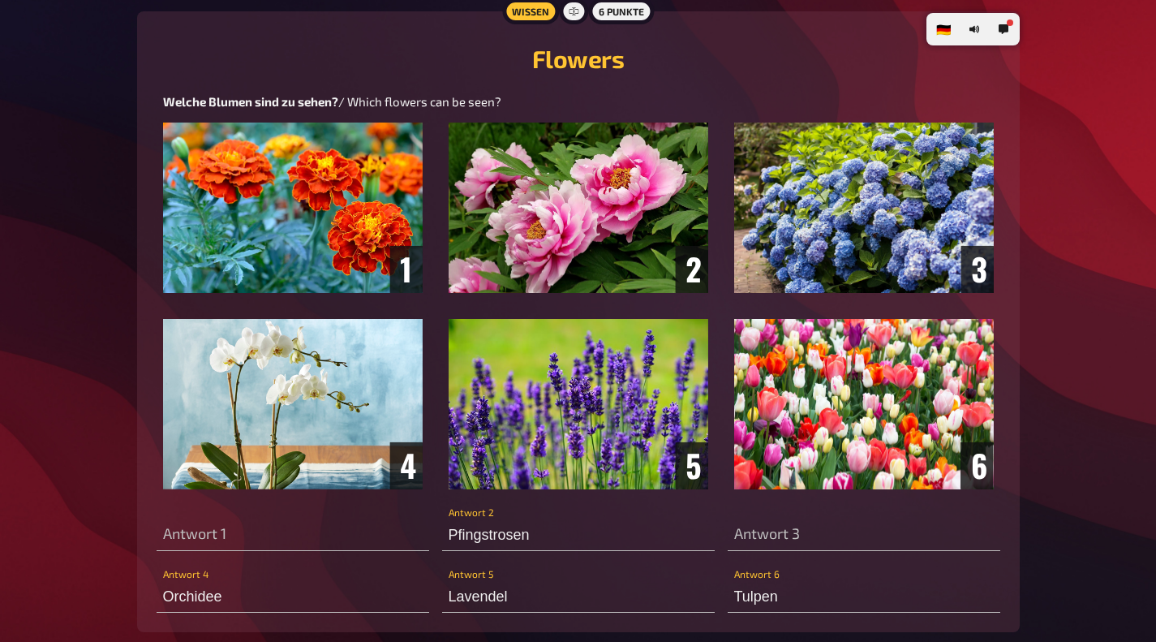
scroll to position [5540, 0]
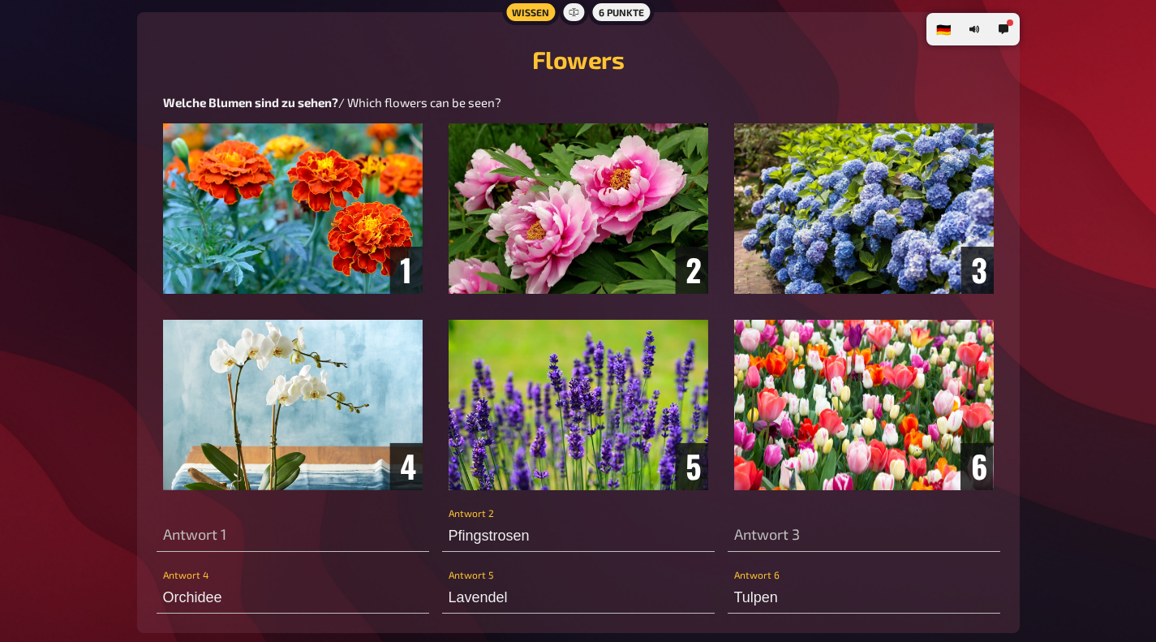
click at [845, 222] on img at bounding box center [578, 306] width 831 height 367
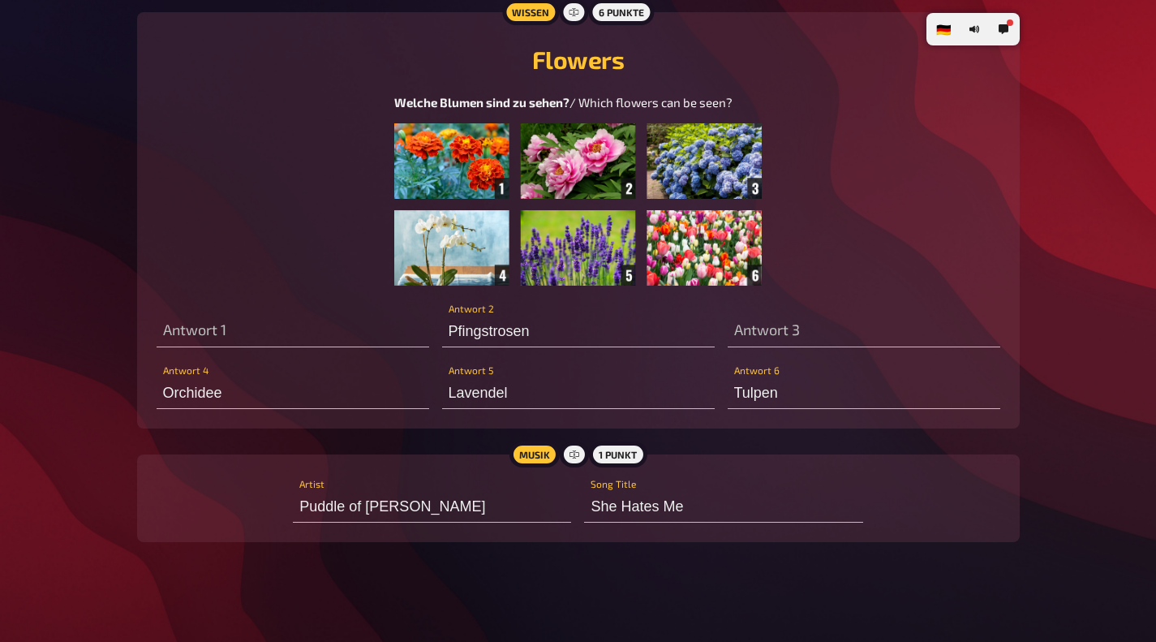
click at [704, 170] on img at bounding box center [578, 204] width 368 height 162
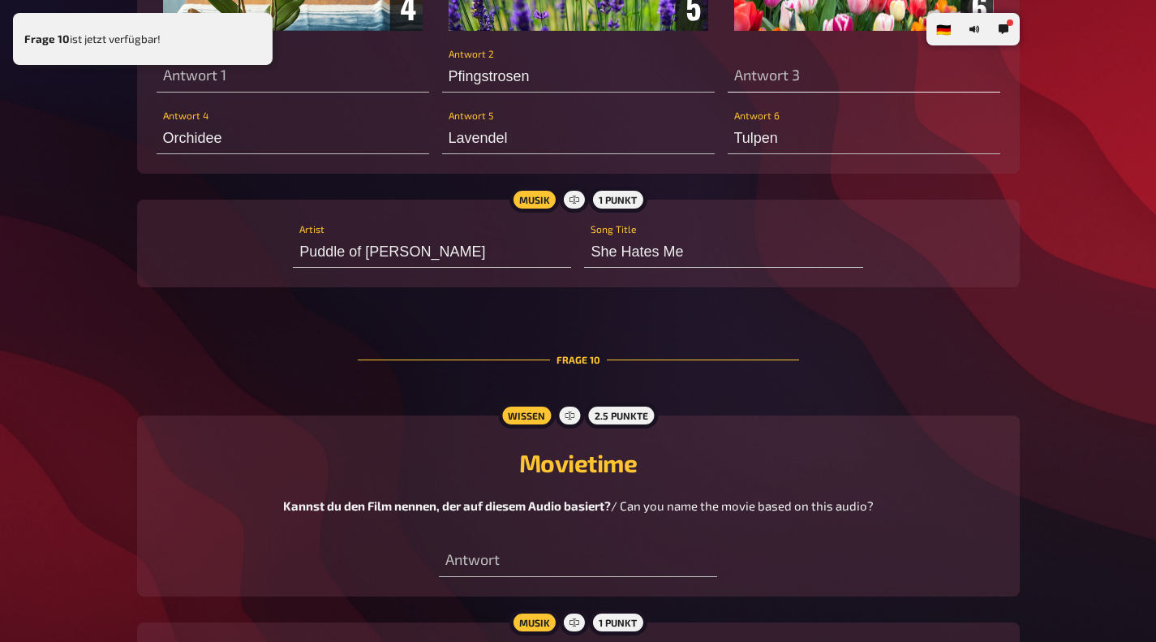
scroll to position [6106, 0]
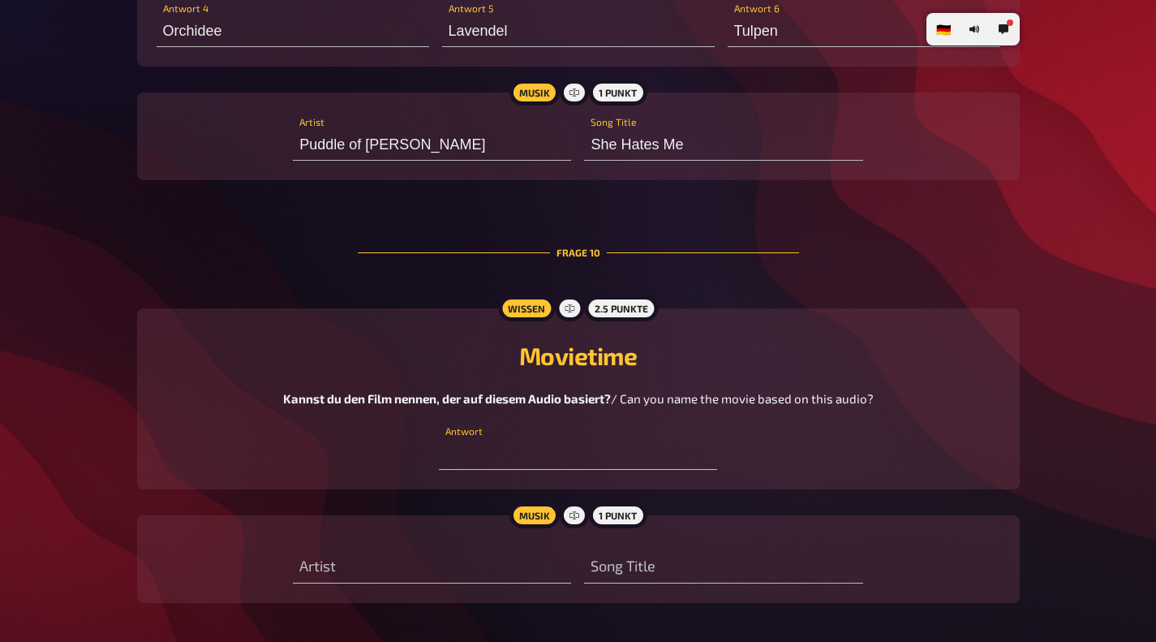
click at [584, 465] on input "text" at bounding box center [578, 453] width 278 height 32
type input "corned grill"
click at [445, 566] on input "text" at bounding box center [432, 567] width 278 height 32
type input "[PERSON_NAME]"
type input "all summer long"
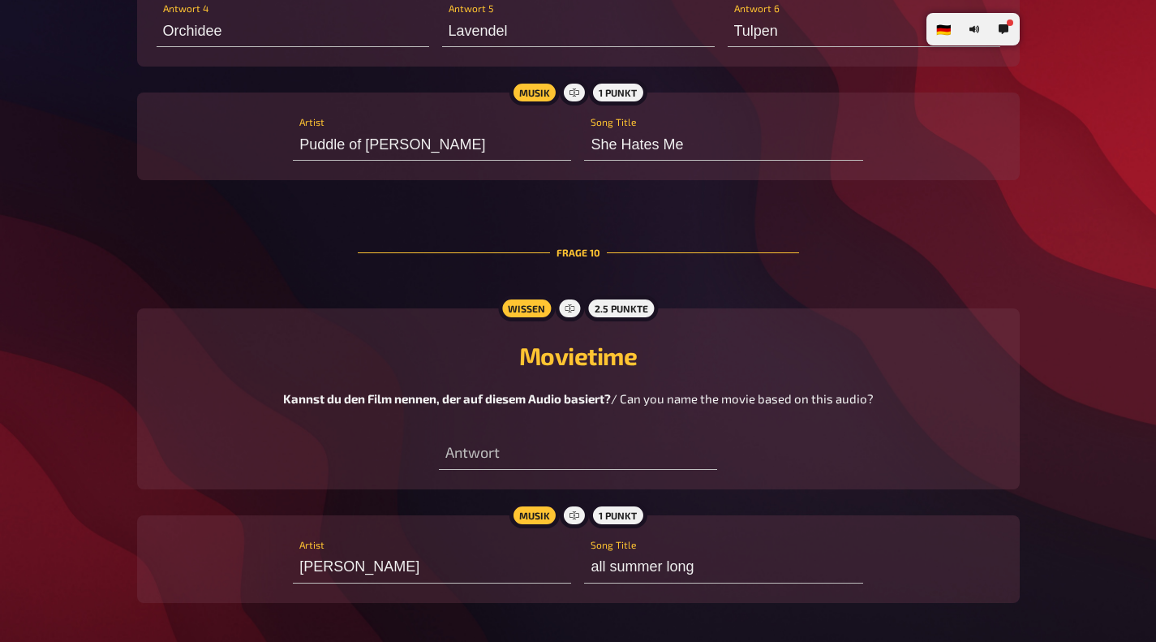
click at [803, 406] on span "/ Can you name the movie based on this audio?" at bounding box center [742, 398] width 263 height 15
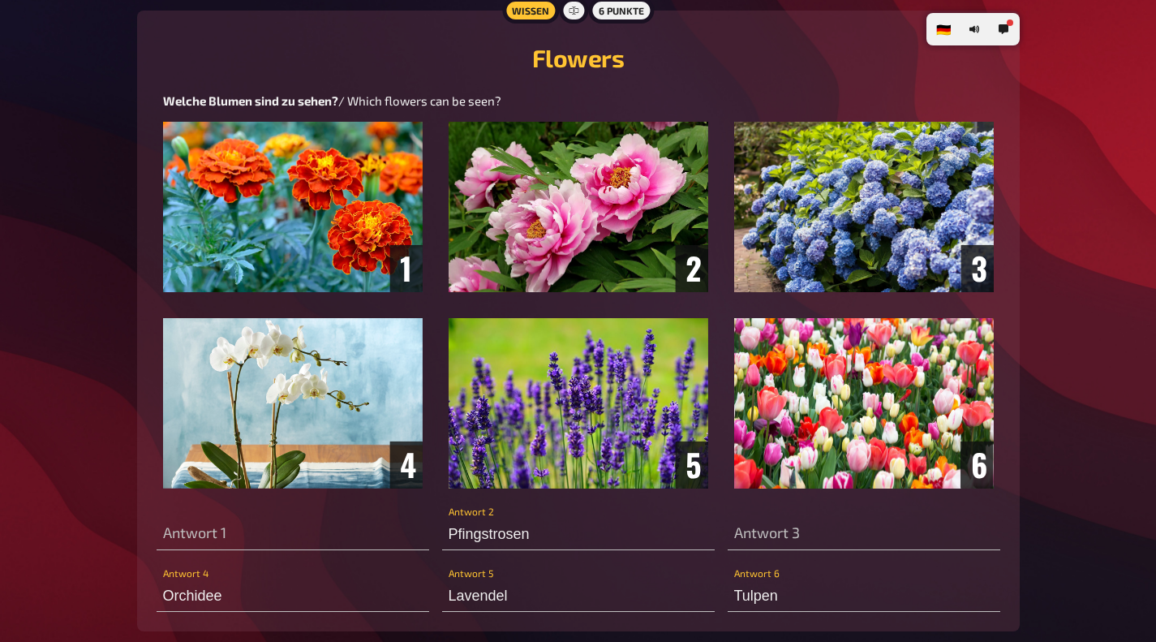
scroll to position [5538, 0]
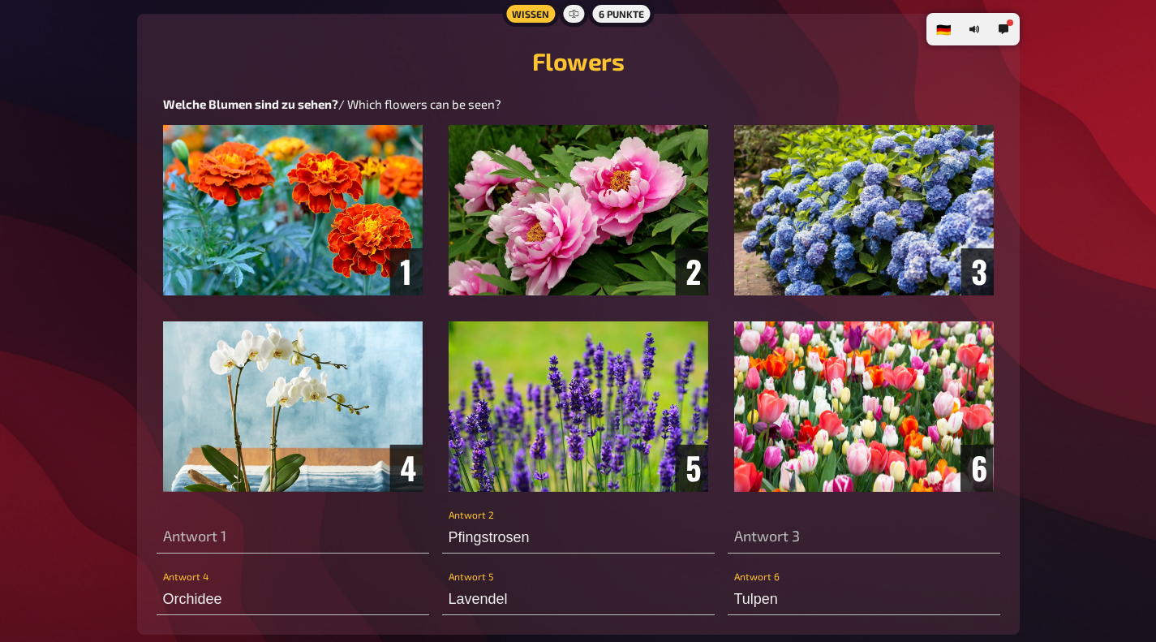
click at [844, 229] on img at bounding box center [578, 308] width 831 height 367
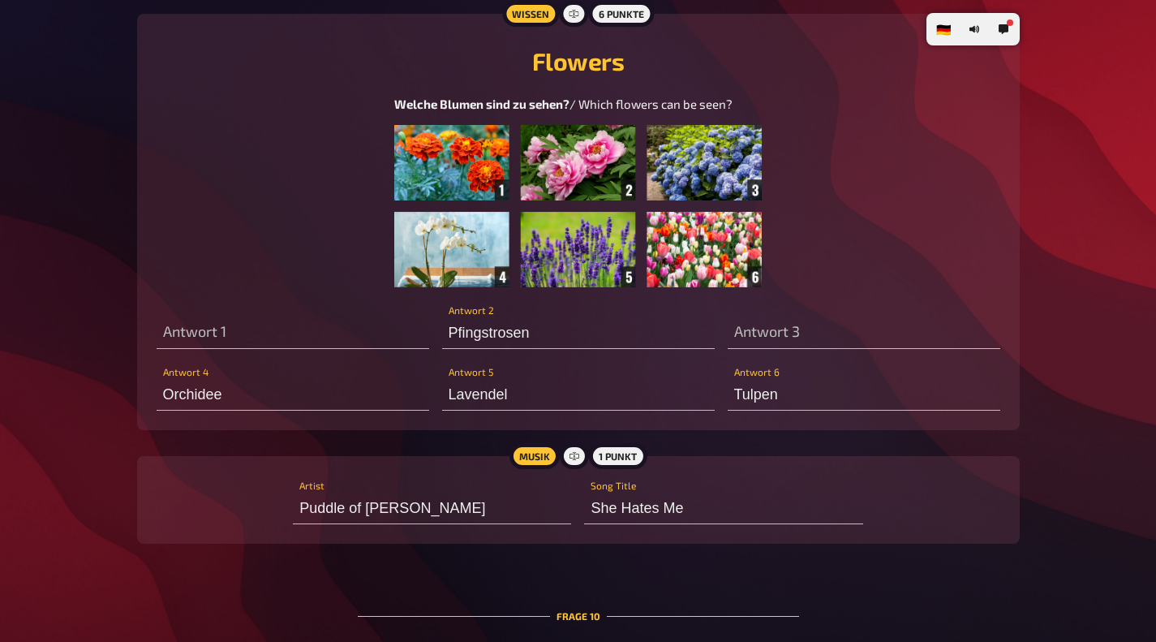
click at [718, 174] on img at bounding box center [578, 206] width 368 height 162
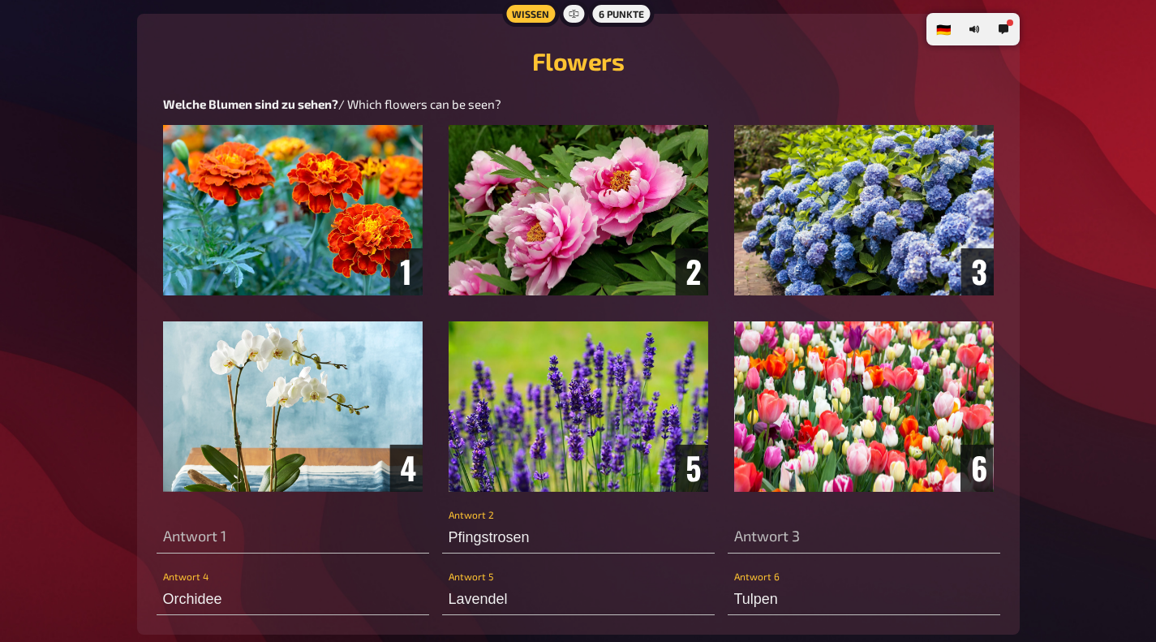
type input "[PERSON_NAME]"
type input "All Summer Long"
click at [996, 30] on button "button" at bounding box center [1004, 29] width 26 height 26
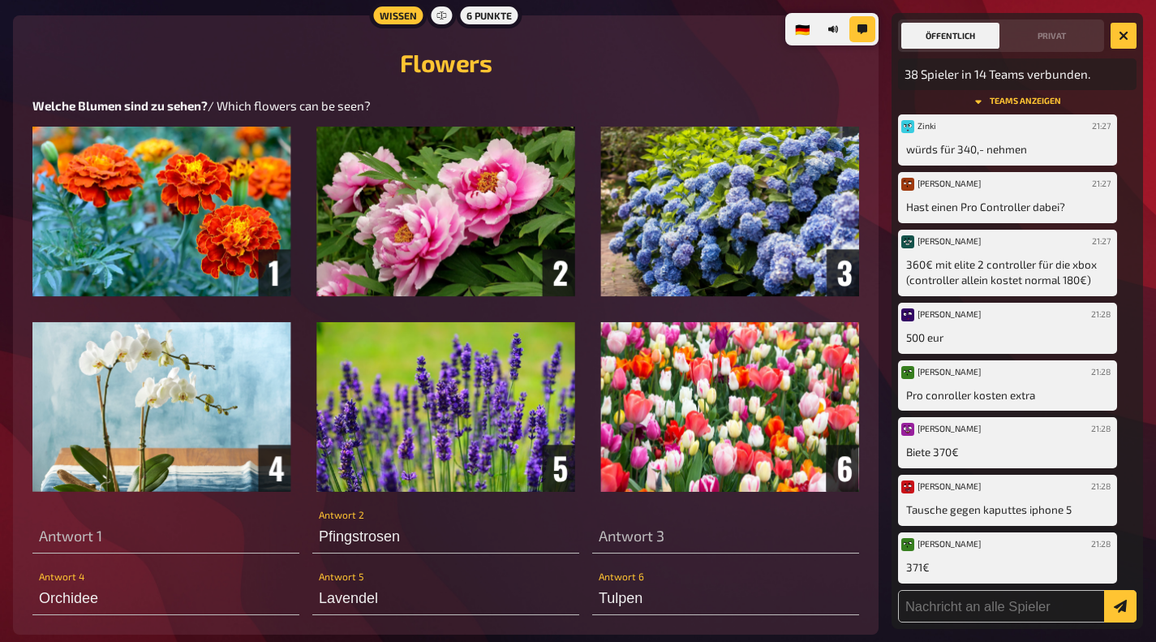
scroll to position [1279, 0]
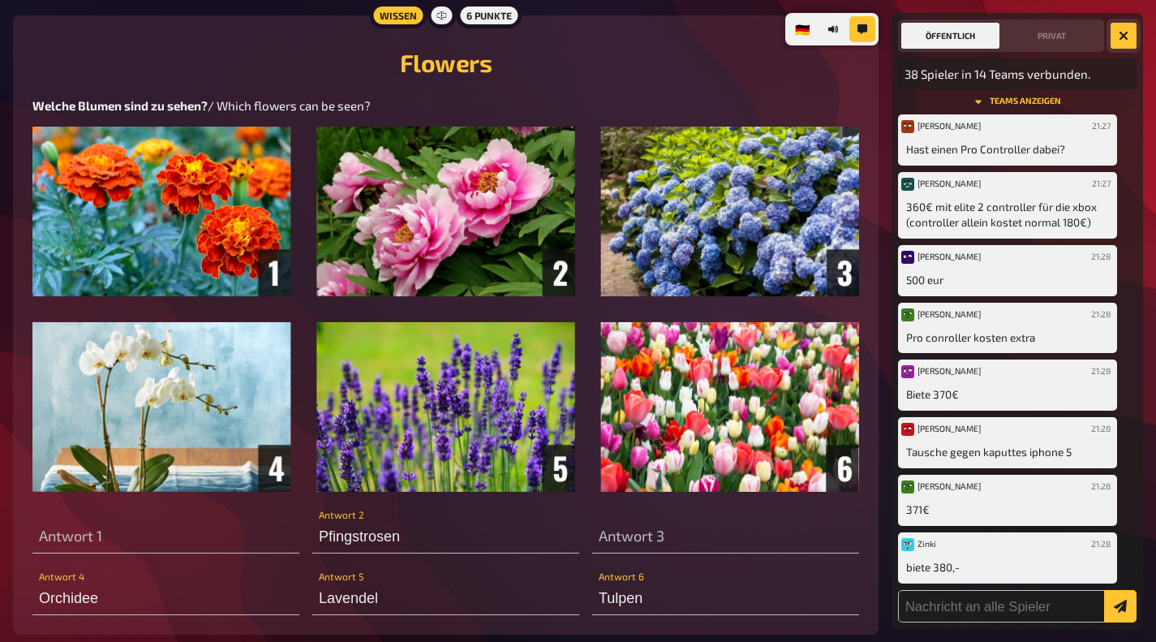
click at [1121, 32] on icon "button" at bounding box center [1124, 35] width 15 height 15
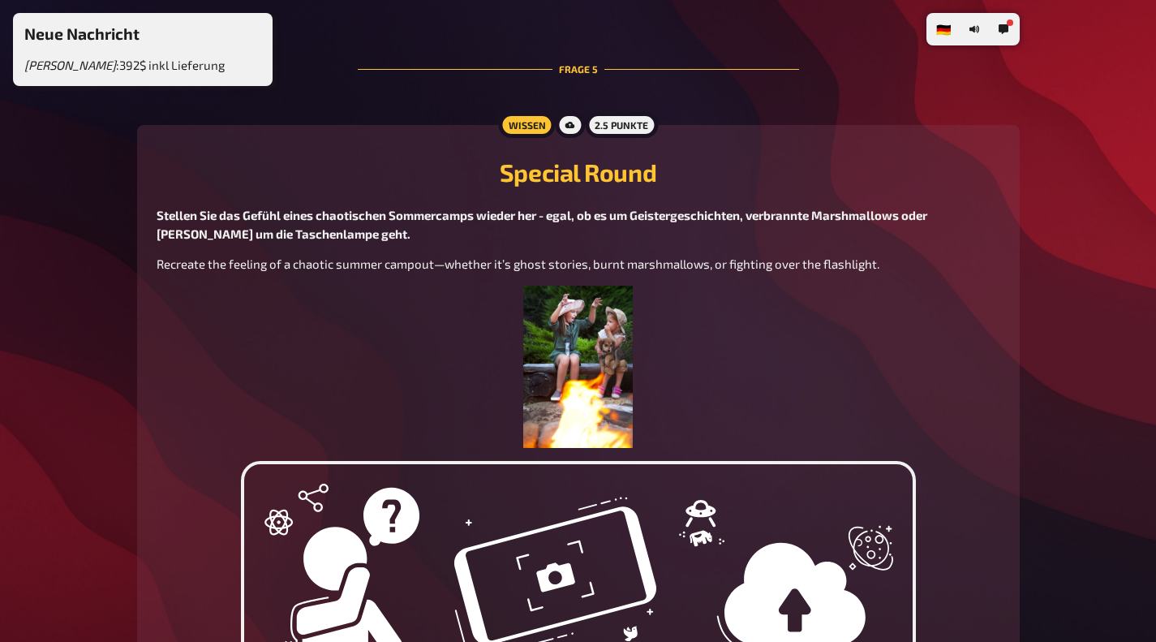
scroll to position [2178, 0]
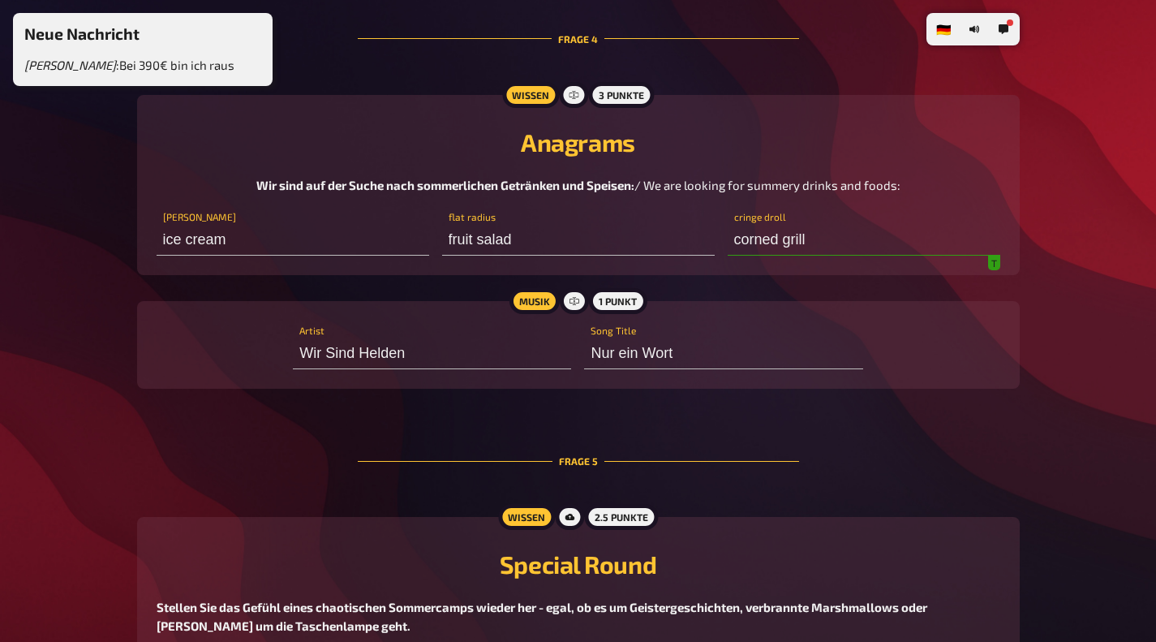
click at [752, 243] on input "corned grill" at bounding box center [864, 239] width 273 height 32
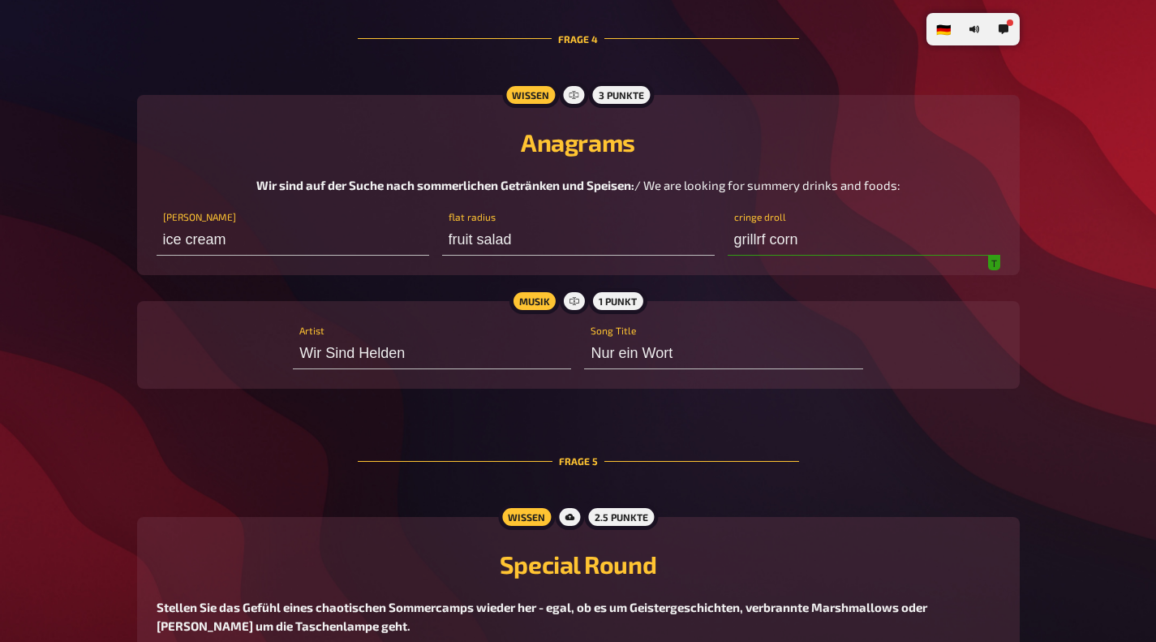
drag, startPoint x: 767, startPoint y: 245, endPoint x: 771, endPoint y: 211, distance: 34.3
click at [771, 211] on div "grillrf corn cringe droll" at bounding box center [864, 231] width 273 height 49
click at [854, 241] on input "grilled corn" at bounding box center [864, 239] width 273 height 32
type input "grilled corn"
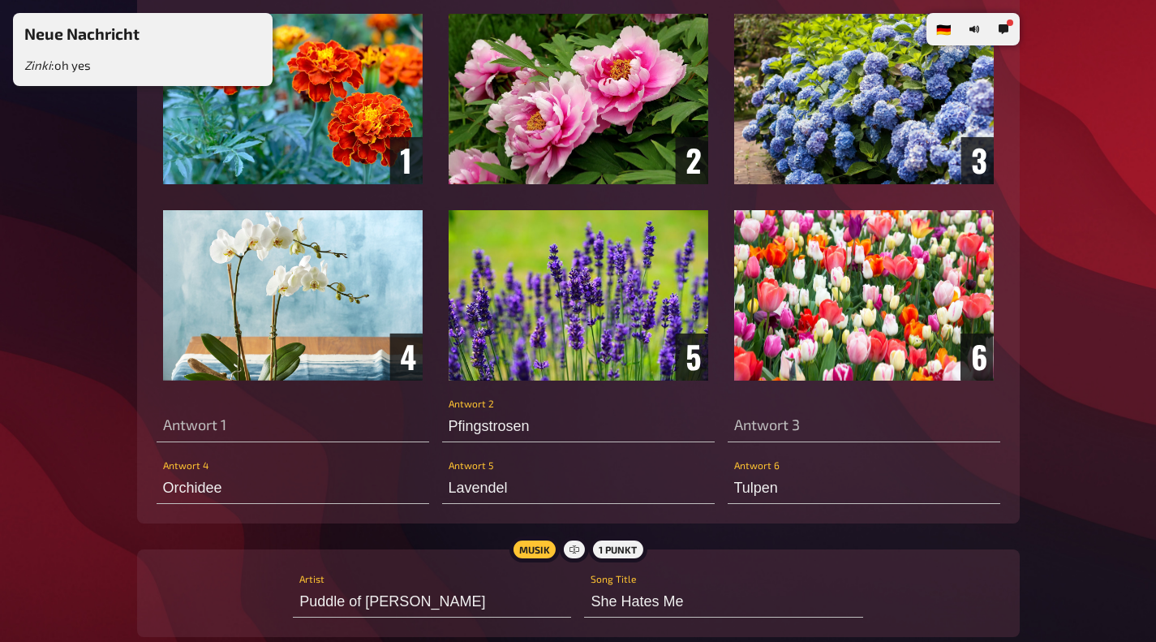
scroll to position [5649, 0]
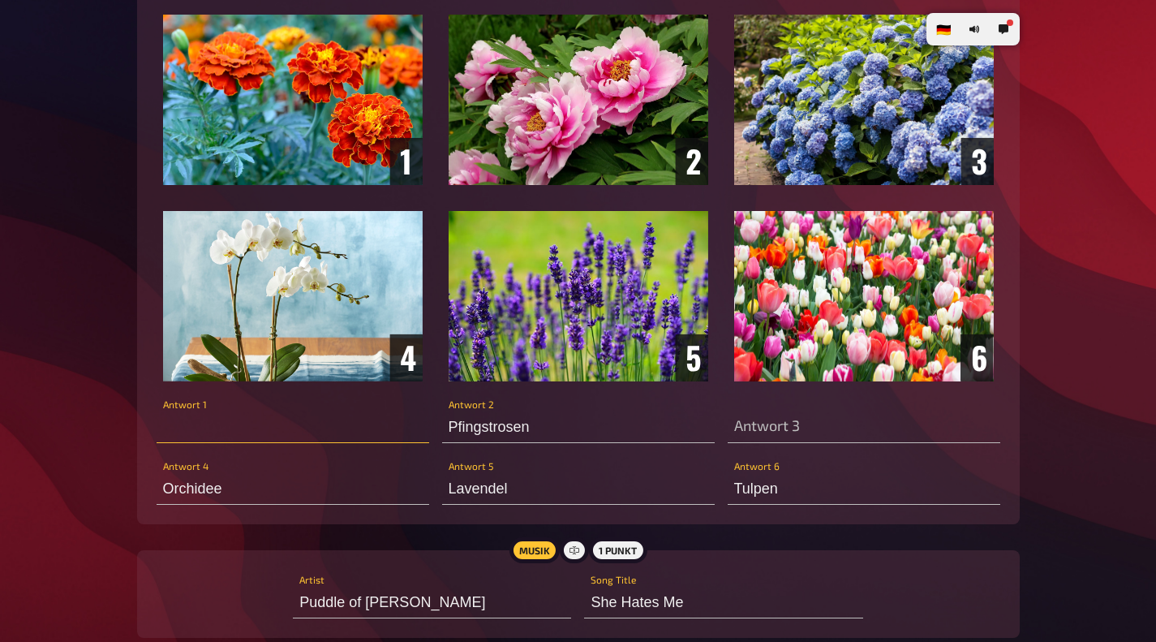
click at [254, 437] on input "text" at bounding box center [293, 427] width 273 height 32
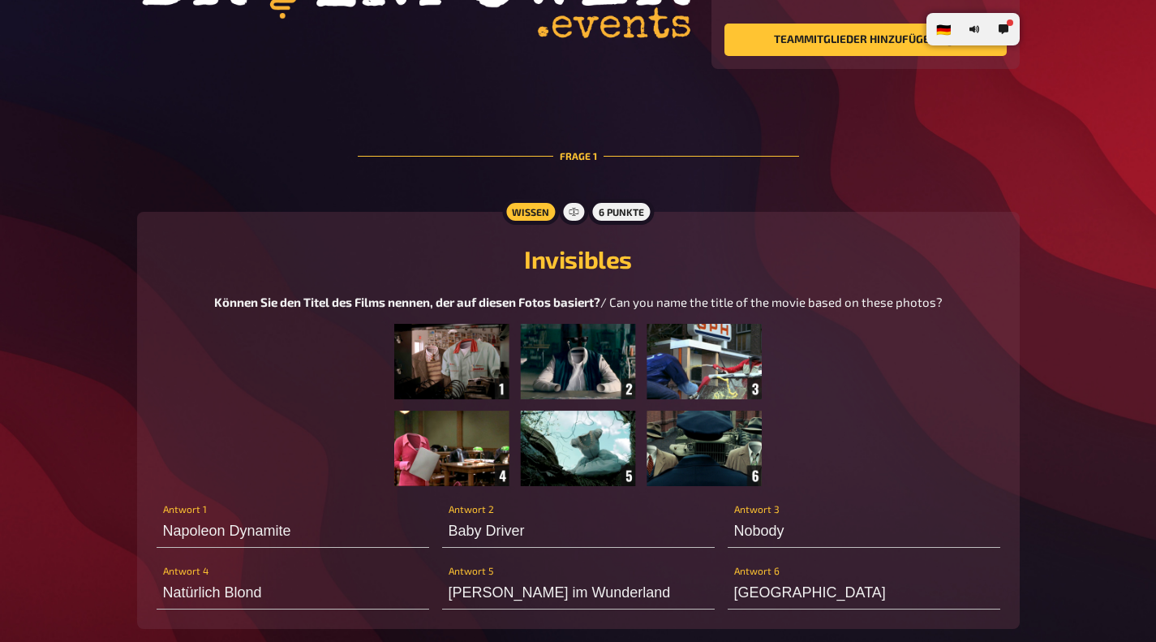
scroll to position [0, 0]
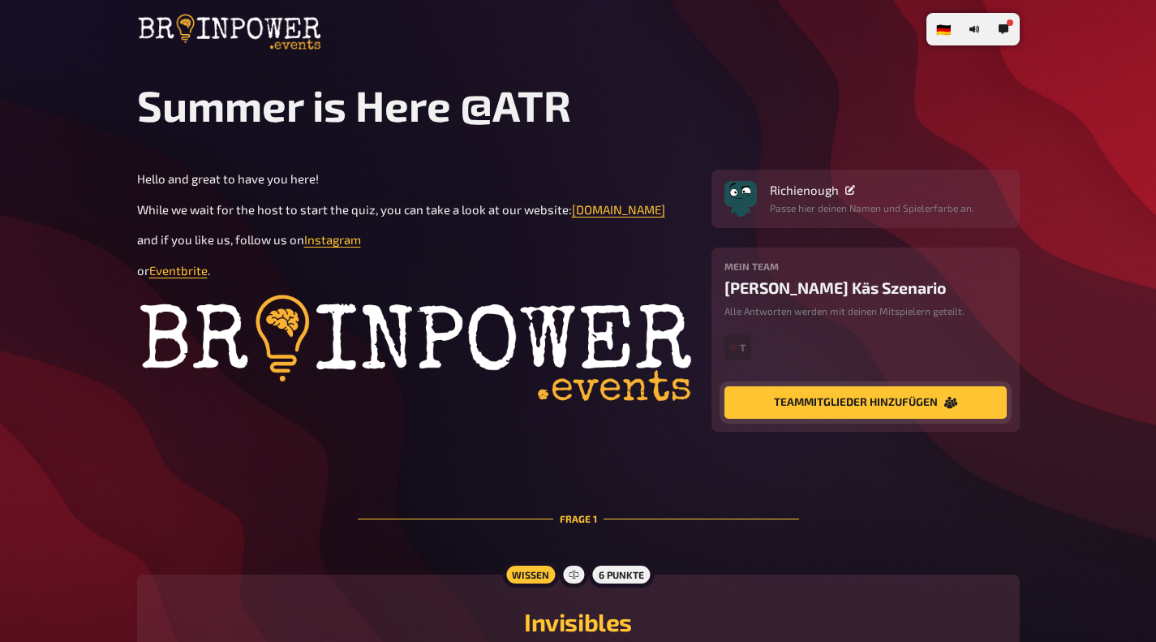
click at [888, 394] on button "Teammitglieder hinzufügen" at bounding box center [866, 402] width 282 height 32
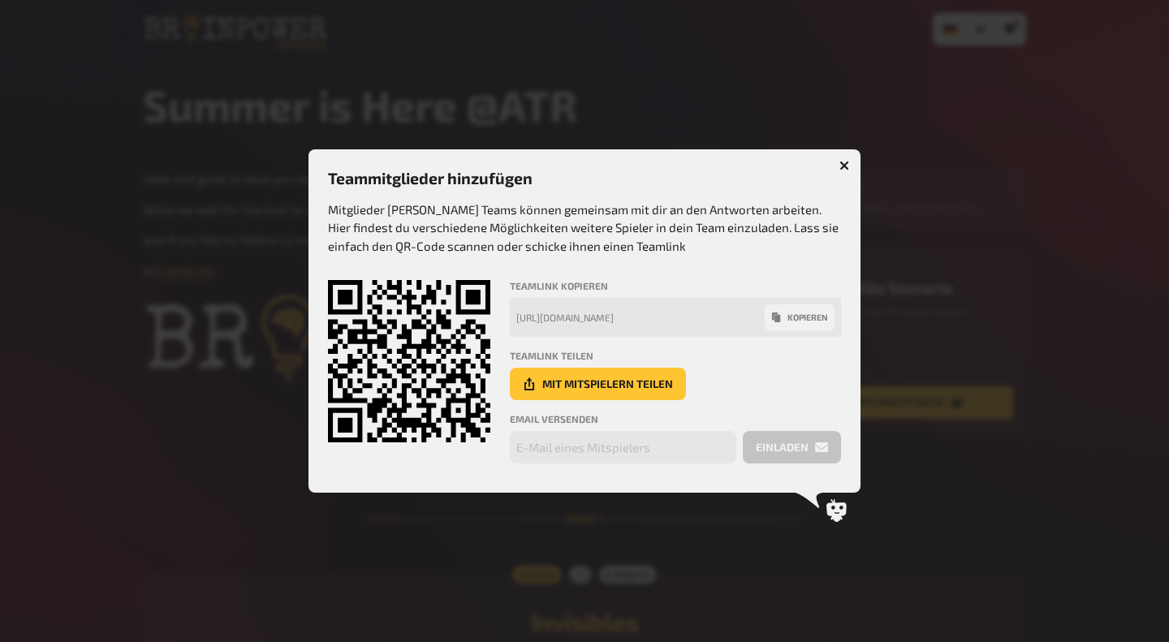
click at [841, 157] on button "button" at bounding box center [844, 166] width 26 height 26
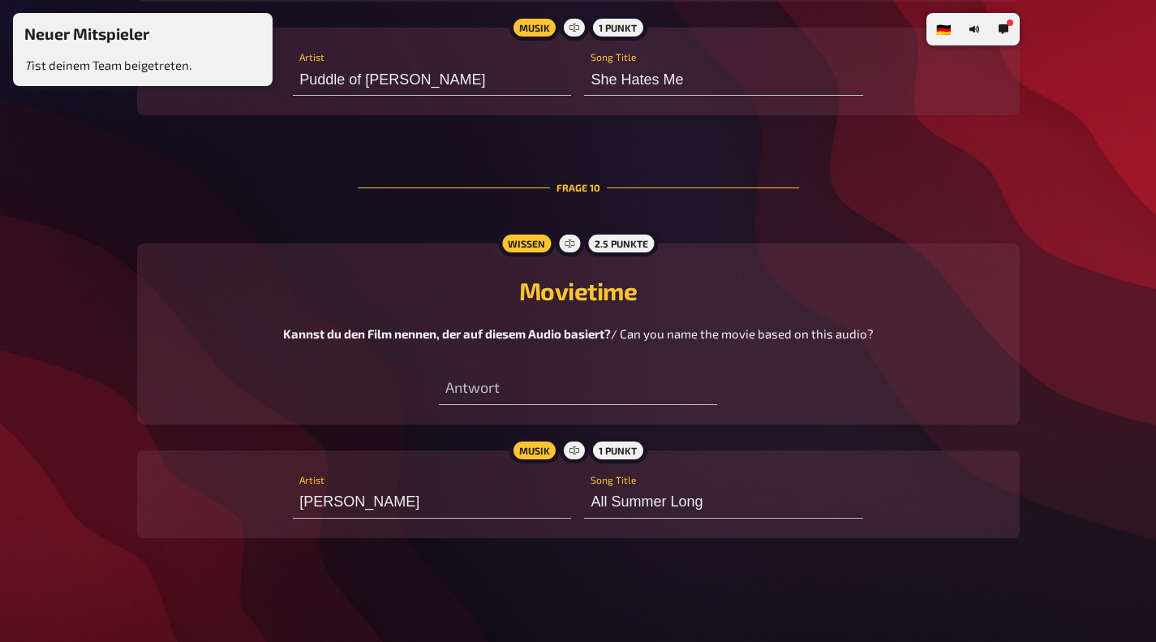
scroll to position [6176, 0]
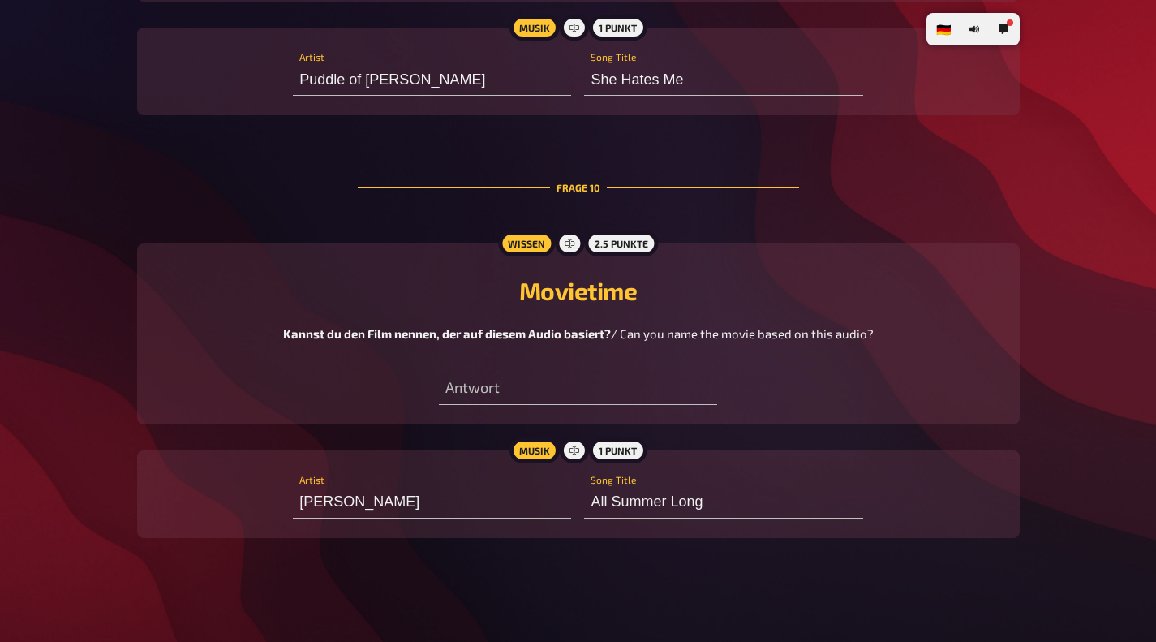
type input "Pelargonien"
type input "[PERSON_NAME]"
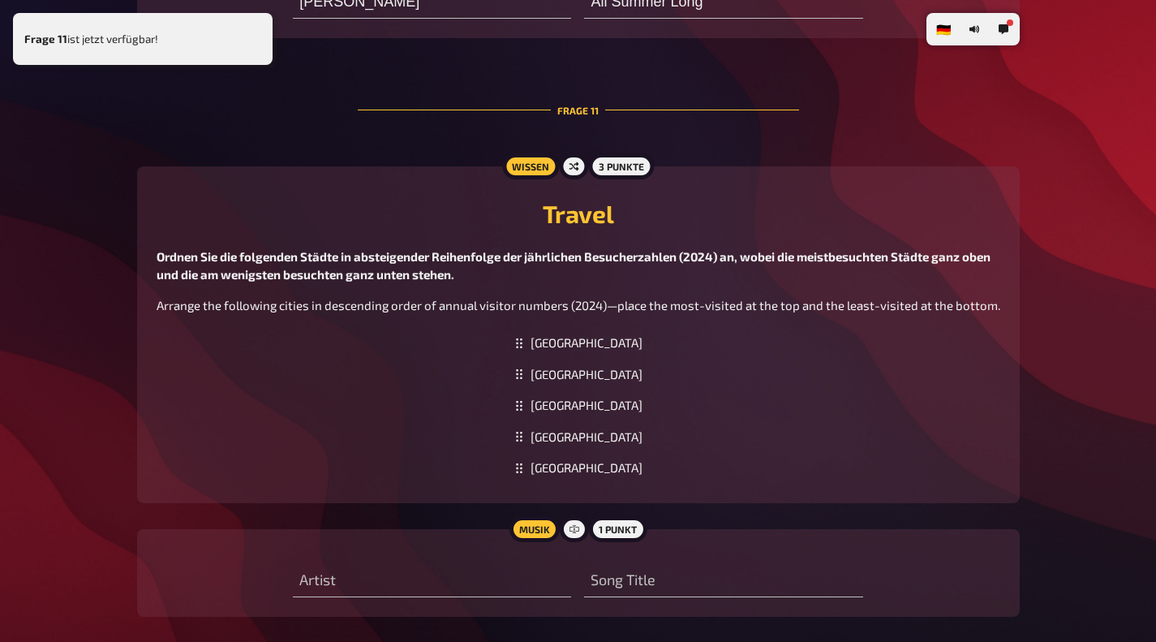
scroll to position [6666, 0]
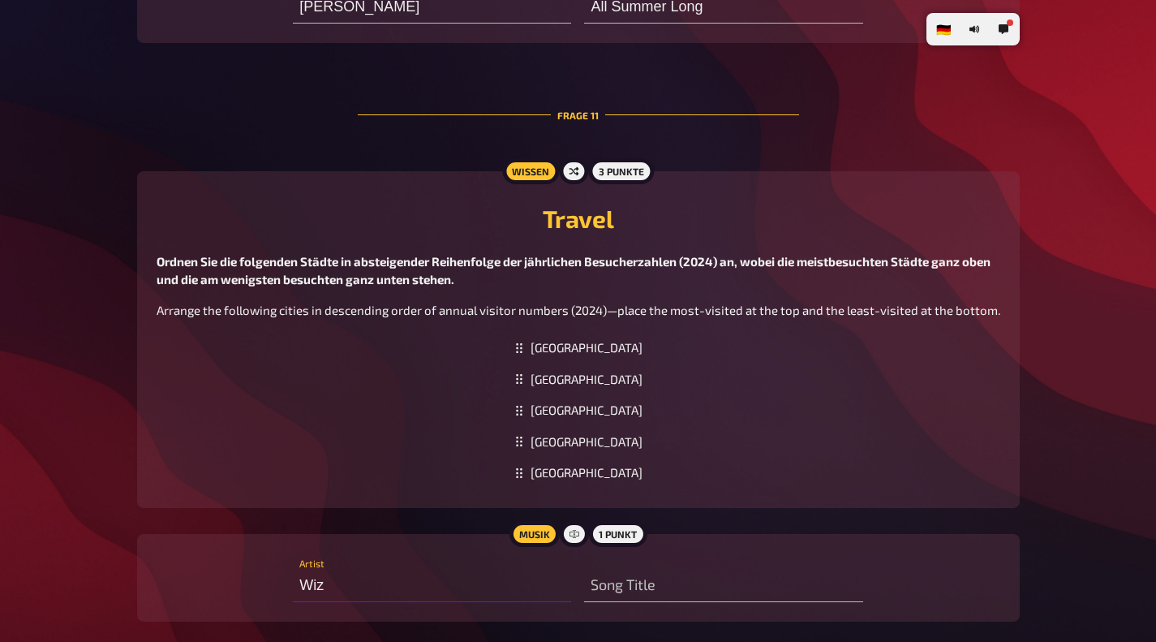
type input "Wizo"
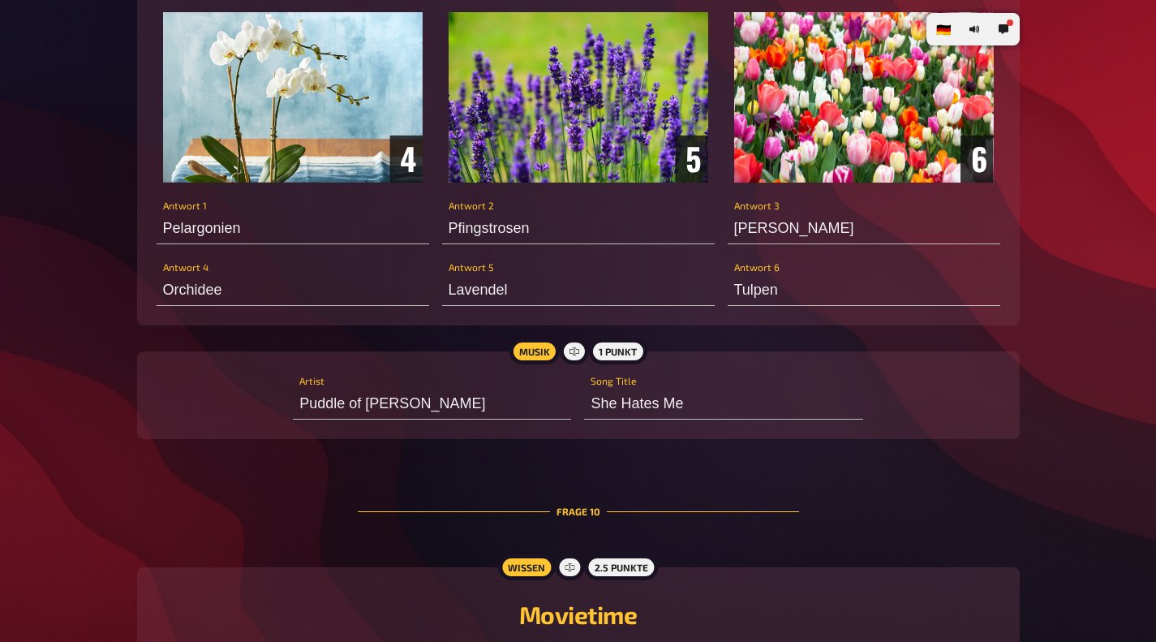
scroll to position [5848, 0]
type input "F"
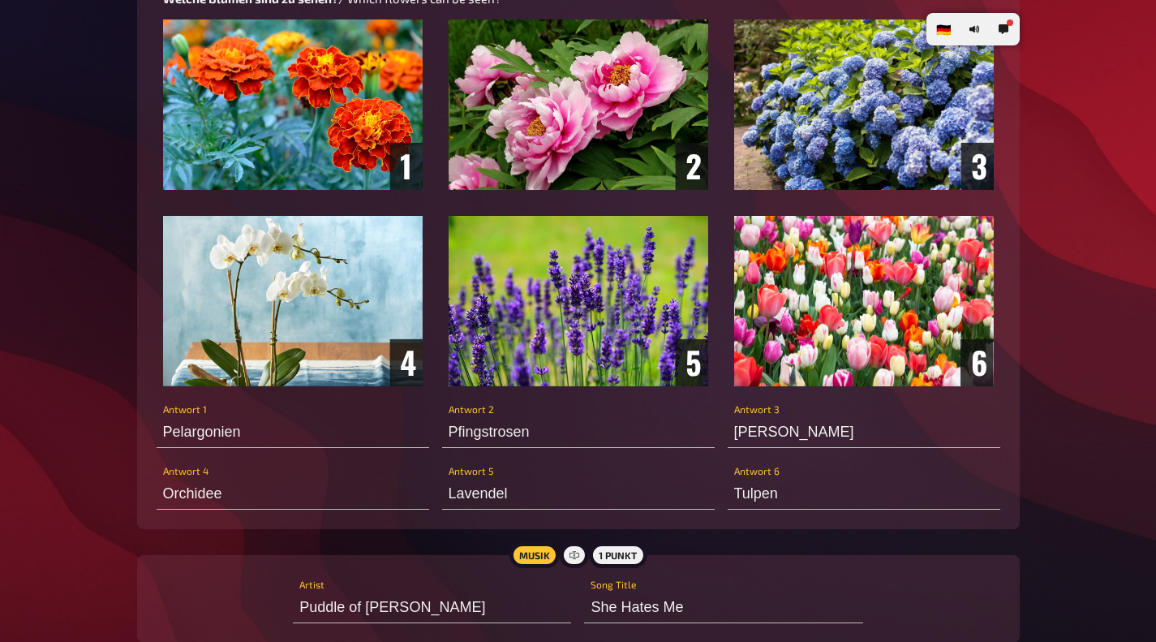
scroll to position [5635, 0]
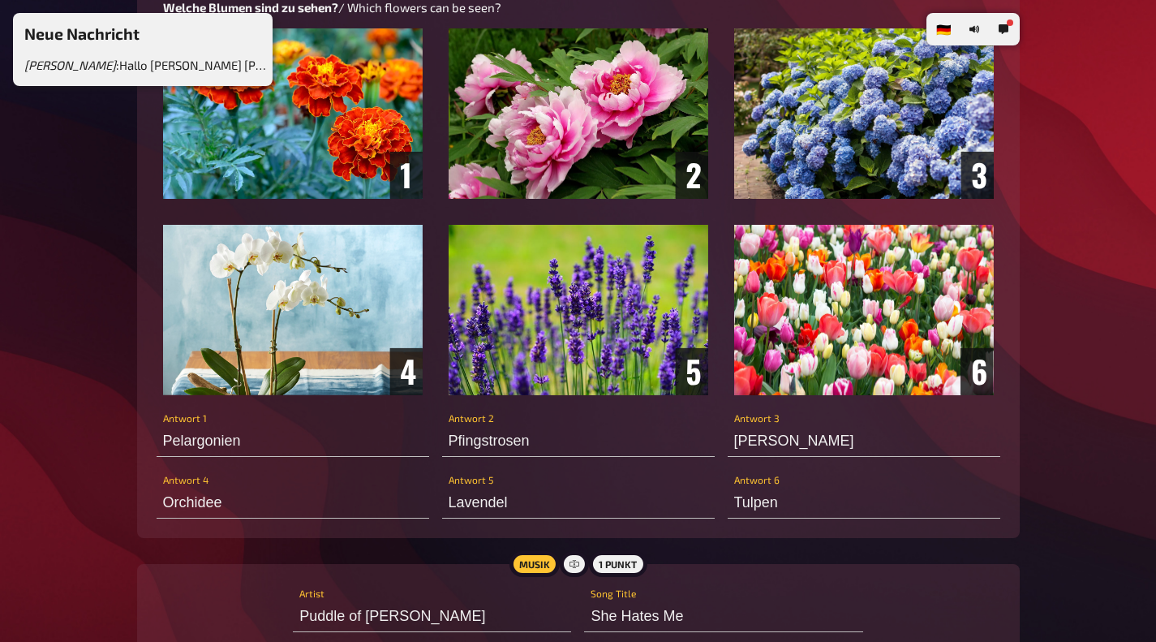
type input "Raum der Zeit"
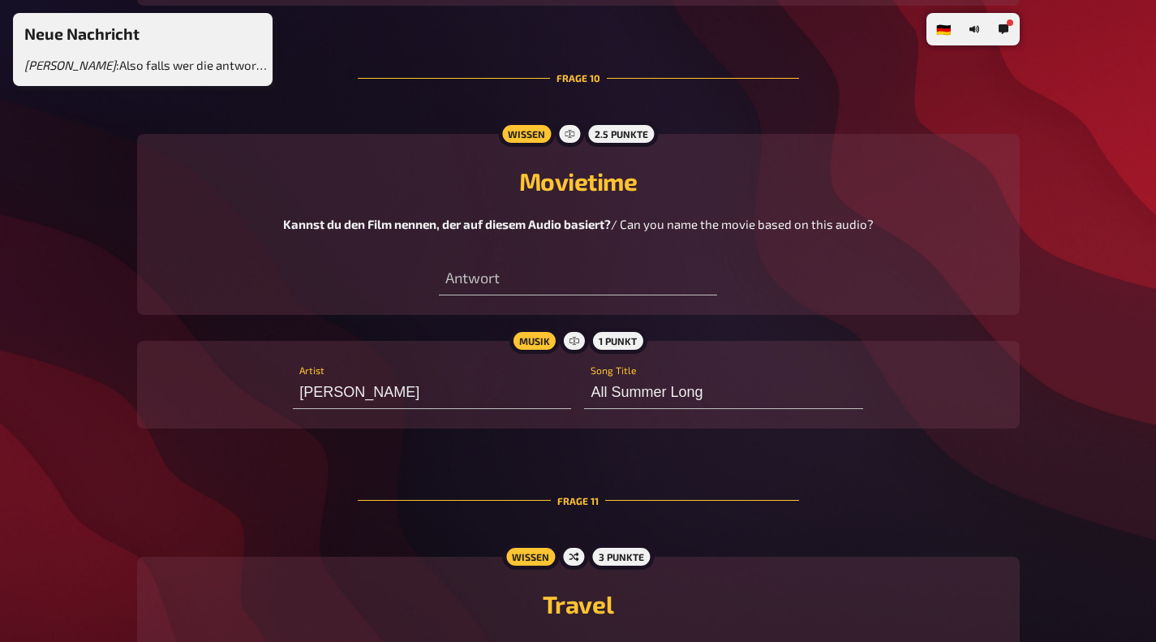
scroll to position [6279, 0]
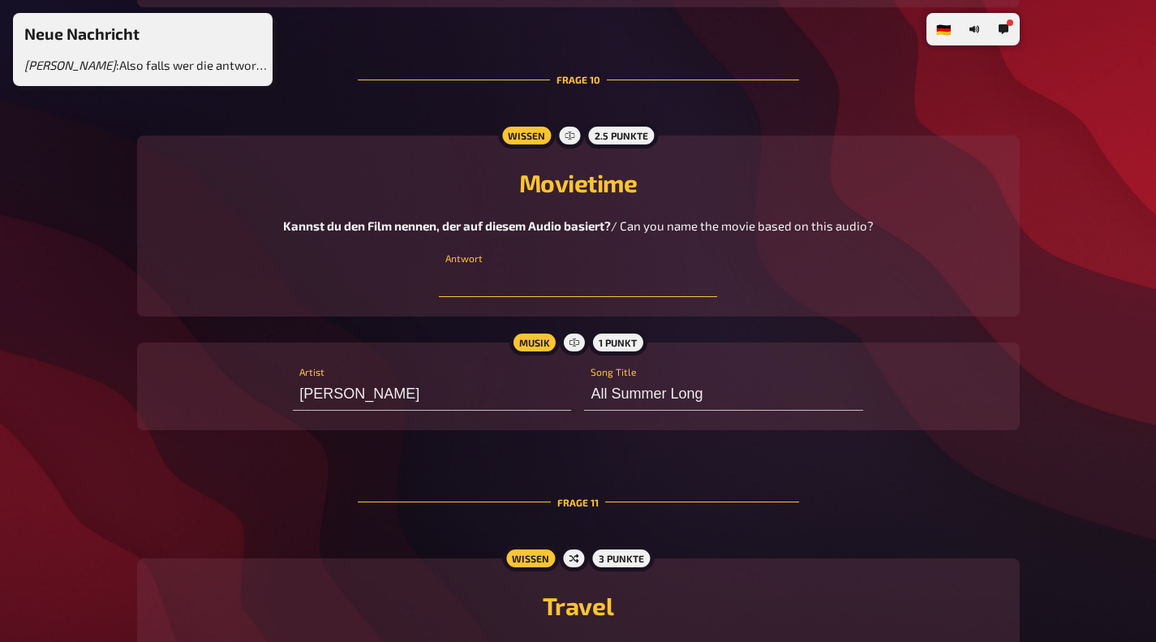
click at [468, 283] on input "text" at bounding box center [578, 281] width 278 height 32
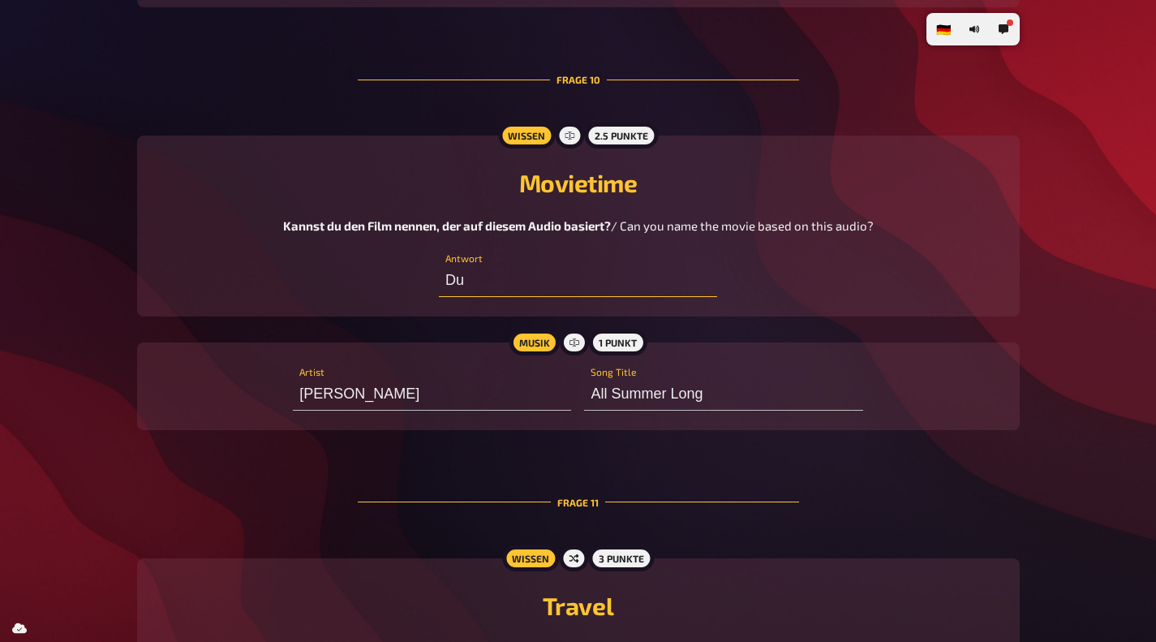
type input "D"
type input "Dumb & Dumber 2"
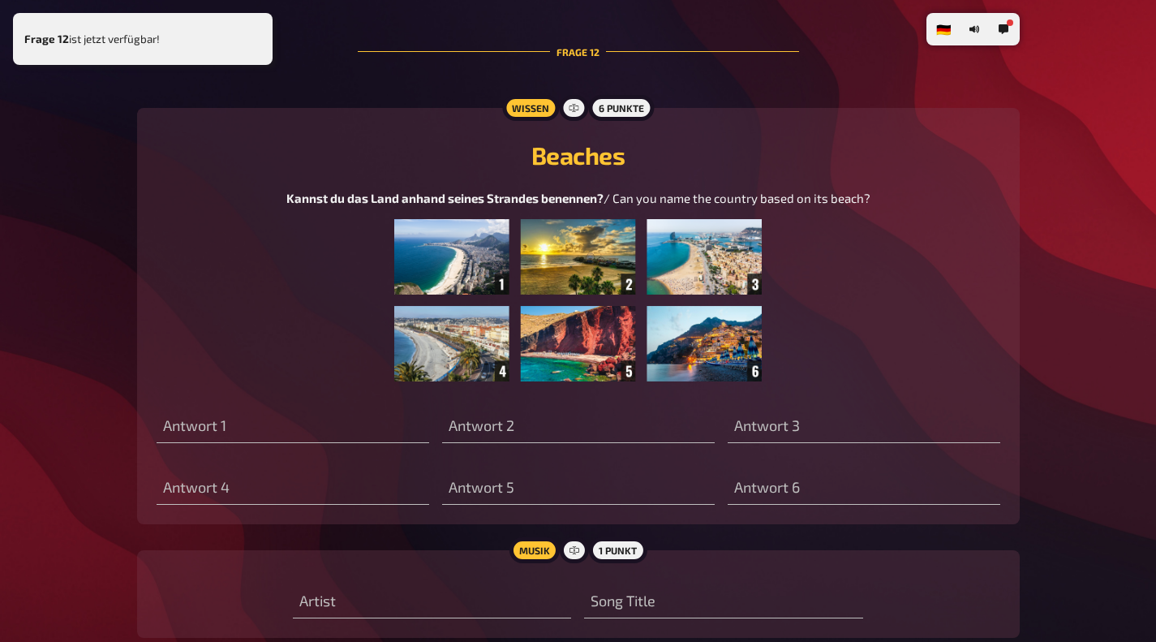
scroll to position [7312, 0]
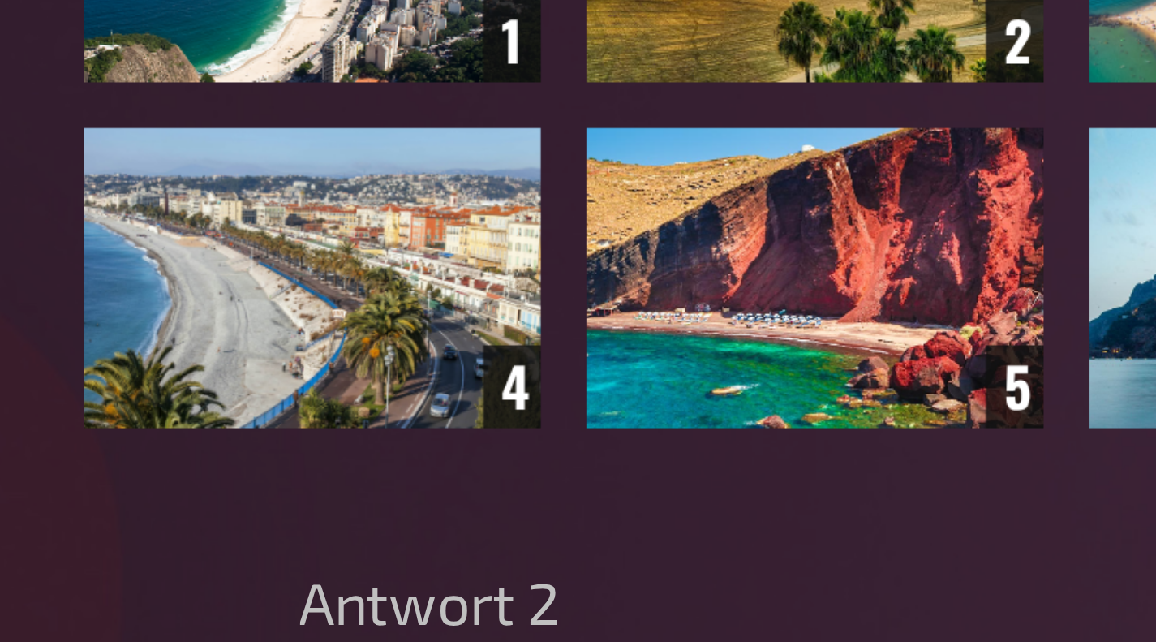
type input "[GEOGRAPHIC_DATA]"
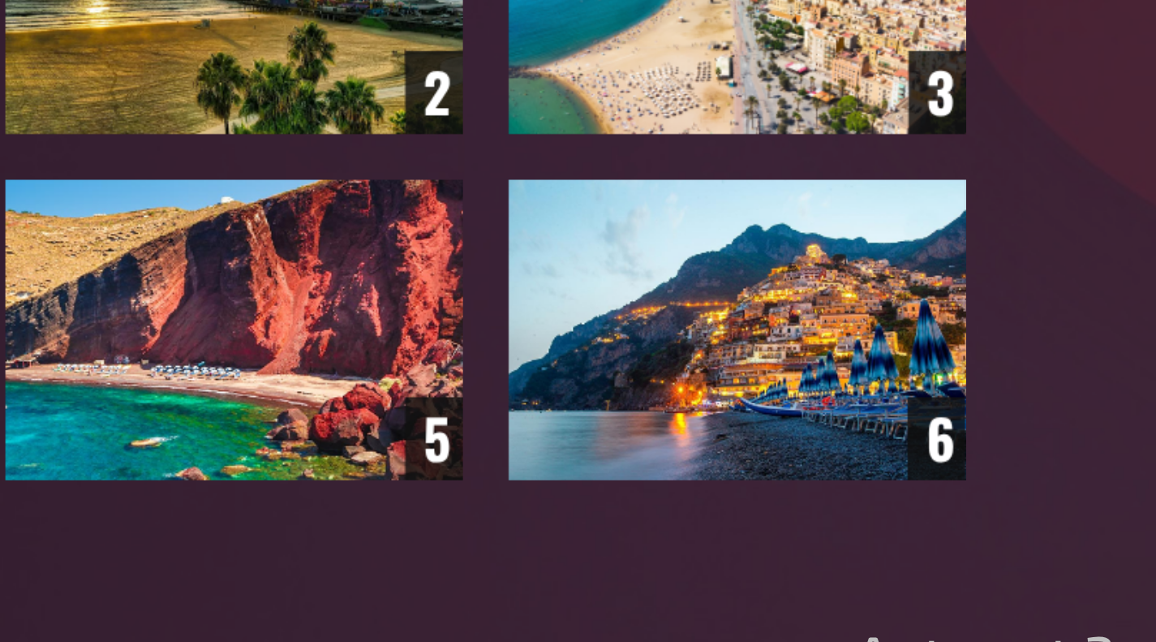
type input "[GEOGRAPHIC_DATA]"
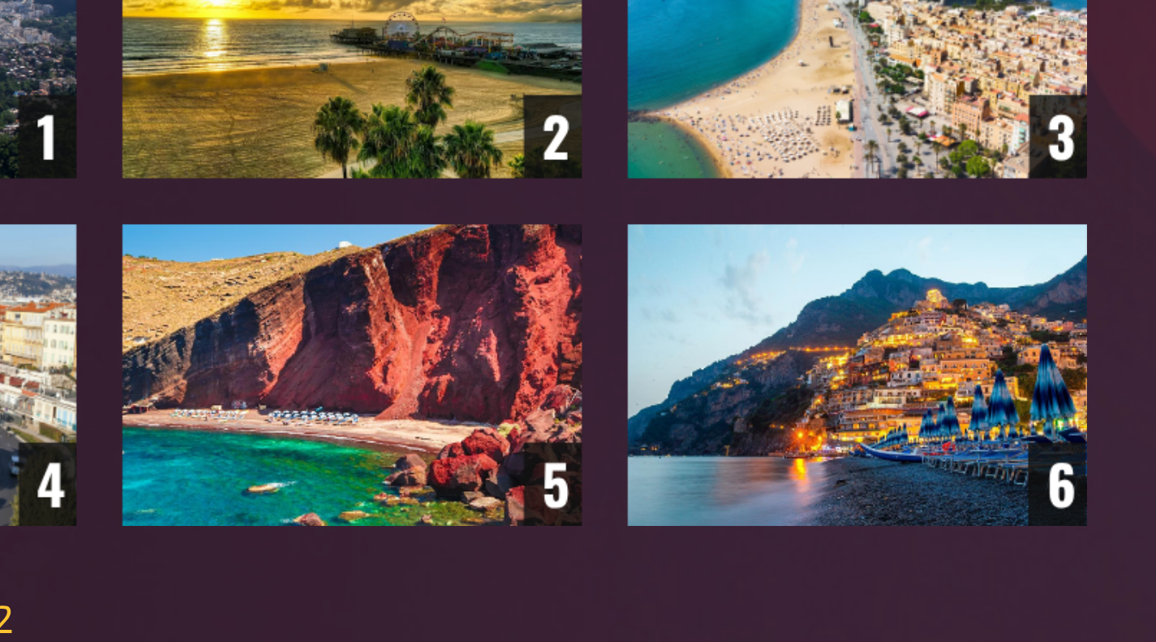
type input "[GEOGRAPHIC_DATA]"
type input "Queens of the Stone Age"
type input "No One Knows"
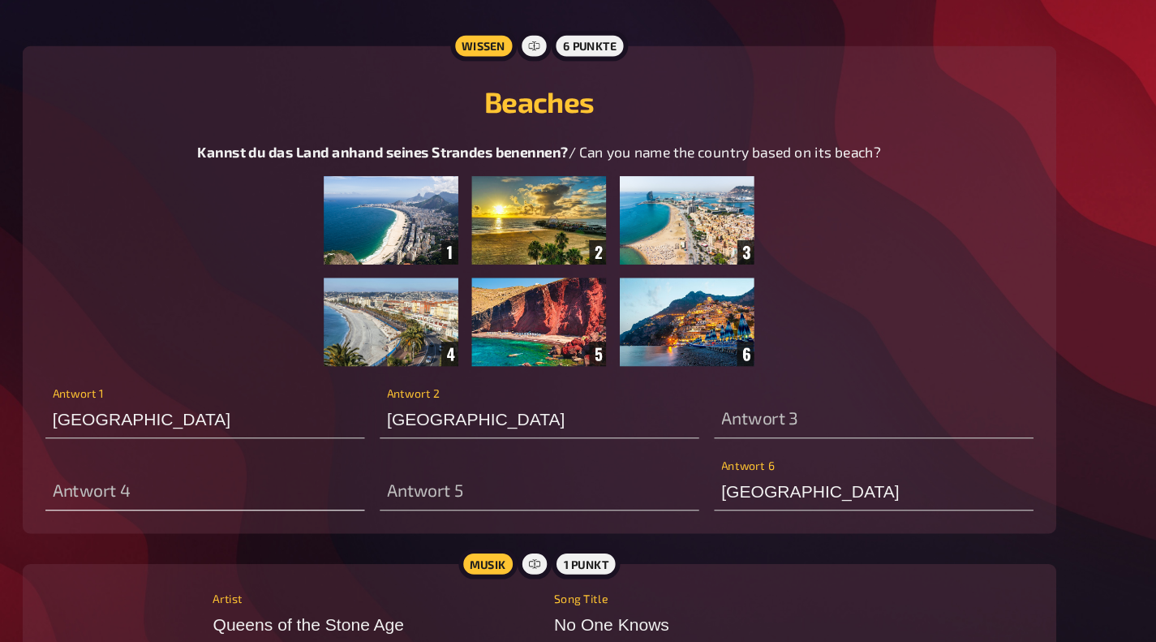
type input "Dumb & Dumber 2"
click at [212, 493] on input "text" at bounding box center [293, 484] width 273 height 32
type input "[GEOGRAPHIC_DATA]"
click at [837, 401] on div "Antwort 3" at bounding box center [864, 414] width 273 height 49
click at [821, 419] on input "text" at bounding box center [864, 423] width 273 height 32
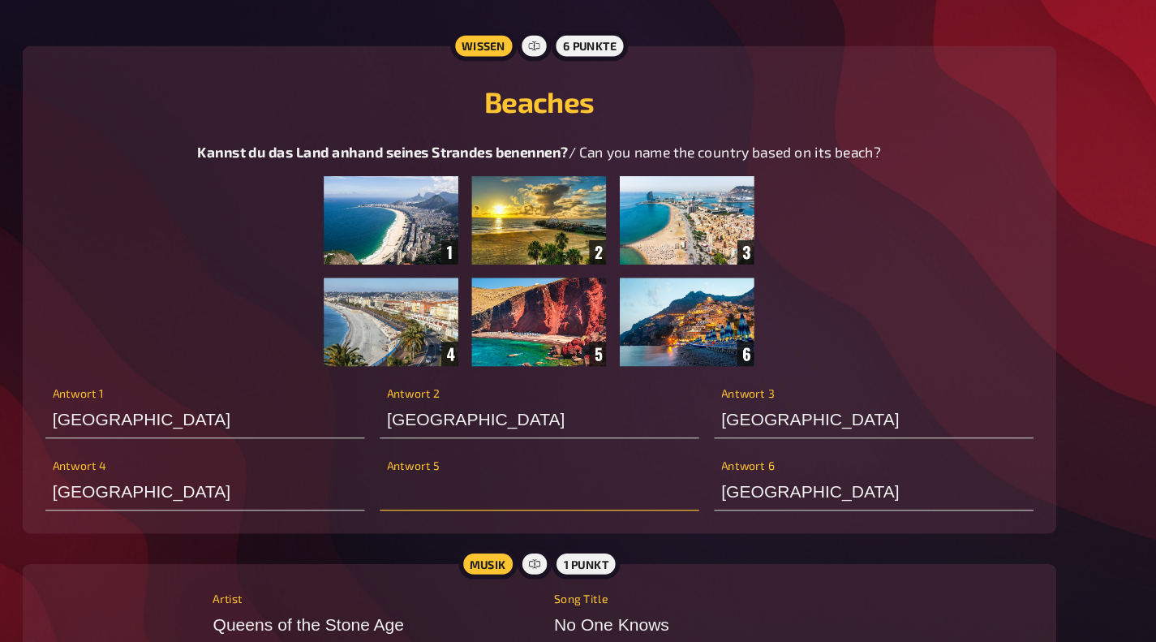
click at [571, 483] on input "text" at bounding box center [578, 484] width 273 height 32
click at [745, 428] on input "[GEOGRAPHIC_DATA]" at bounding box center [864, 423] width 273 height 32
type input "vereinigte emirate"
click at [558, 492] on input "text" at bounding box center [578, 484] width 273 height 32
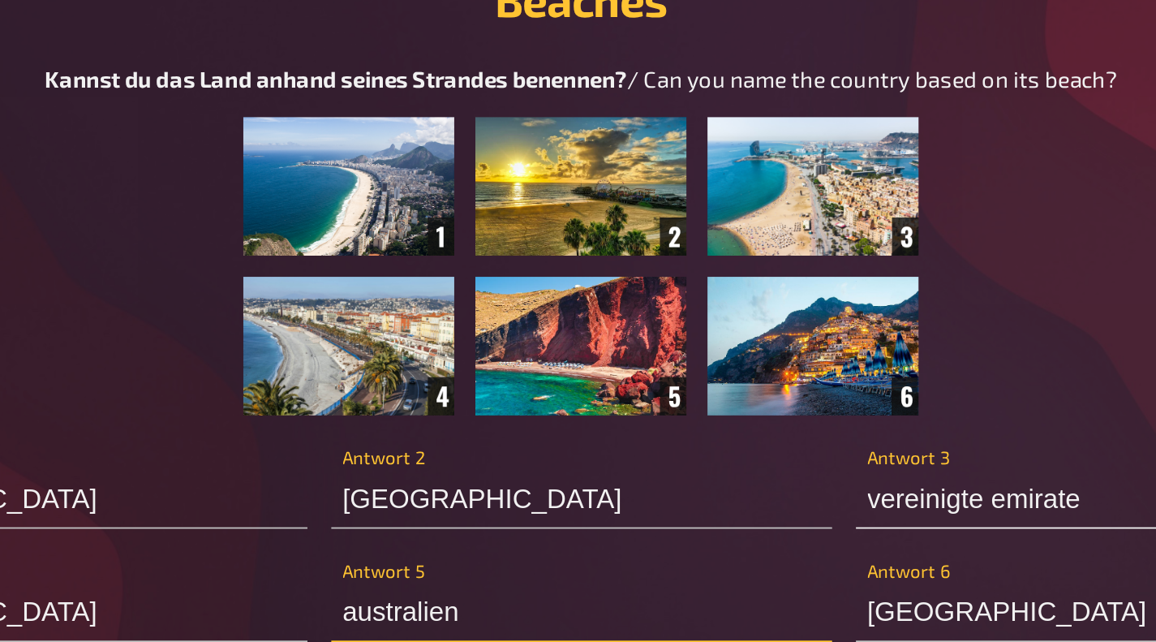
type input "australien"
click at [786, 433] on input "vereinigte emirate" at bounding box center [864, 423] width 273 height 32
click at [857, 432] on input "vereinigte emirate" at bounding box center [864, 423] width 273 height 32
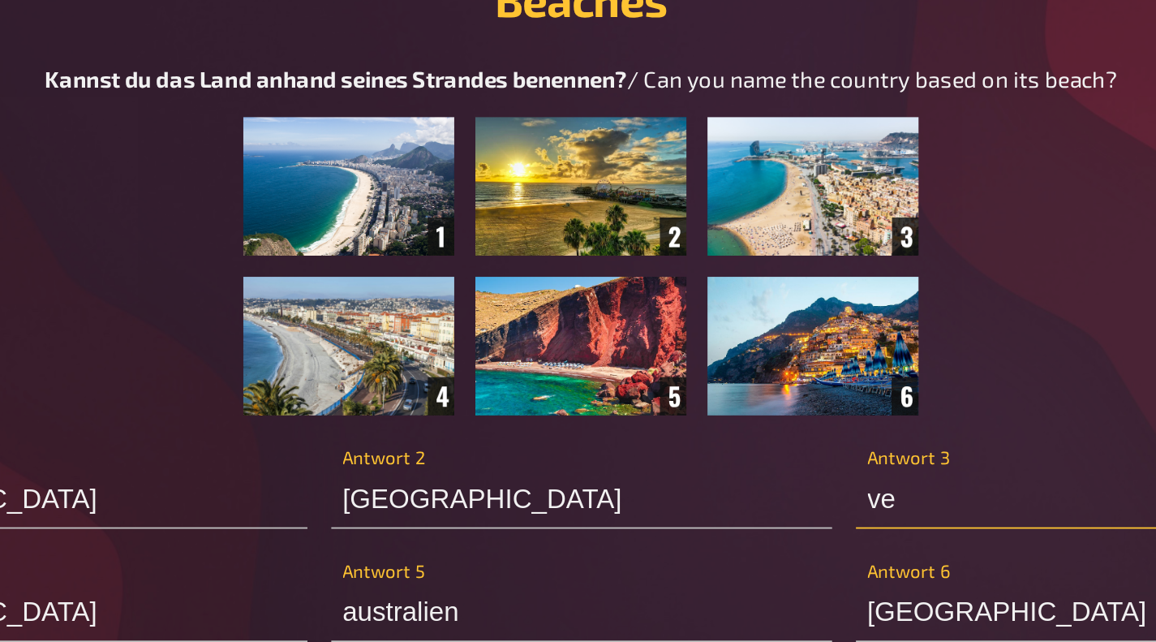
type input "v"
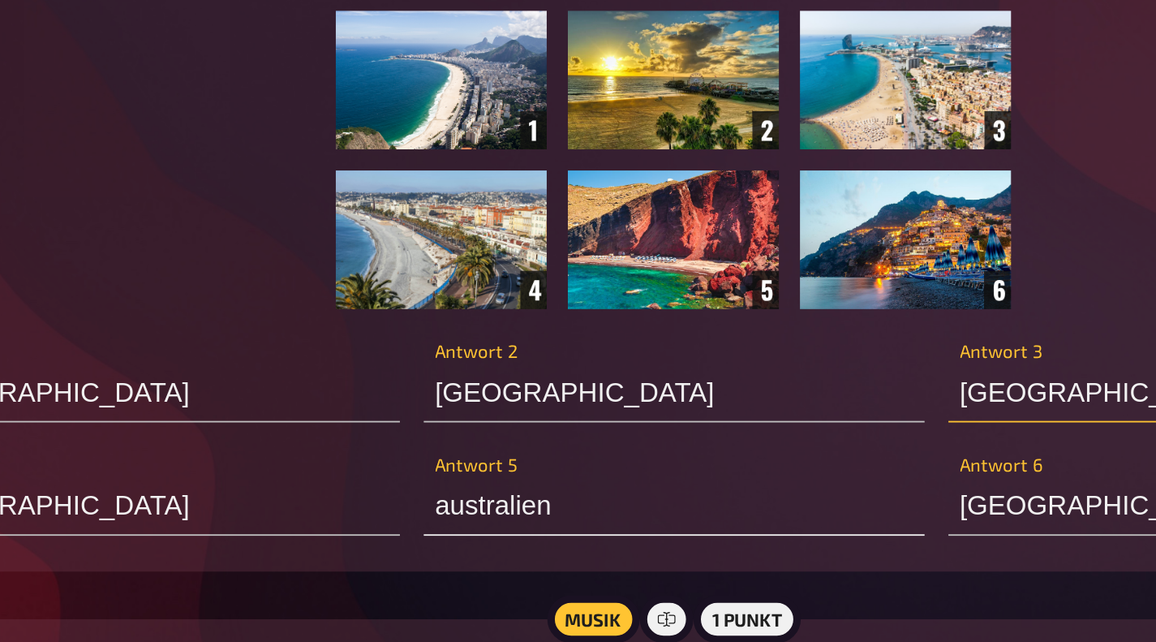
type input "[GEOGRAPHIC_DATA]"
click at [454, 490] on input "australien" at bounding box center [578, 484] width 273 height 32
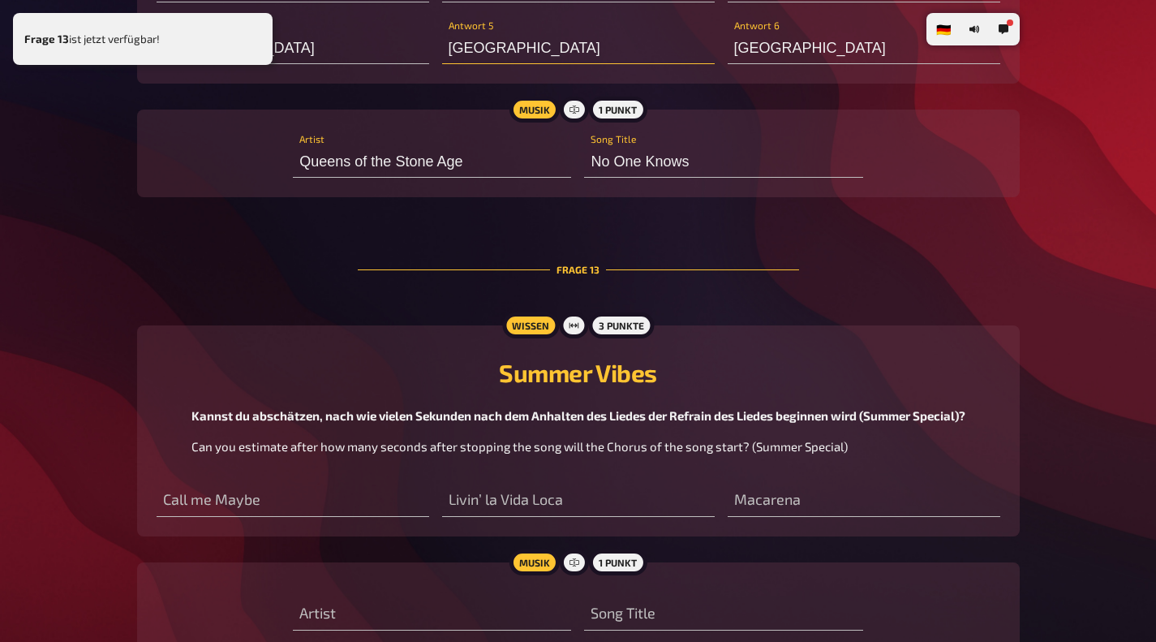
scroll to position [7749, 0]
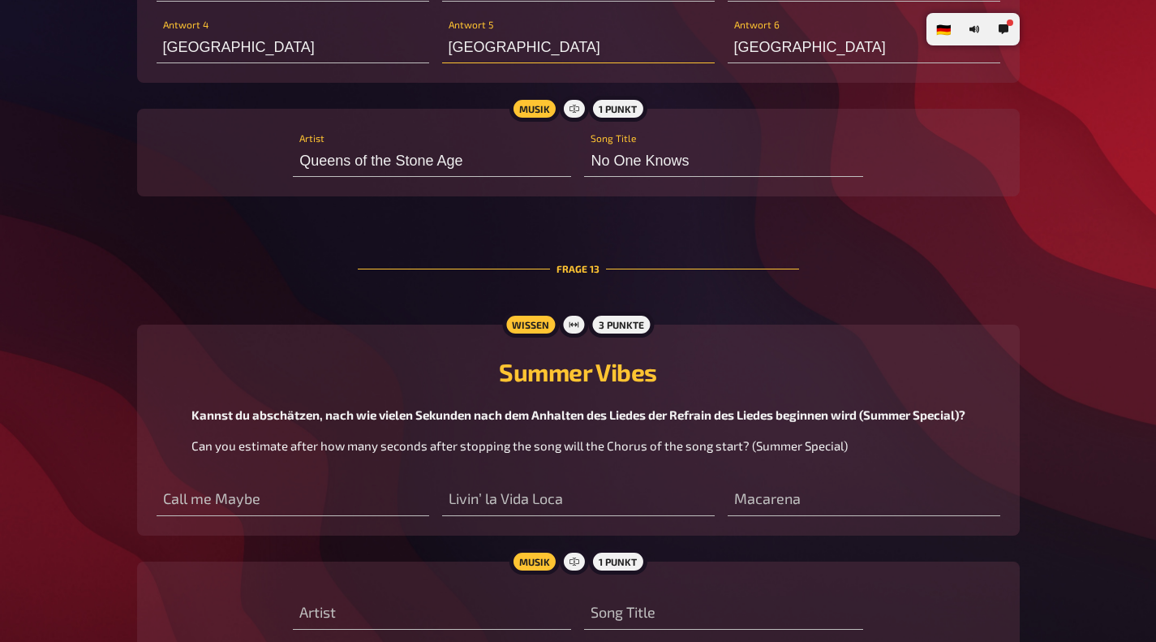
type input "[GEOGRAPHIC_DATA]"
click at [605, 471] on div "Summer Vibes Kannst du abschätzen, nach wie vielen Sekunden nach dem Anhalten d…" at bounding box center [579, 430] width 844 height 172
click at [180, 511] on input "number" at bounding box center [293, 500] width 273 height 32
type input "13"
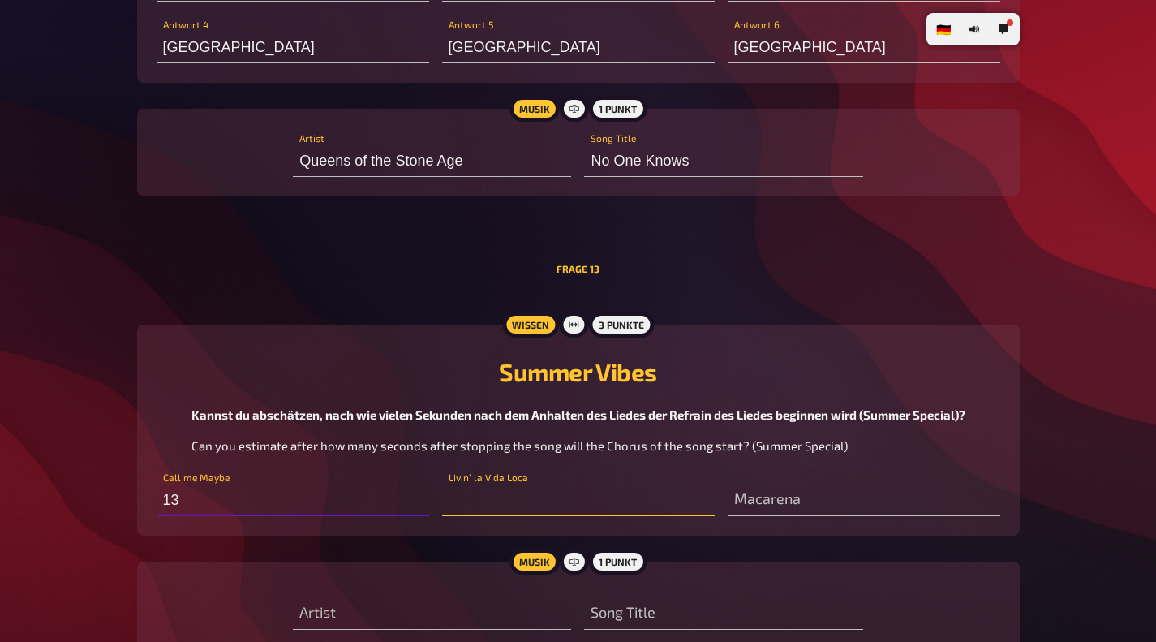
click at [480, 511] on input "number" at bounding box center [578, 500] width 273 height 32
click at [762, 516] on input "number" at bounding box center [864, 500] width 273 height 32
click at [586, 513] on input "11" at bounding box center [578, 500] width 273 height 32
type input "15"
click at [748, 503] on input "number" at bounding box center [864, 500] width 273 height 32
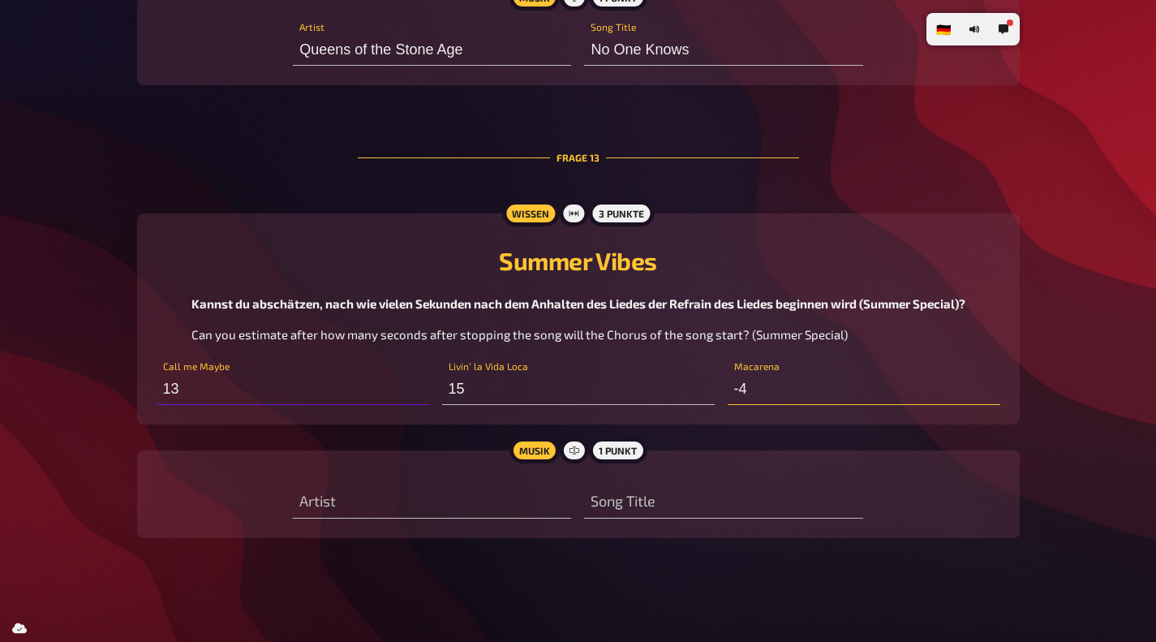
scroll to position [7866, 0]
type input "-4"
click at [527, 502] on input "text" at bounding box center [432, 502] width 278 height 32
click at [757, 388] on input "-4" at bounding box center [864, 388] width 273 height 32
type input "0"
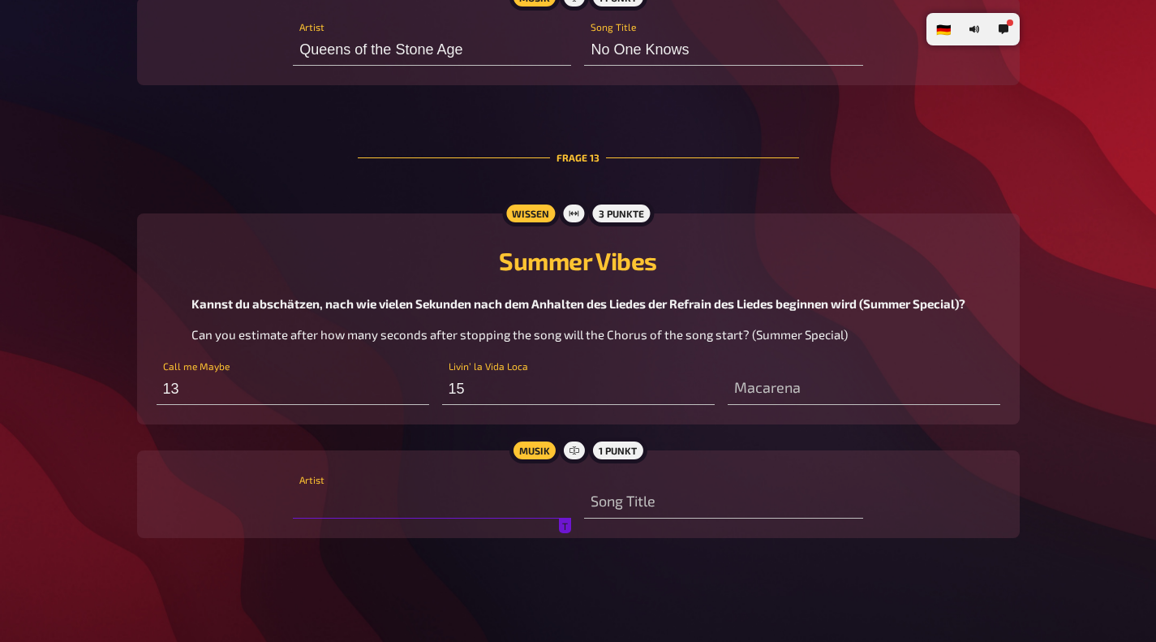
click at [525, 513] on input "text" at bounding box center [432, 502] width 278 height 32
click at [474, 390] on input "15" at bounding box center [578, 388] width 273 height 32
type input "12"
type input "[PERSON_NAME]"
type input "Use Somebody"
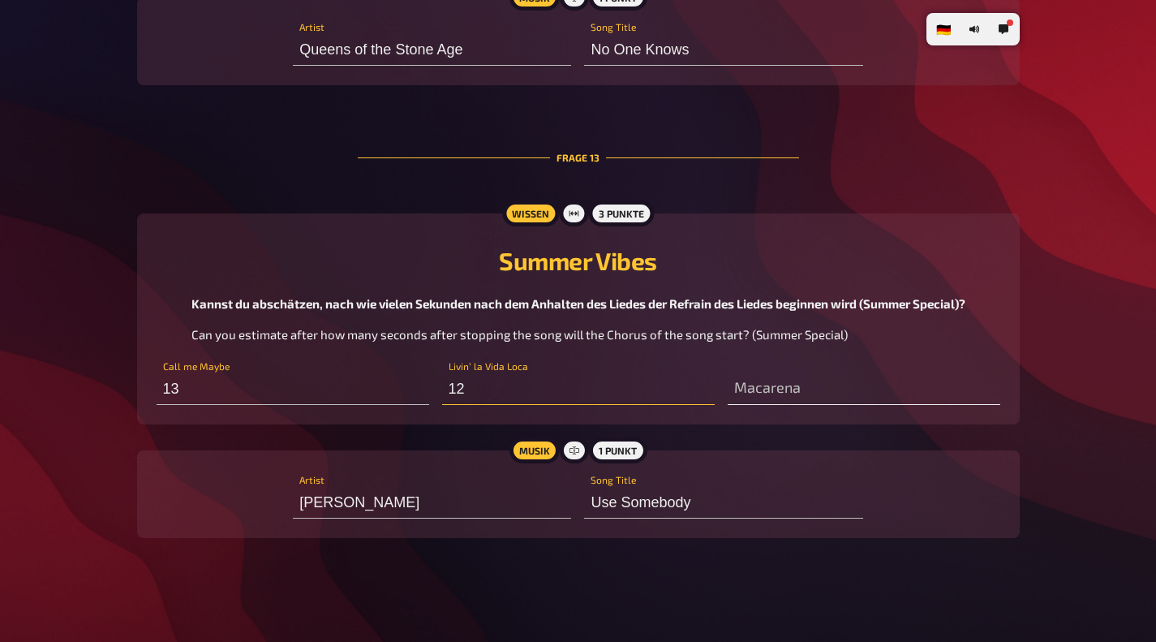
type input "12"
click at [751, 390] on input "number" at bounding box center [864, 388] width 273 height 32
type input "0"
click at [935, 522] on div "Musik 1 Punkt [PERSON_NAME] Artist Use Somebody Song Title" at bounding box center [578, 494] width 883 height 88
click at [799, 394] on input "number" at bounding box center [864, 388] width 273 height 32
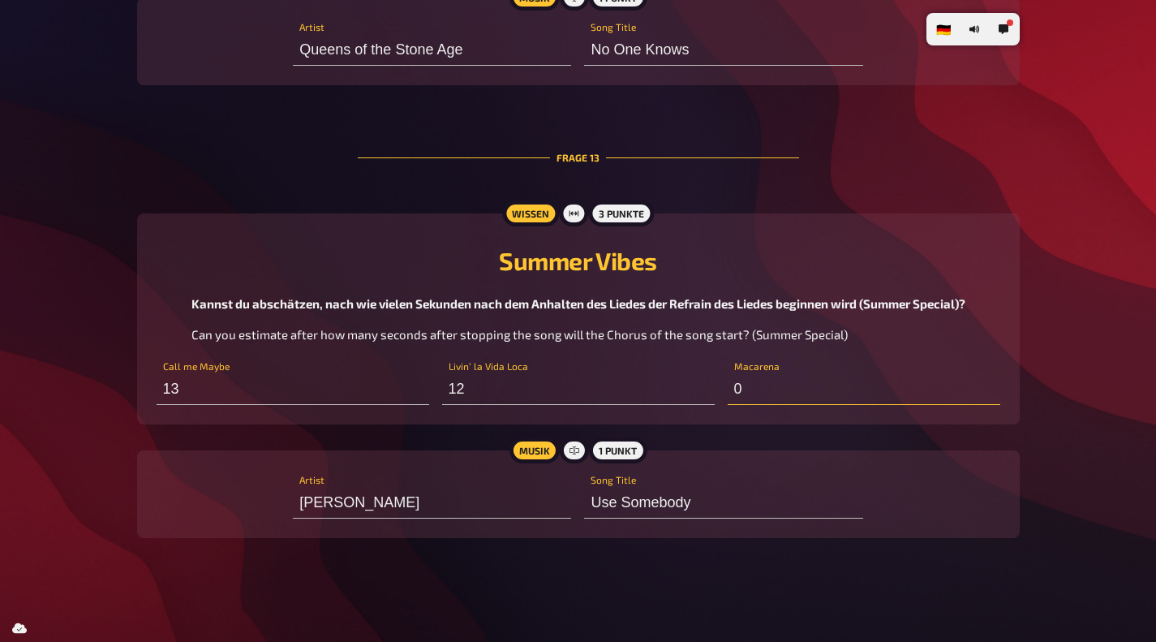
type input "0"
click at [901, 520] on div "Musik 1 Punkt [PERSON_NAME] Artist Use Somebody Song Title" at bounding box center [578, 494] width 883 height 88
click at [834, 384] on input "number" at bounding box center [864, 388] width 273 height 32
type input "1"
click at [978, 525] on div "Musik 1 Punkt [PERSON_NAME] Artist Use Somebody Song Title" at bounding box center [578, 494] width 883 height 88
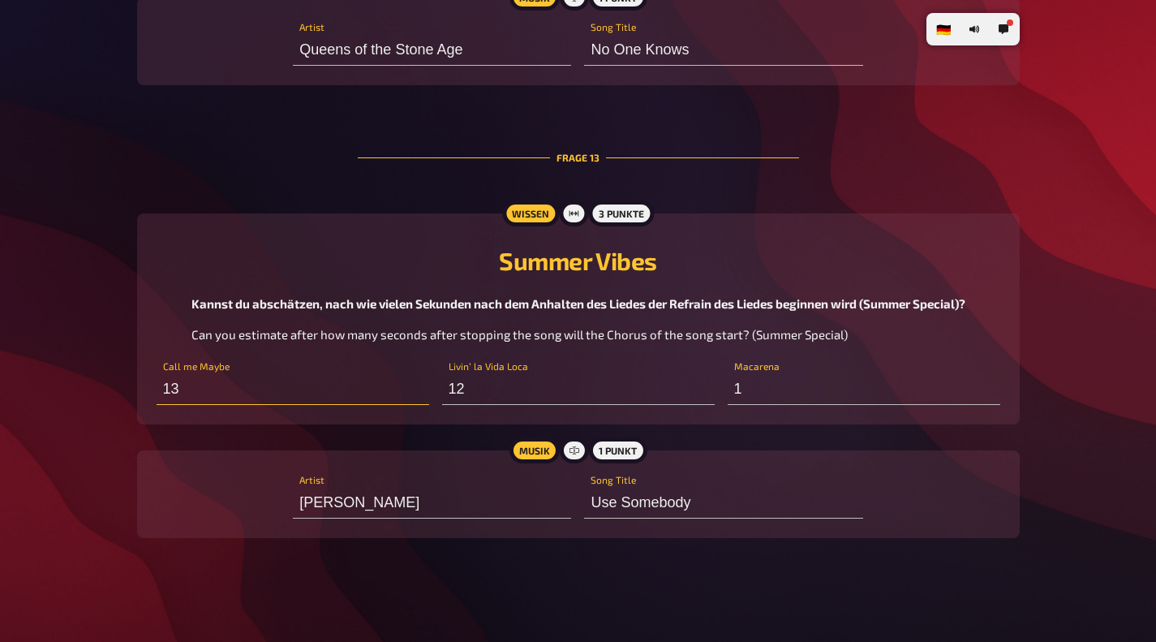
click at [192, 385] on input "13" at bounding box center [293, 388] width 273 height 32
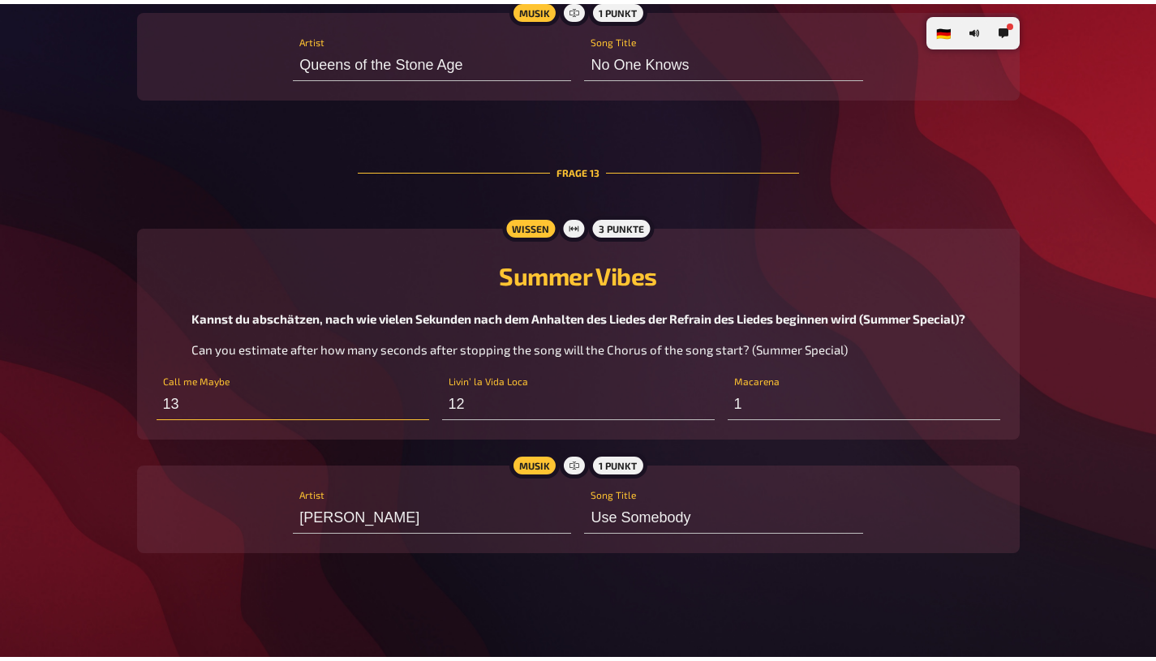
scroll to position [7839, 0]
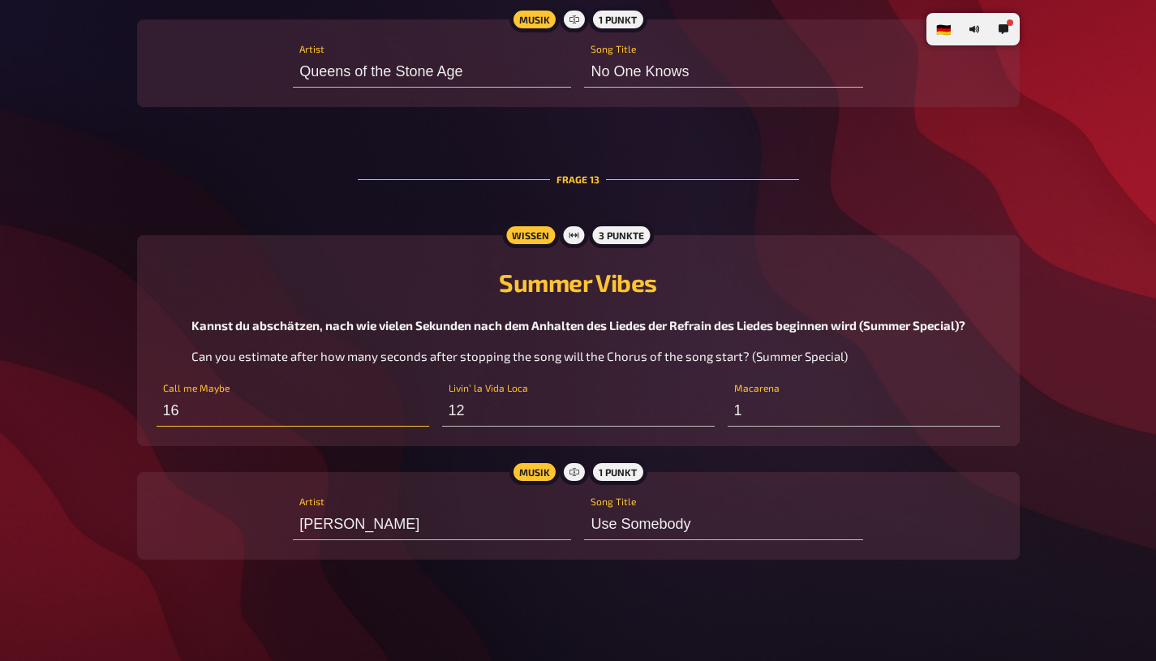
type input "16"
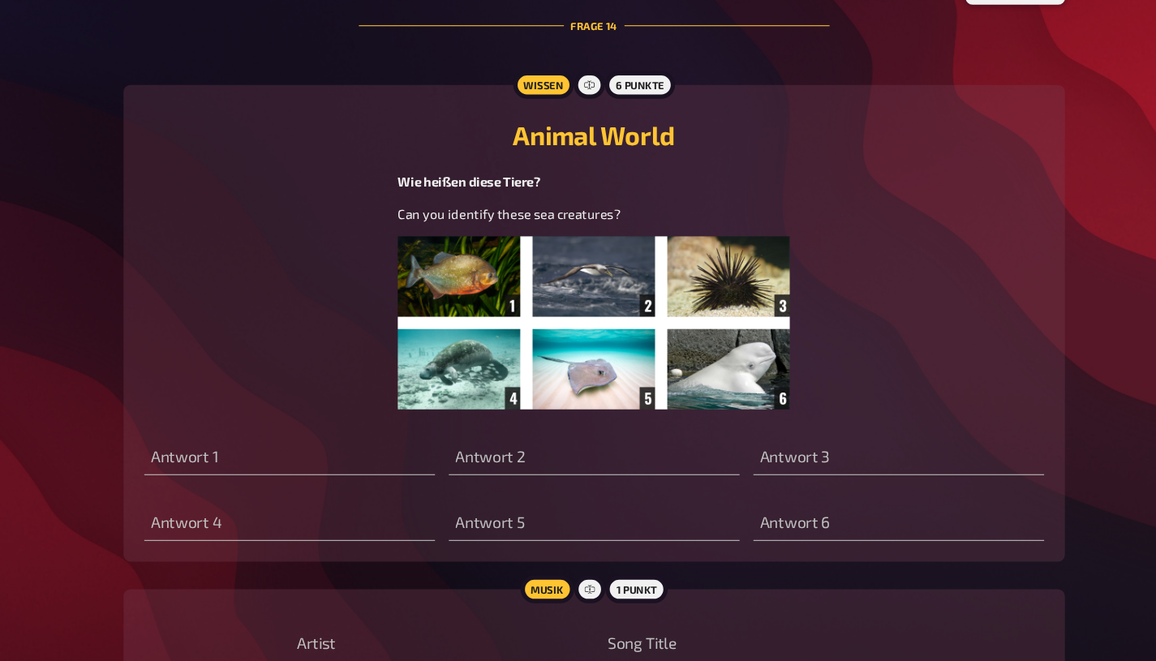
scroll to position [8401, 0]
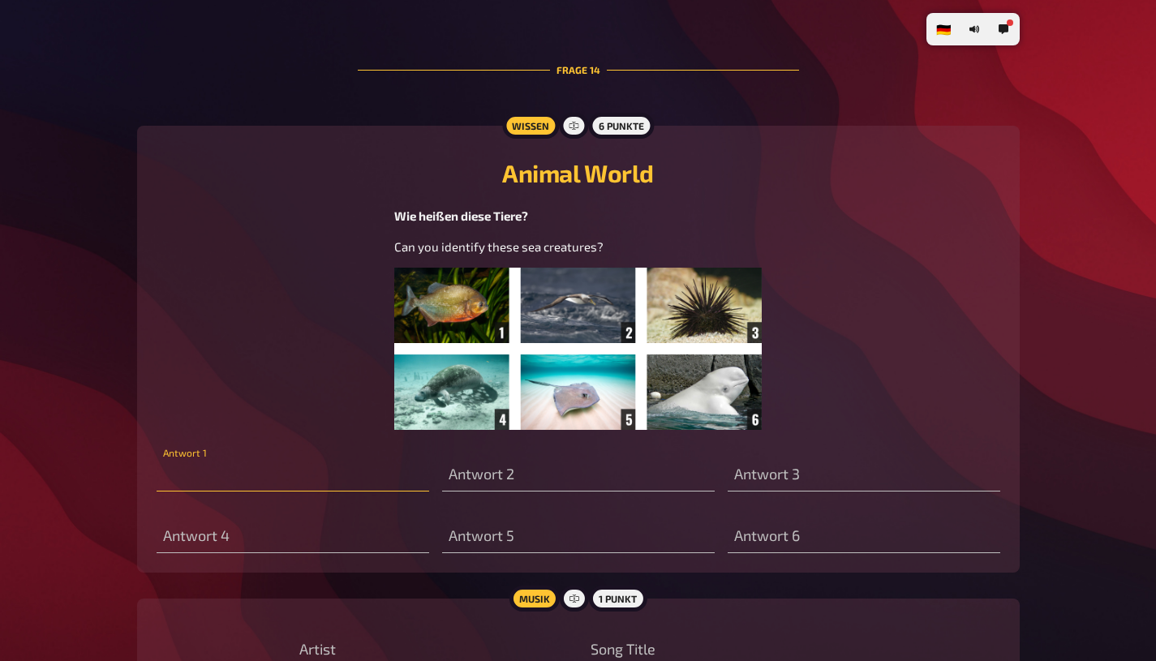
click at [287, 468] on input "text" at bounding box center [293, 475] width 273 height 32
type input "piranha"
type input "m"
type input "seeigel"
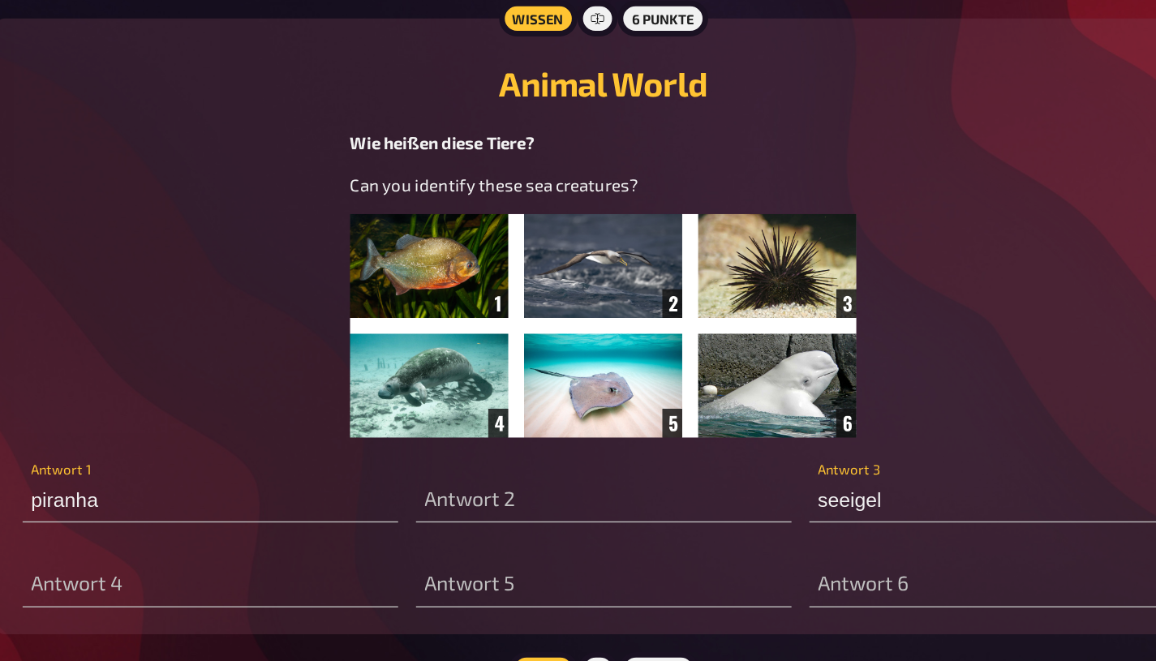
click at [702, 319] on img at bounding box center [578, 349] width 368 height 162
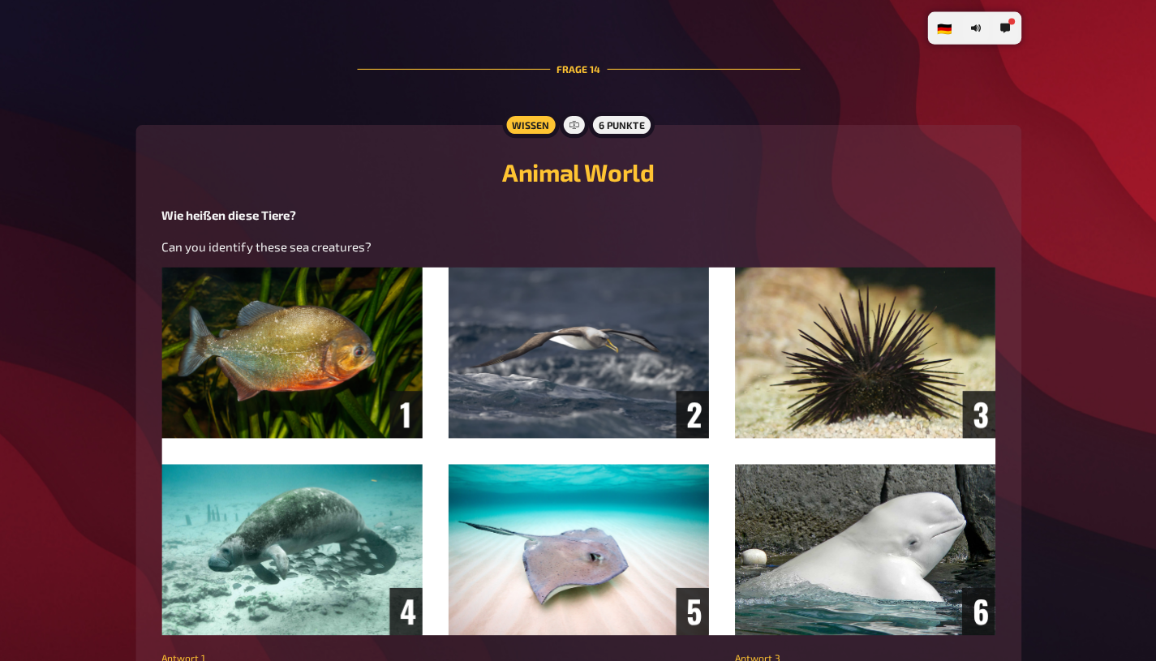
scroll to position [8409, 0]
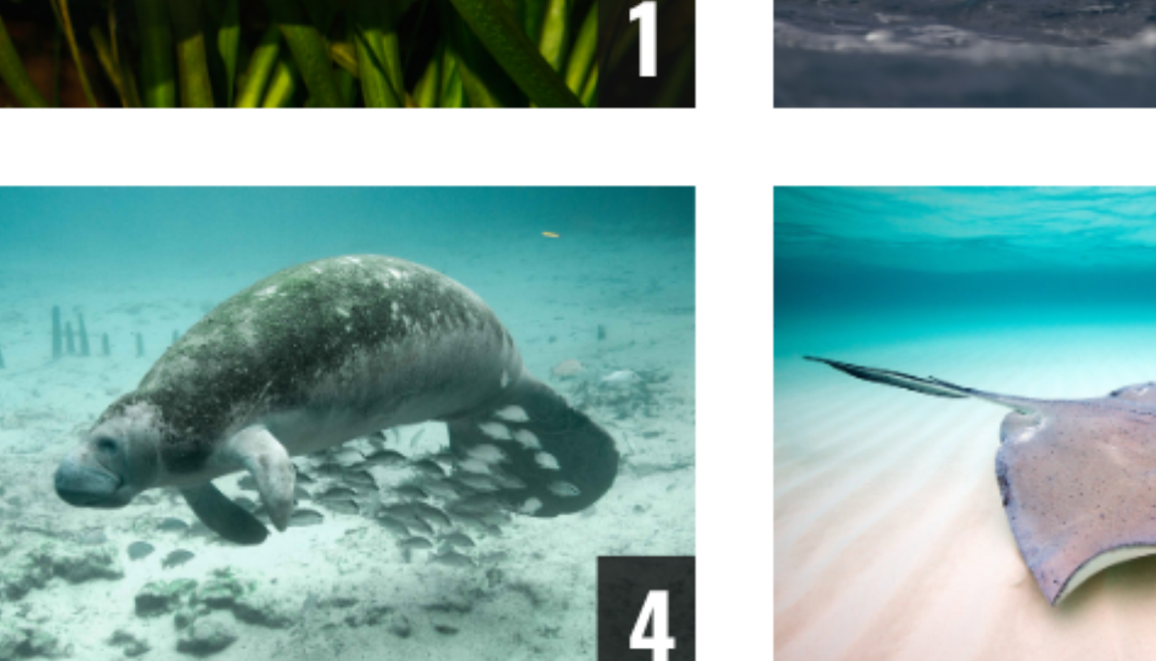
type input "Stachelrochen"
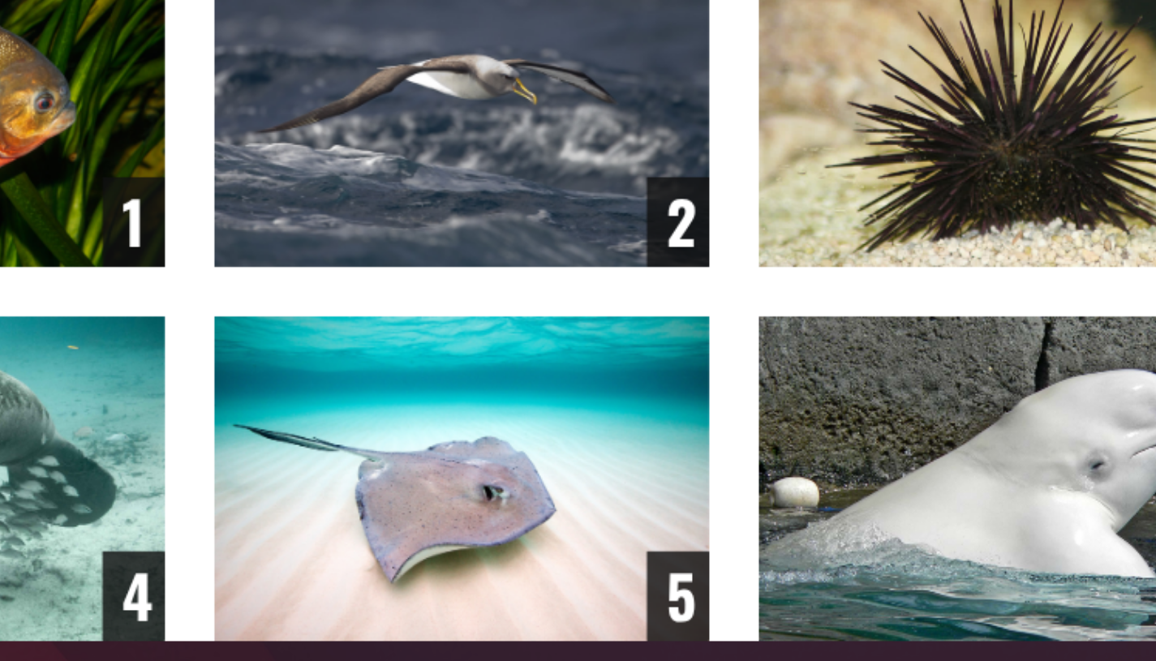
type input "Seekuh"
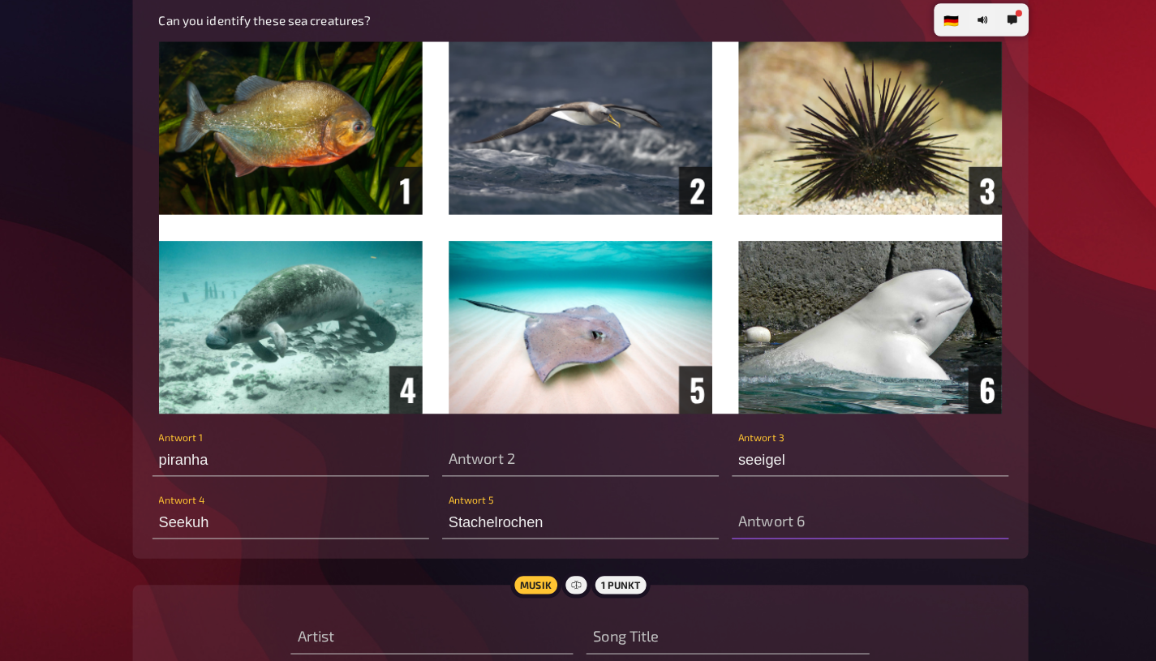
scroll to position [8620, 0]
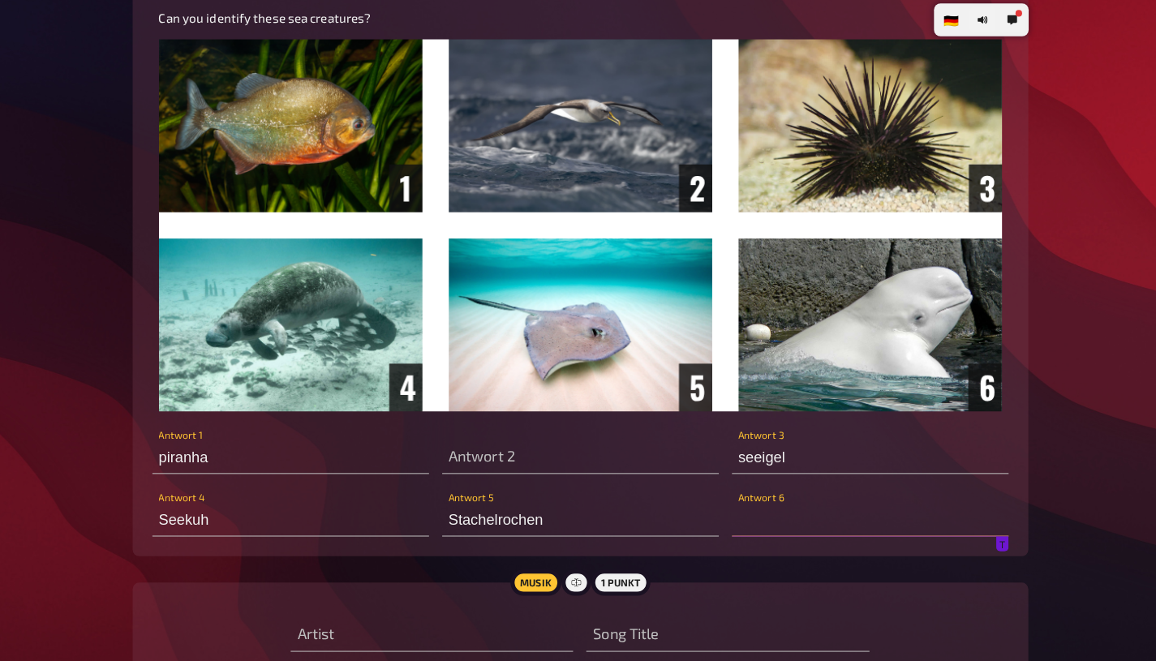
click at [768, 537] on input "text" at bounding box center [864, 522] width 273 height 32
type input "Belugawal"
click at [532, 477] on input "text" at bounding box center [578, 461] width 273 height 32
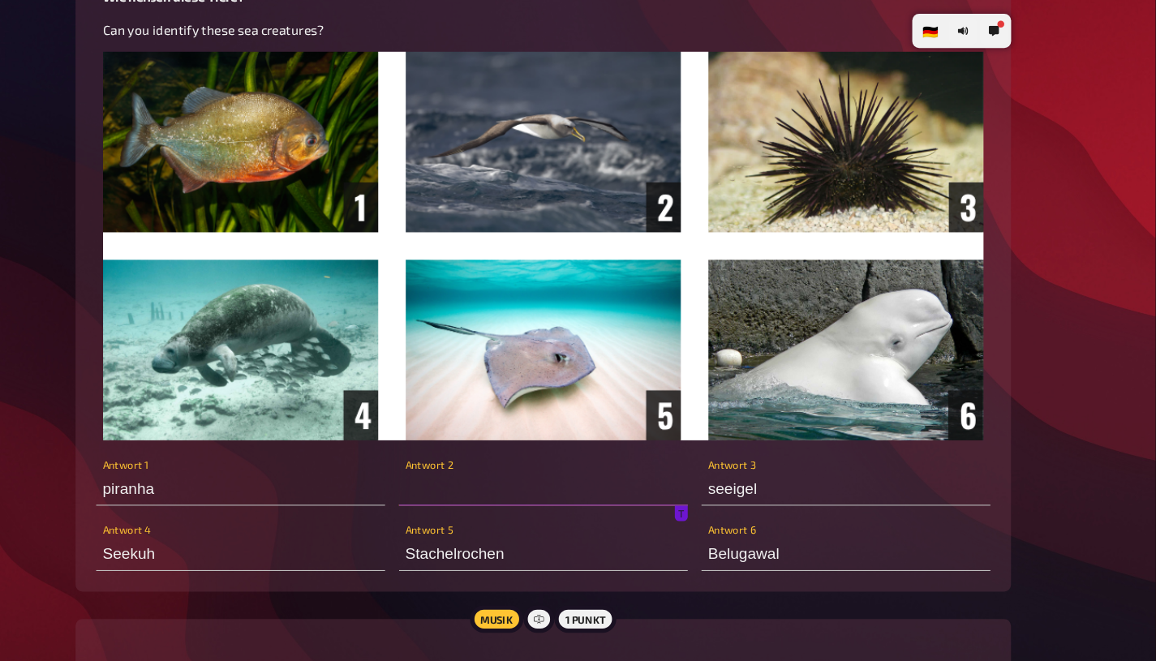
scroll to position [8621, 0]
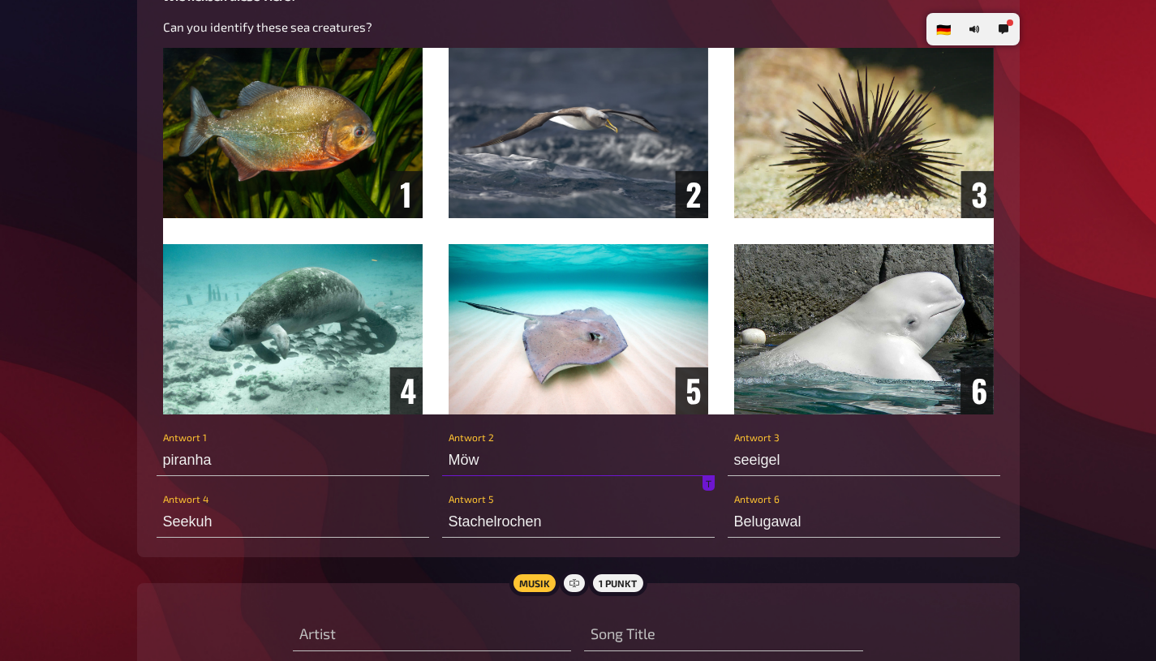
type input "Möwe"
type input "V"
type input "Bloc Party"
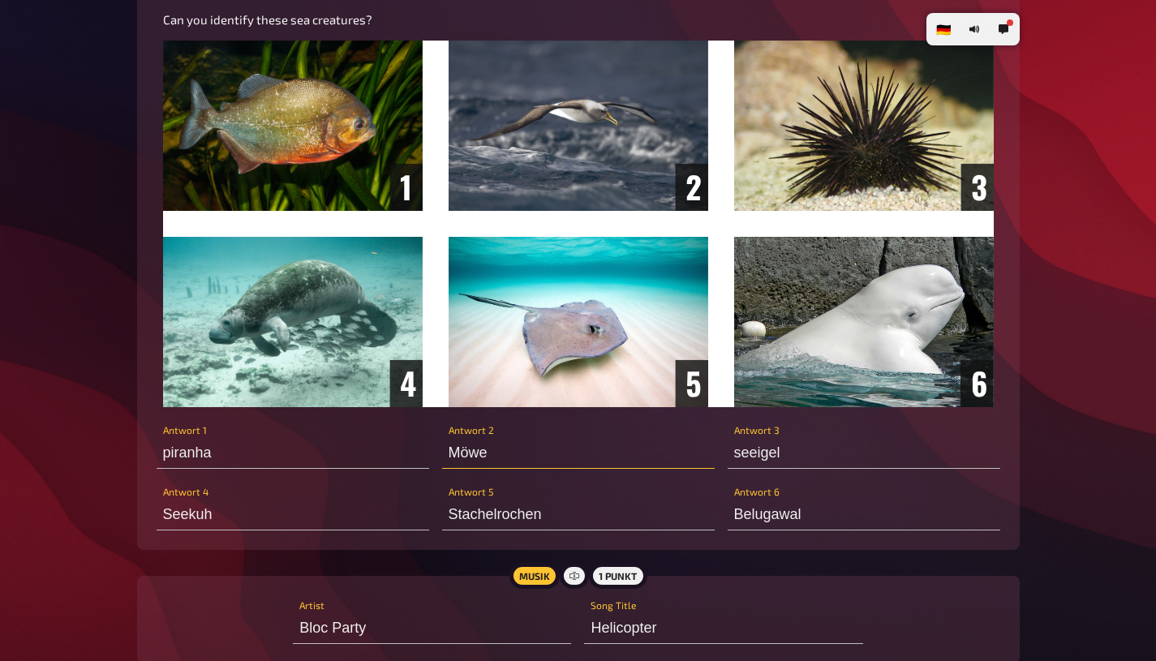
scroll to position [8636, 0]
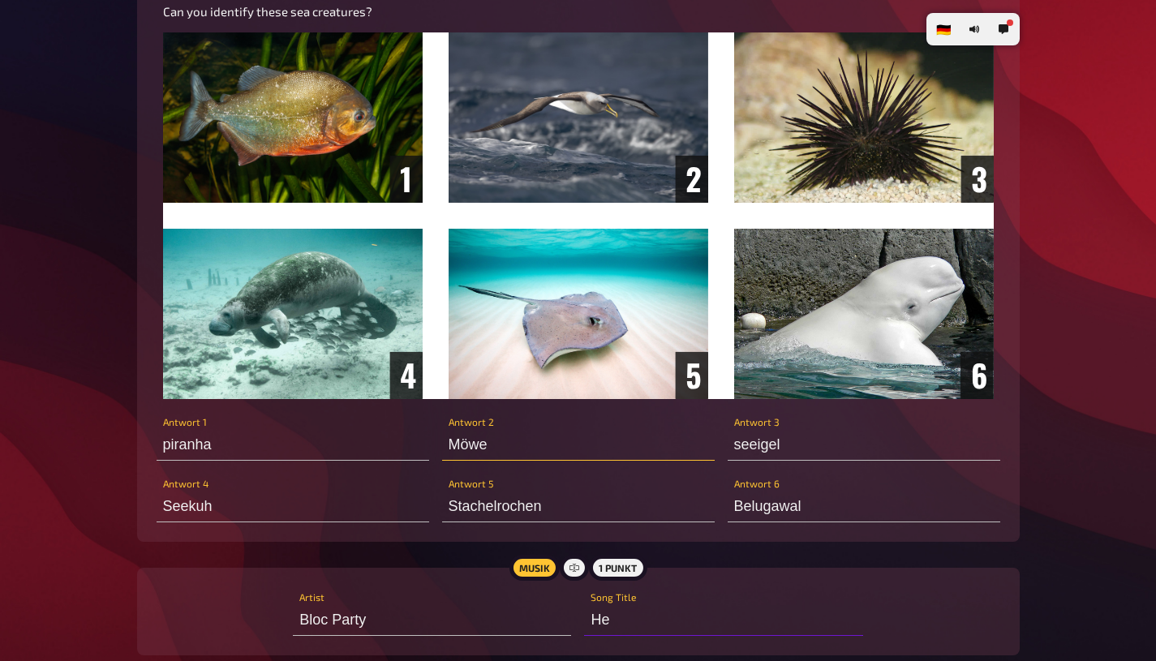
type input "H"
type input "Banquet"
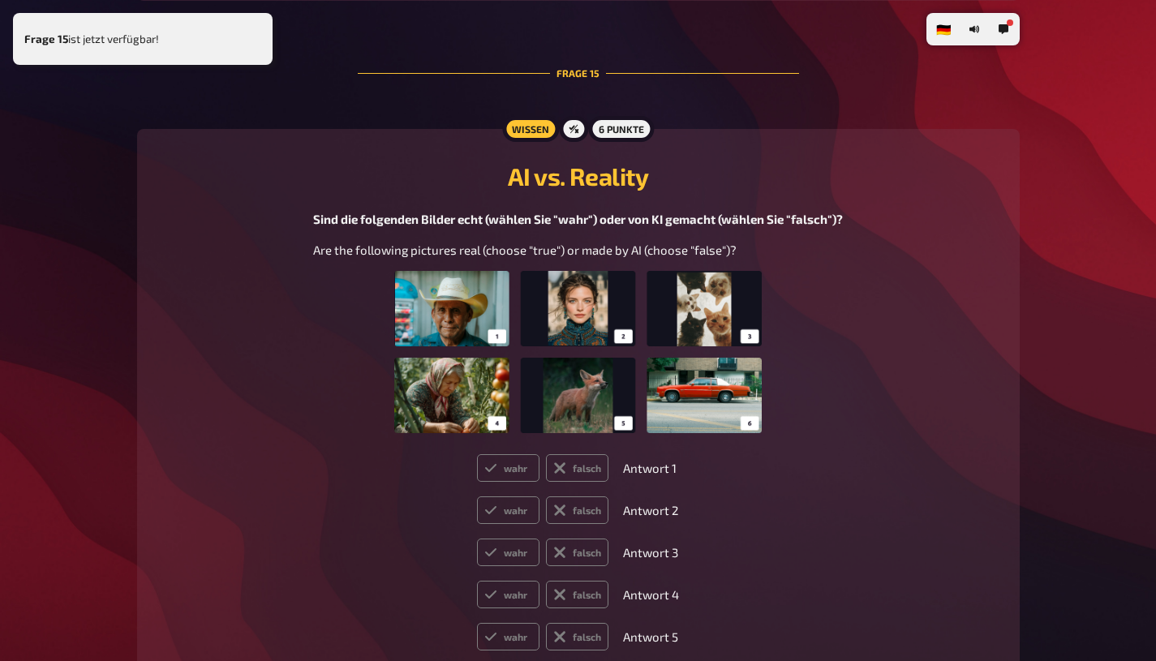
scroll to position [9292, 0]
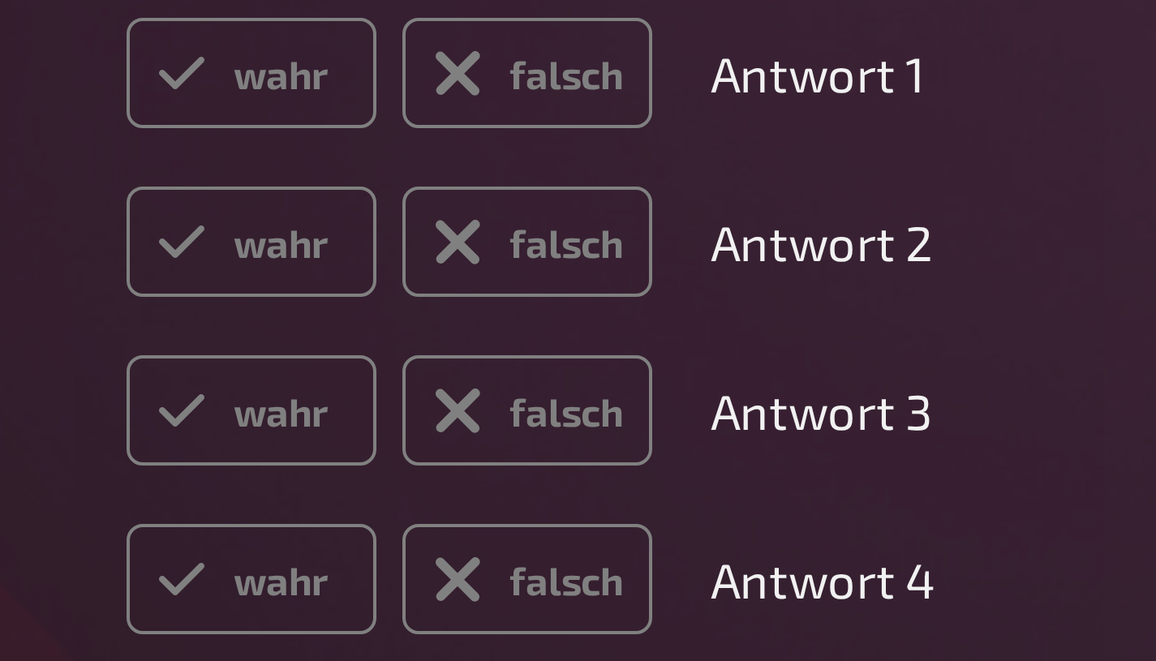
click at [521, 523] on label "wahr" at bounding box center [508, 510] width 62 height 28
click at [477, 496] on input "wahr" at bounding box center [476, 495] width 1 height 1
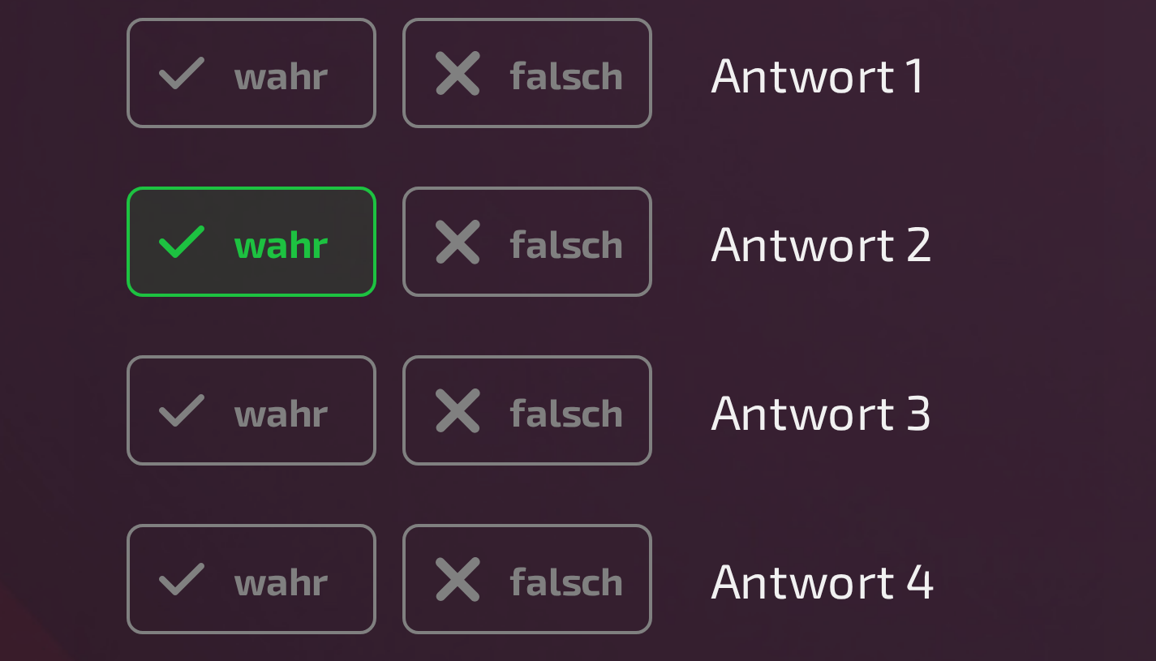
radio input "true"
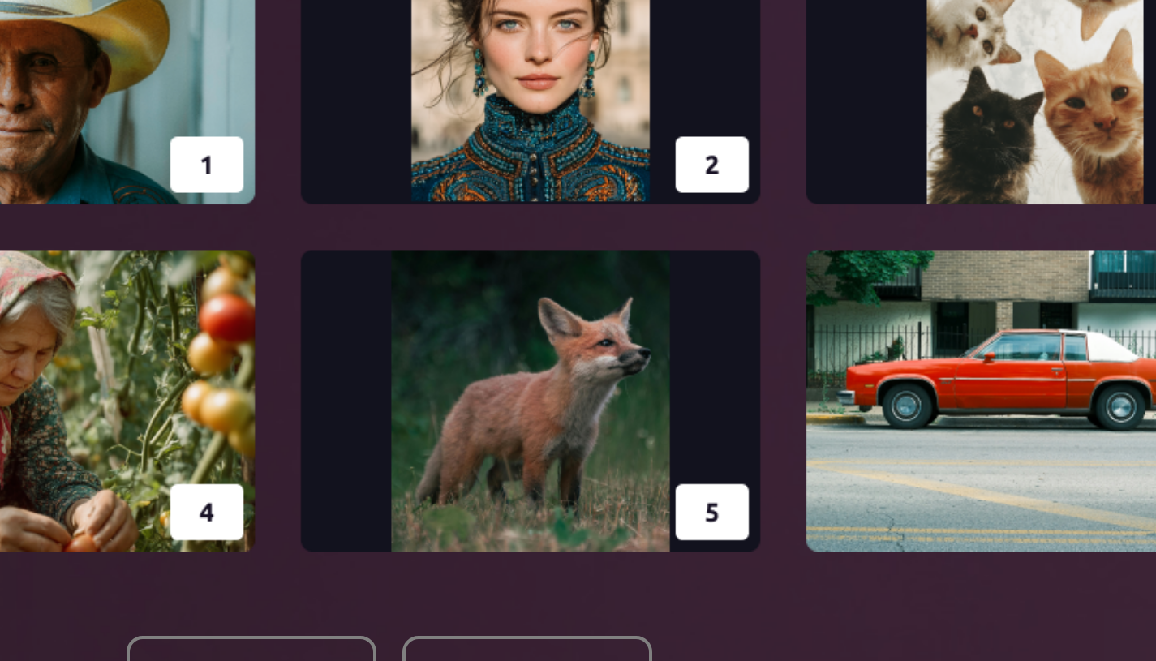
click at [561, 415] on img at bounding box center [578, 351] width 368 height 162
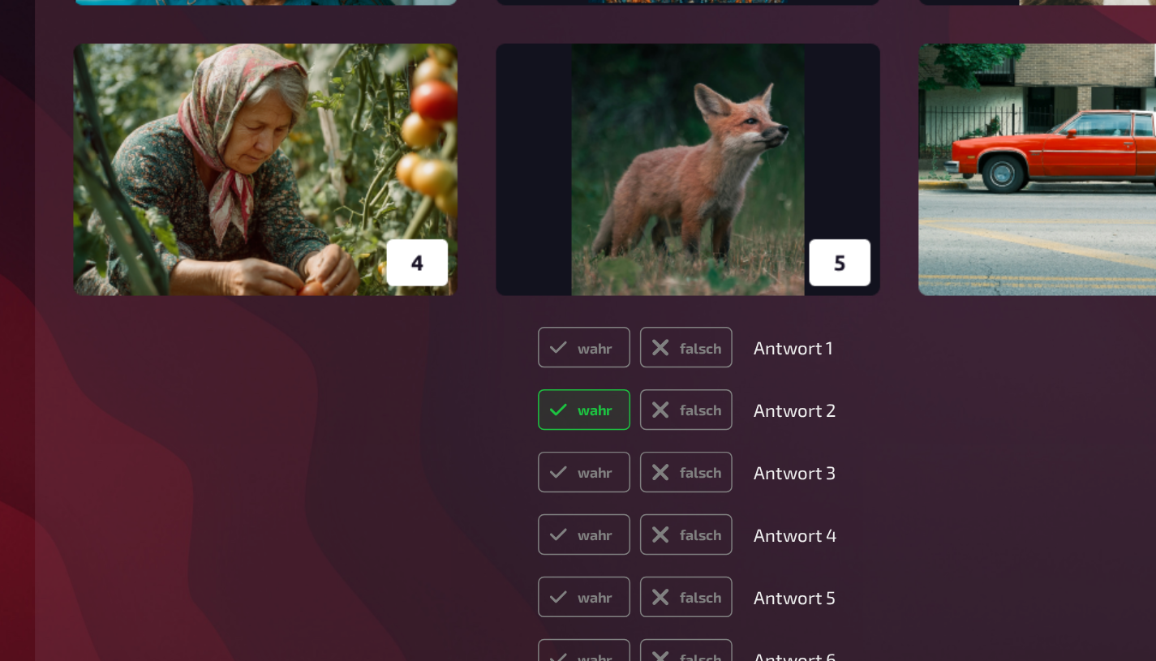
scroll to position [9521, 0]
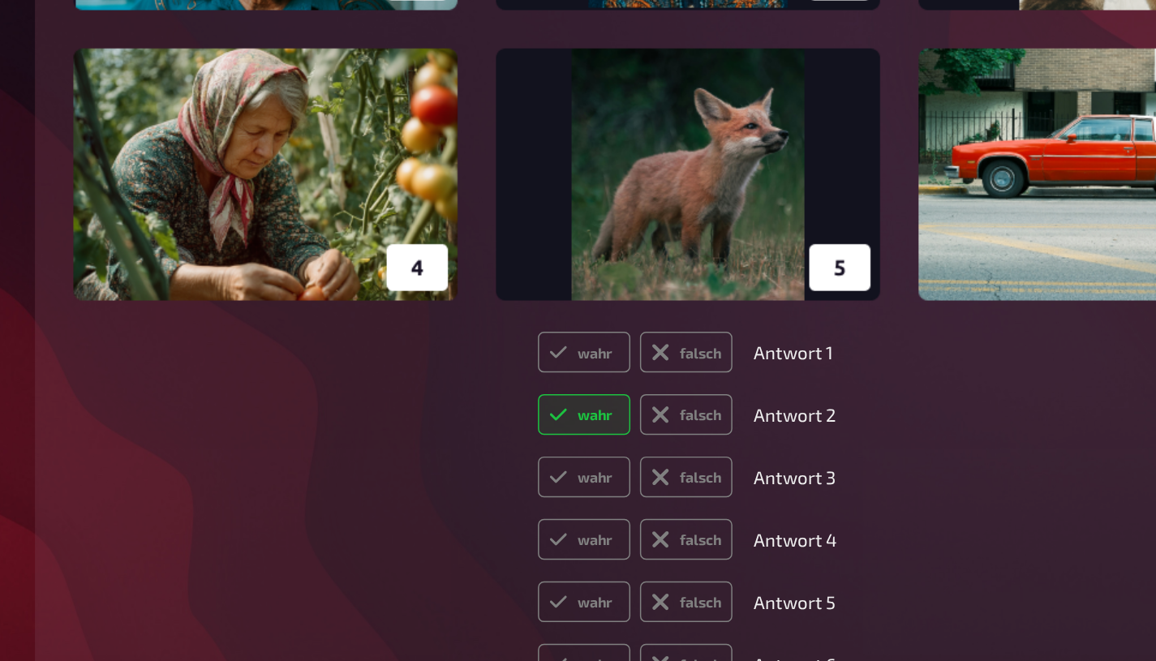
click at [587, 499] on label "falsch" at bounding box center [577, 485] width 62 height 28
click at [477, 471] on input "falsch" at bounding box center [476, 471] width 1 height 1
radio input "true"
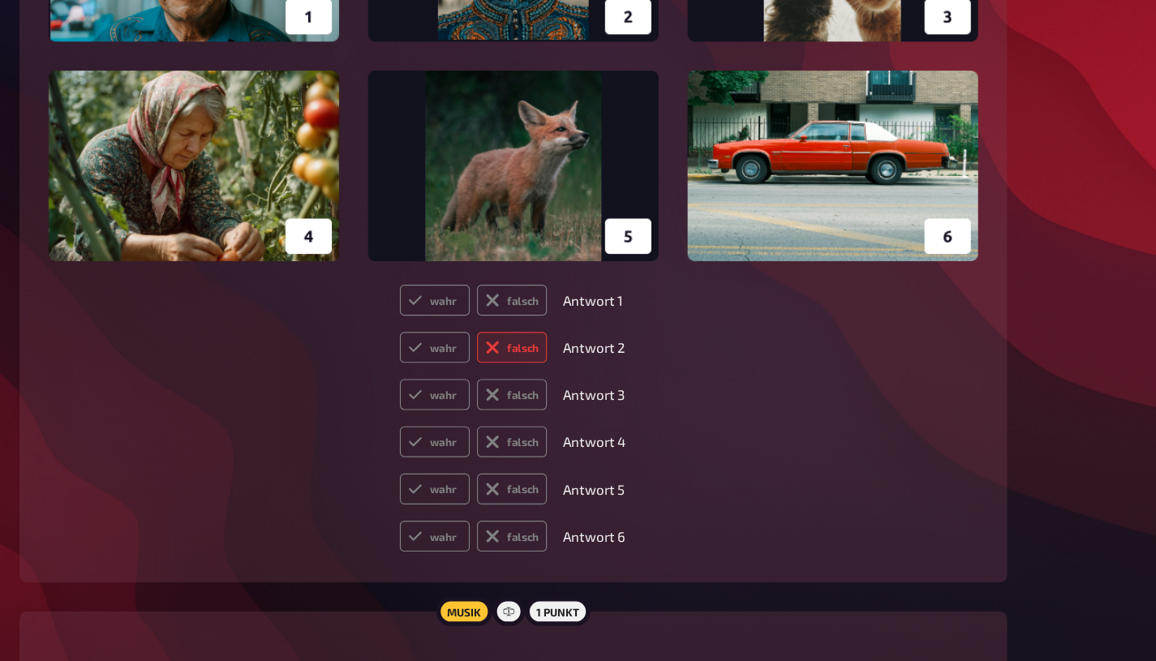
scroll to position [9651, 0]
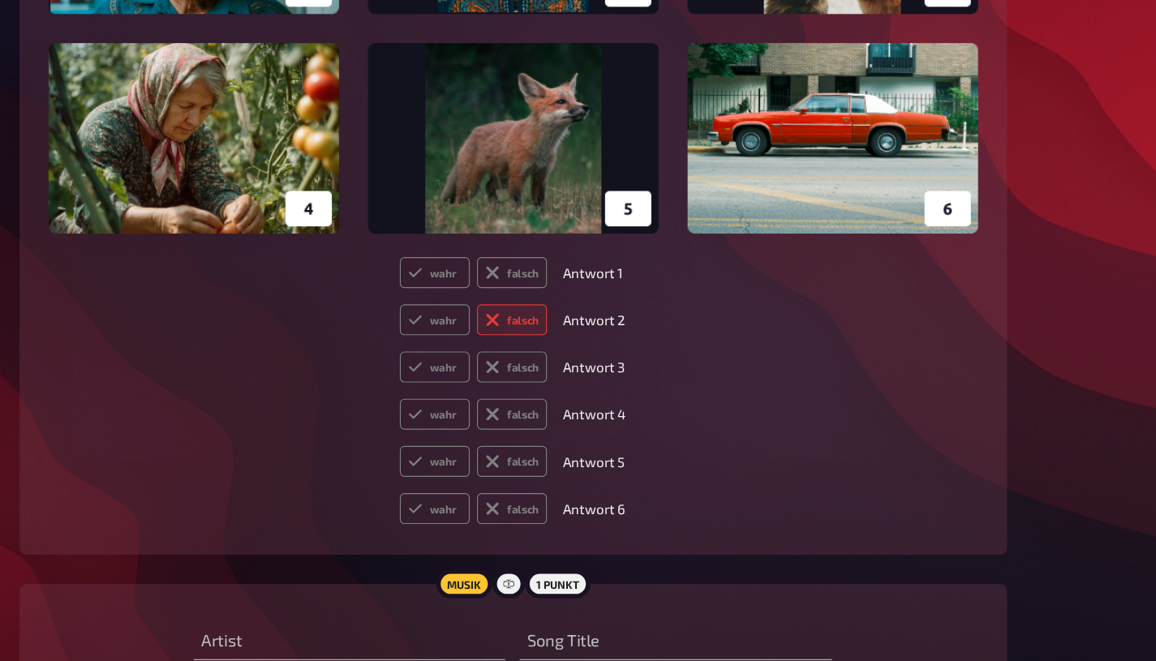
click at [581, 537] on label "falsch" at bounding box center [577, 524] width 62 height 28
click at [477, 510] on input "falsch" at bounding box center [476, 509] width 1 height 1
radio input "true"
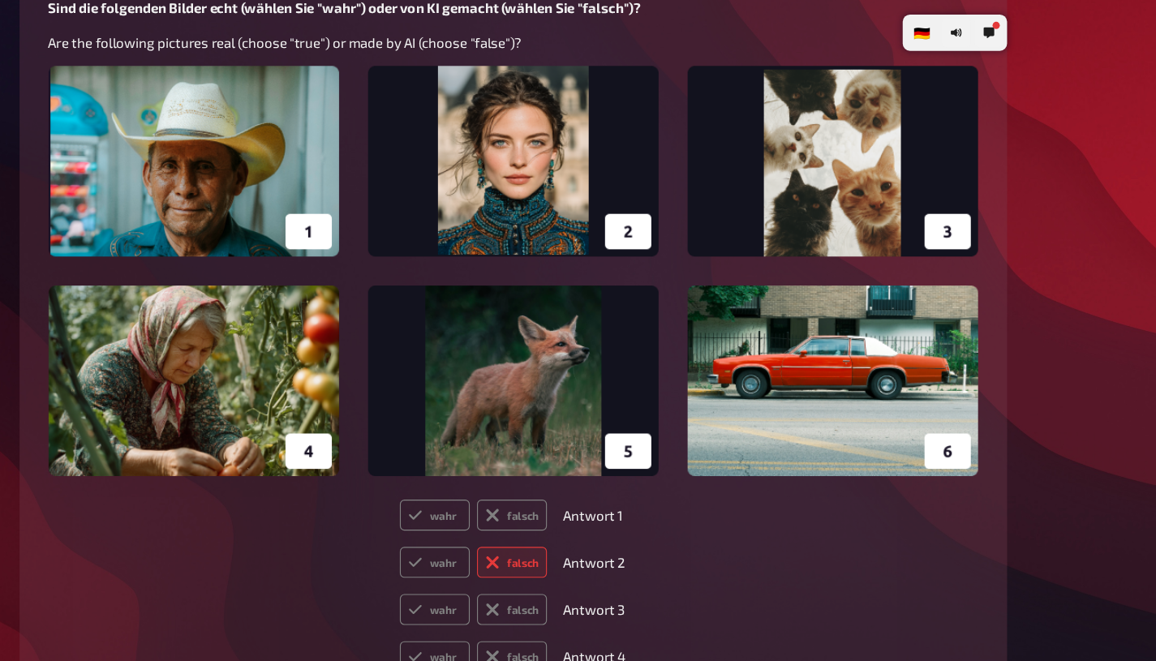
scroll to position [9501, 0]
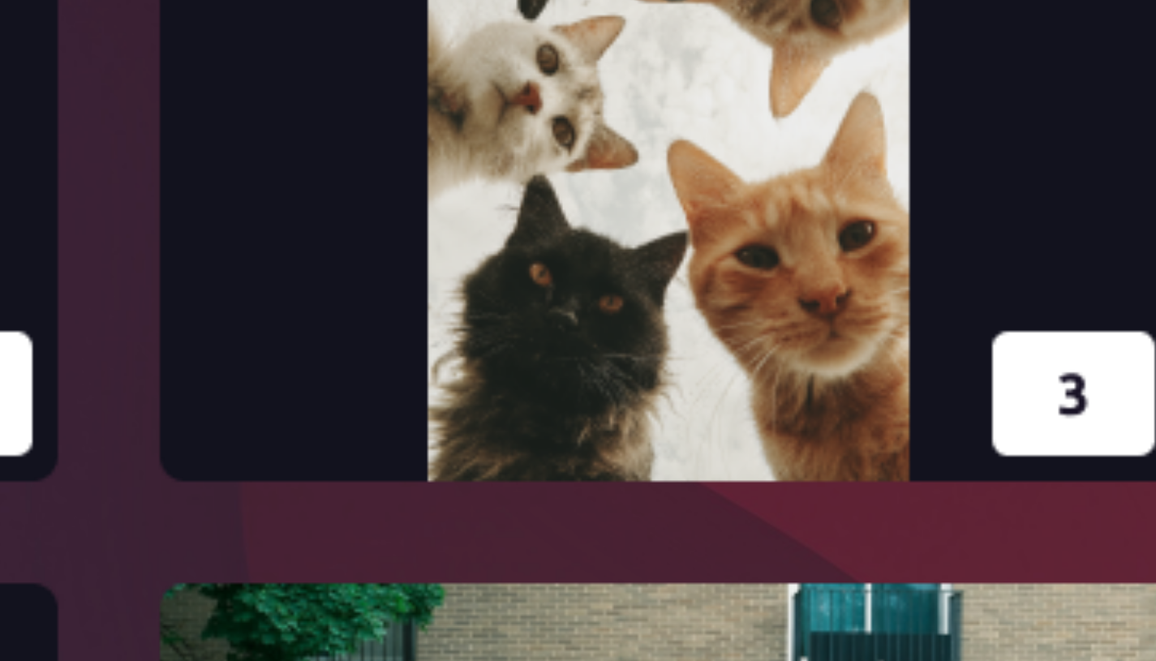
type input "Placebo"
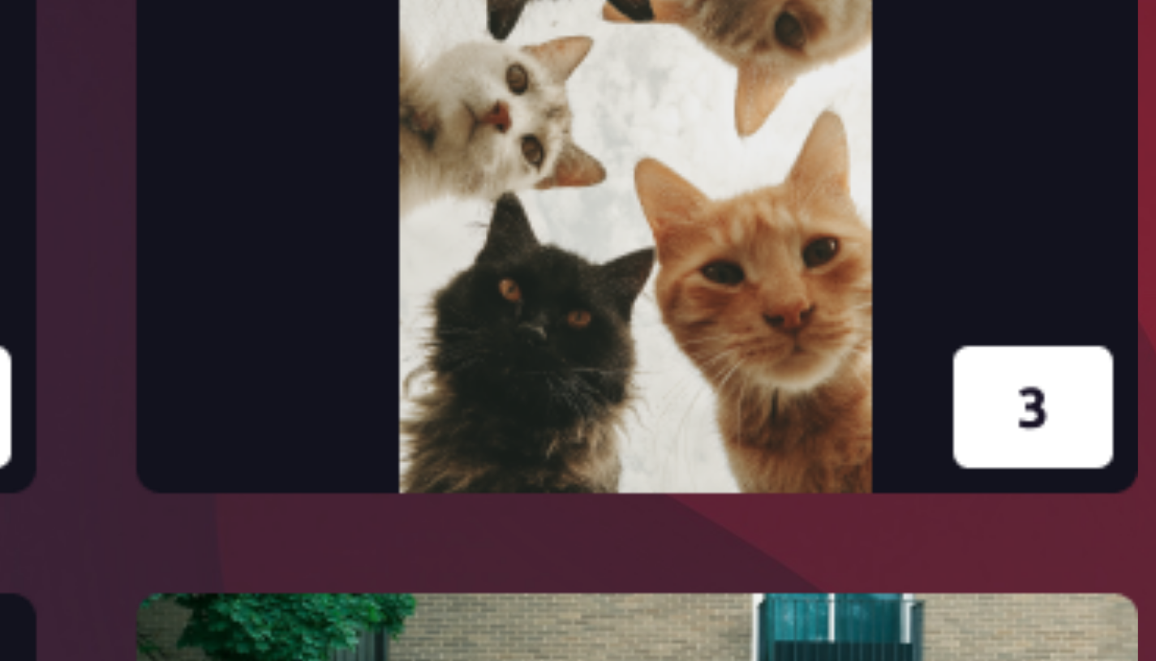
type input "Bitter End"
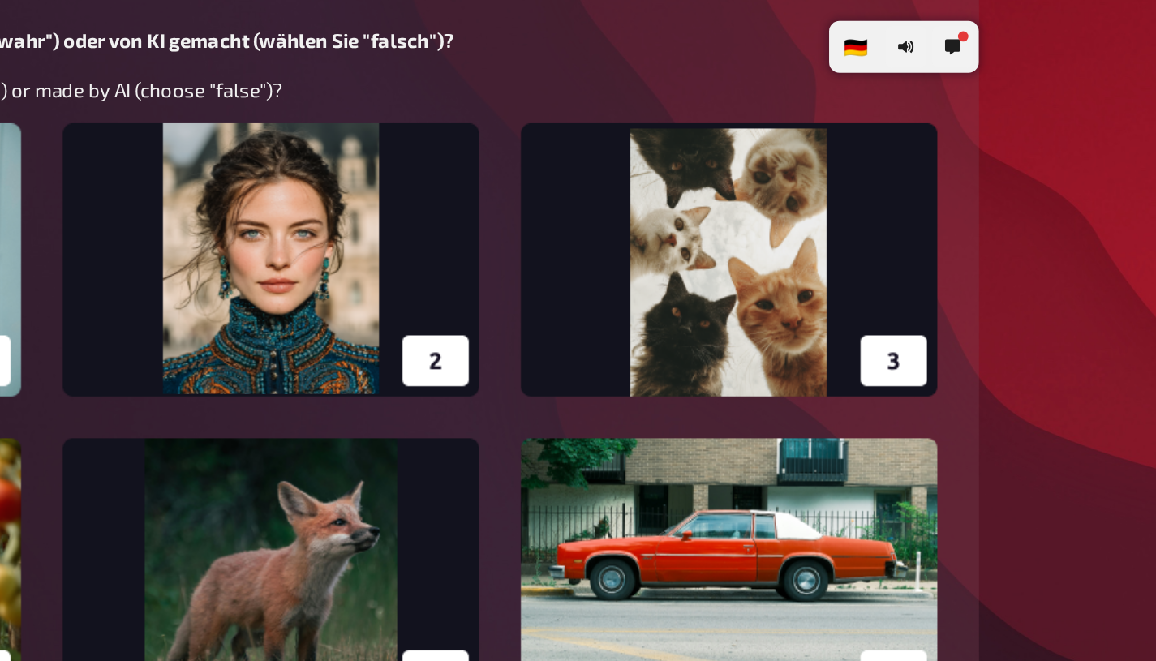
scroll to position [9484, 0]
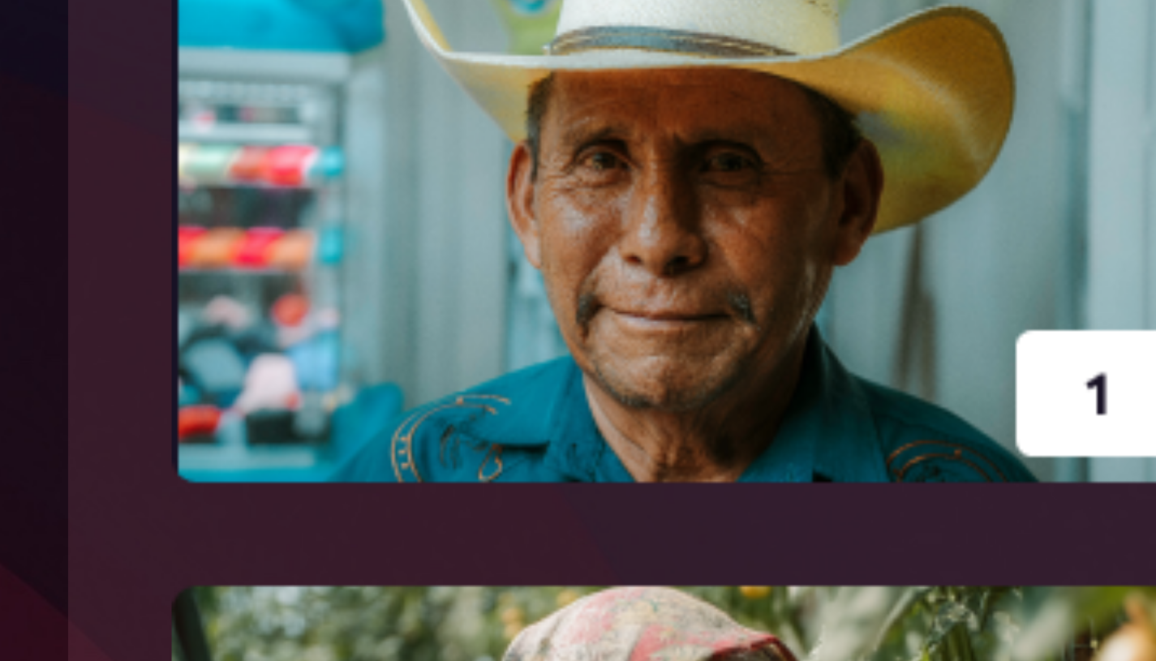
radio input "true"
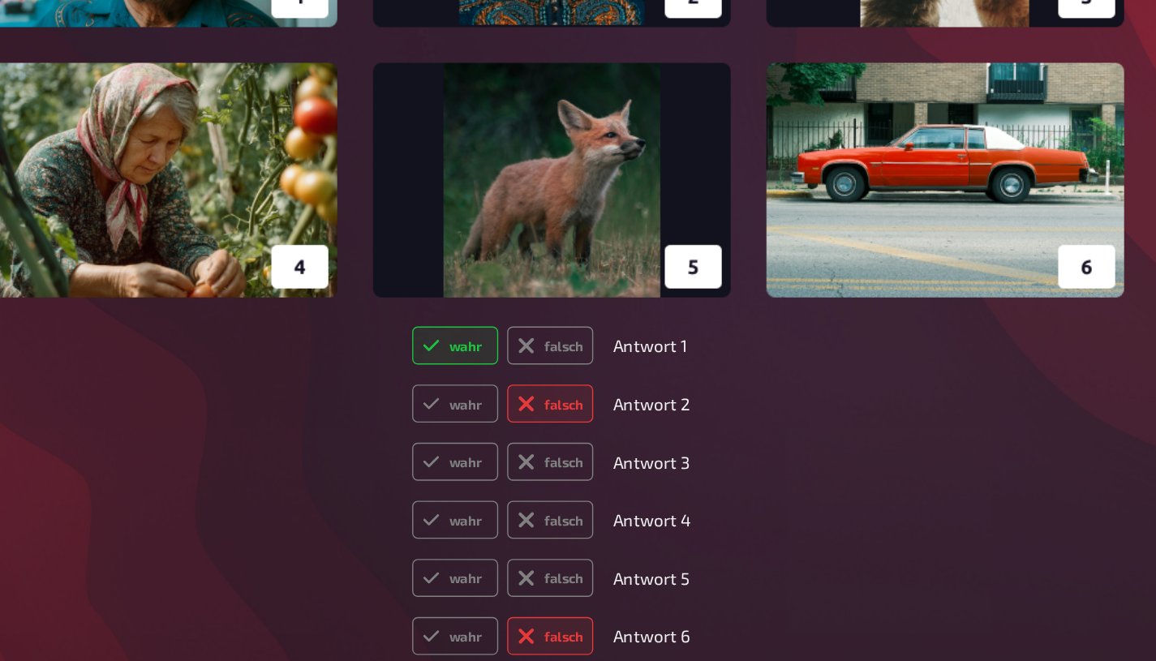
scroll to position [9550, 0]
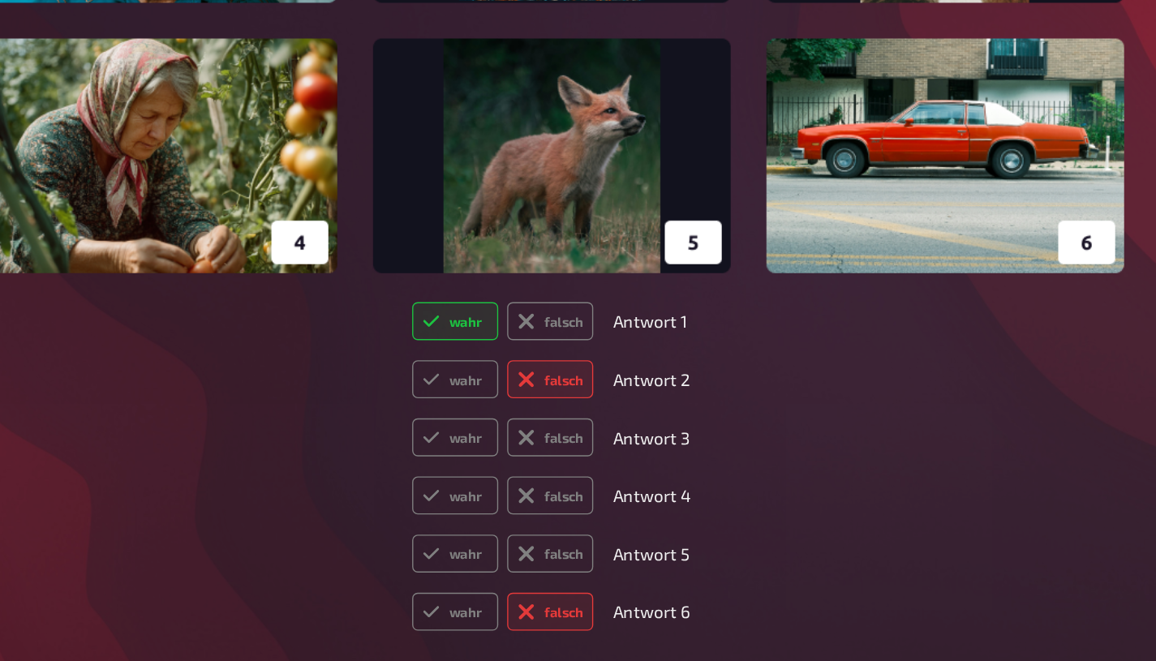
click at [497, 505] on icon at bounding box center [490, 498] width 13 height 13
click at [477, 484] on input "wahr" at bounding box center [476, 484] width 1 height 1
radio input "true"
click at [497, 547] on icon at bounding box center [490, 540] width 13 height 13
click at [477, 527] on input "wahr" at bounding box center [476, 526] width 1 height 1
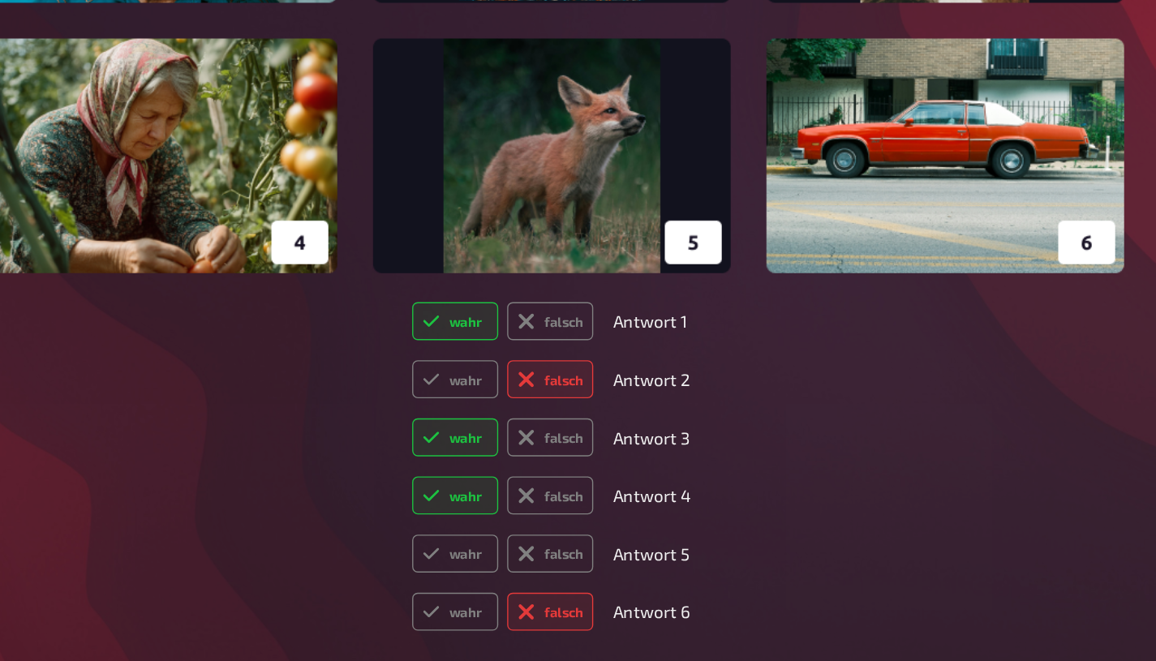
radio input "true"
click at [488, 589] on icon at bounding box center [490, 582] width 13 height 13
click at [477, 569] on input "wahr" at bounding box center [476, 568] width 1 height 1
radio input "true"
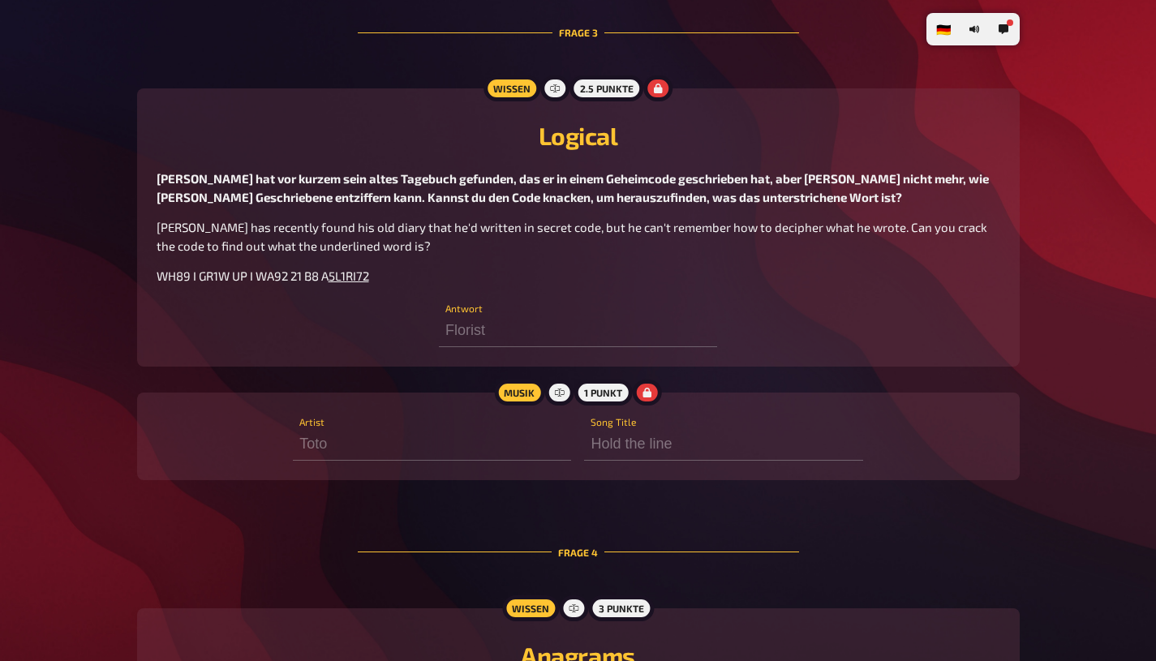
scroll to position [1663, 0]
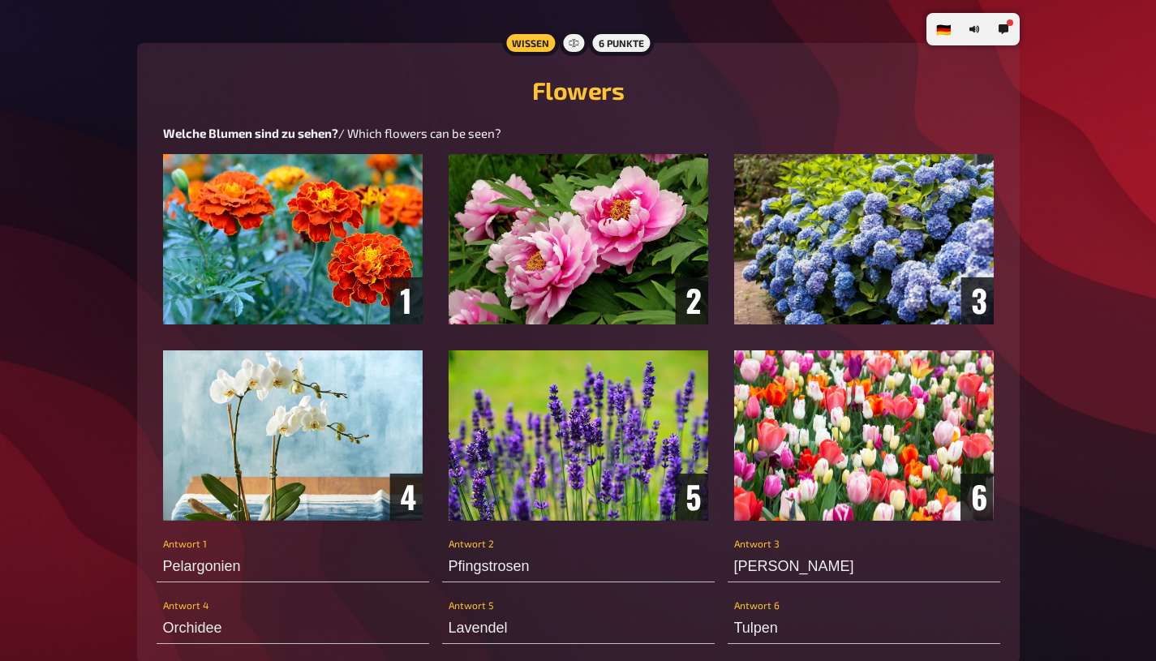
radio input "false"
radio input "true"
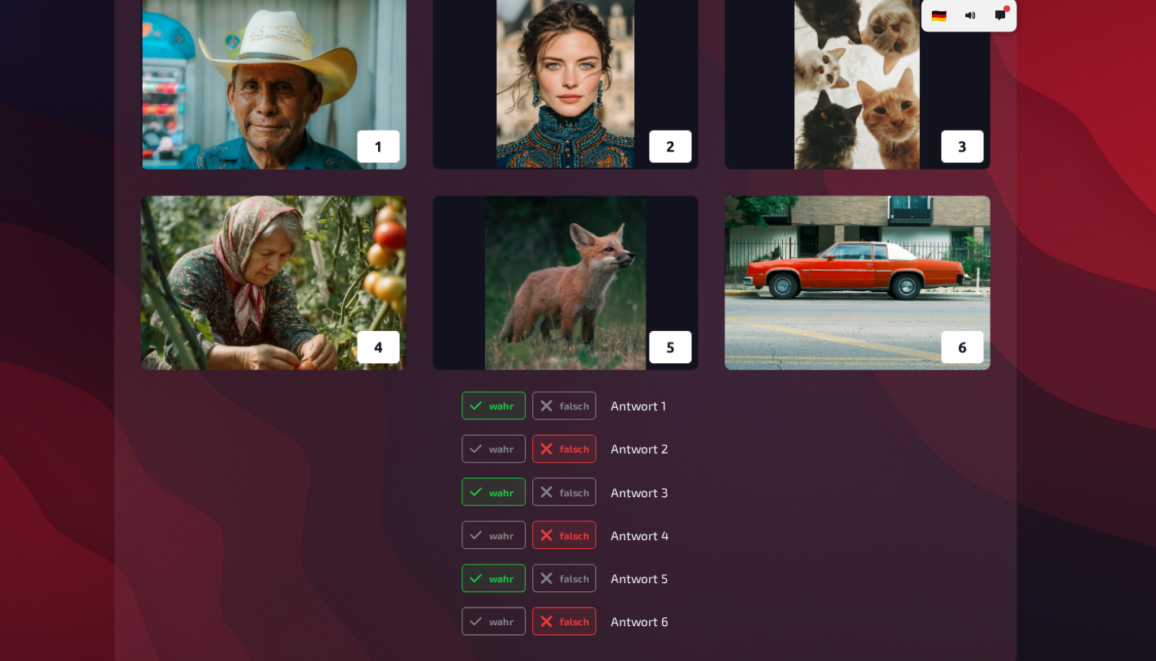
scroll to position [9553, 0]
click at [480, 467] on label "wahr" at bounding box center [508, 453] width 62 height 28
click at [477, 439] on input "wahr" at bounding box center [476, 438] width 1 height 1
radio input "true"
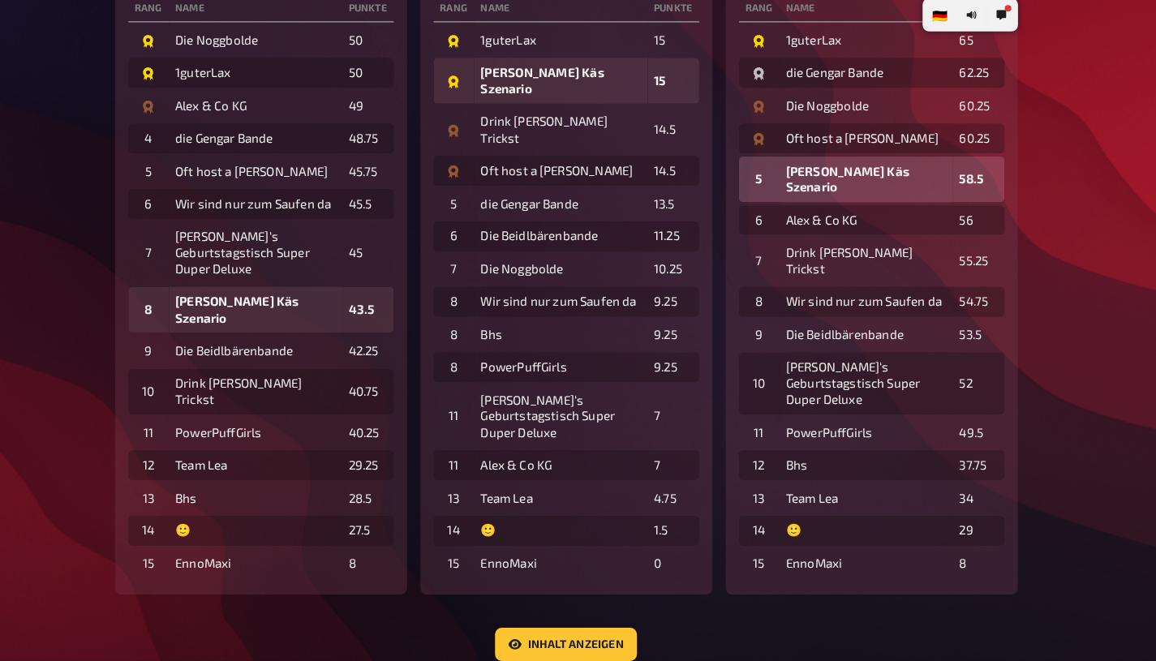
scroll to position [592, 0]
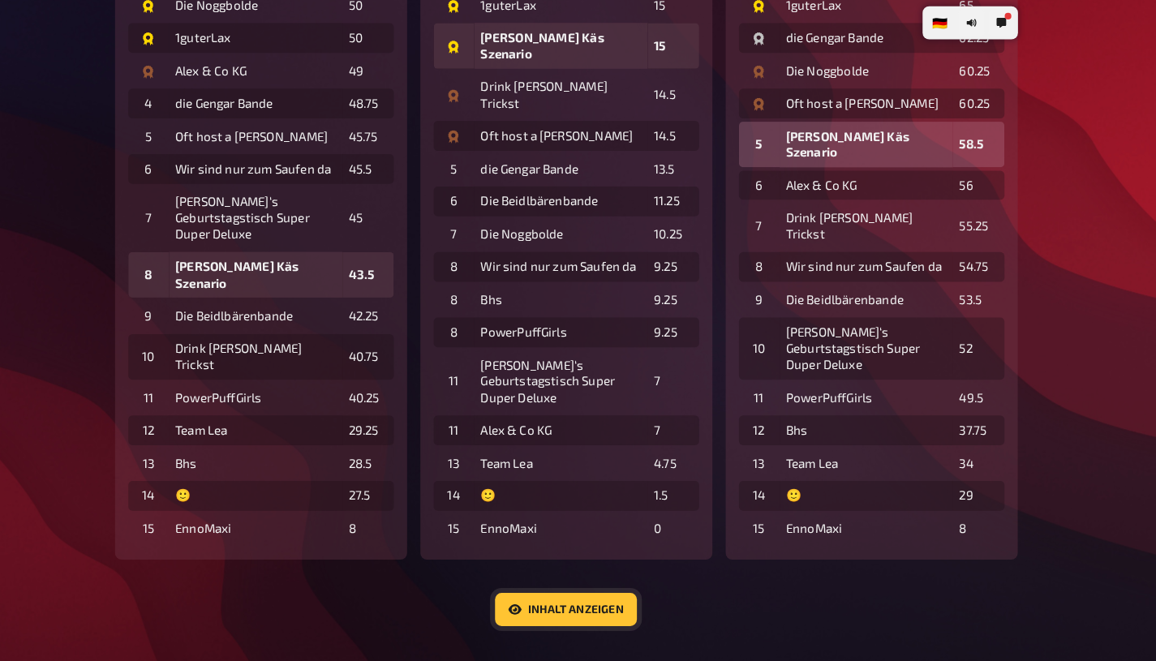
click at [554, 587] on button "Inhalt anzeigen" at bounding box center [578, 603] width 139 height 32
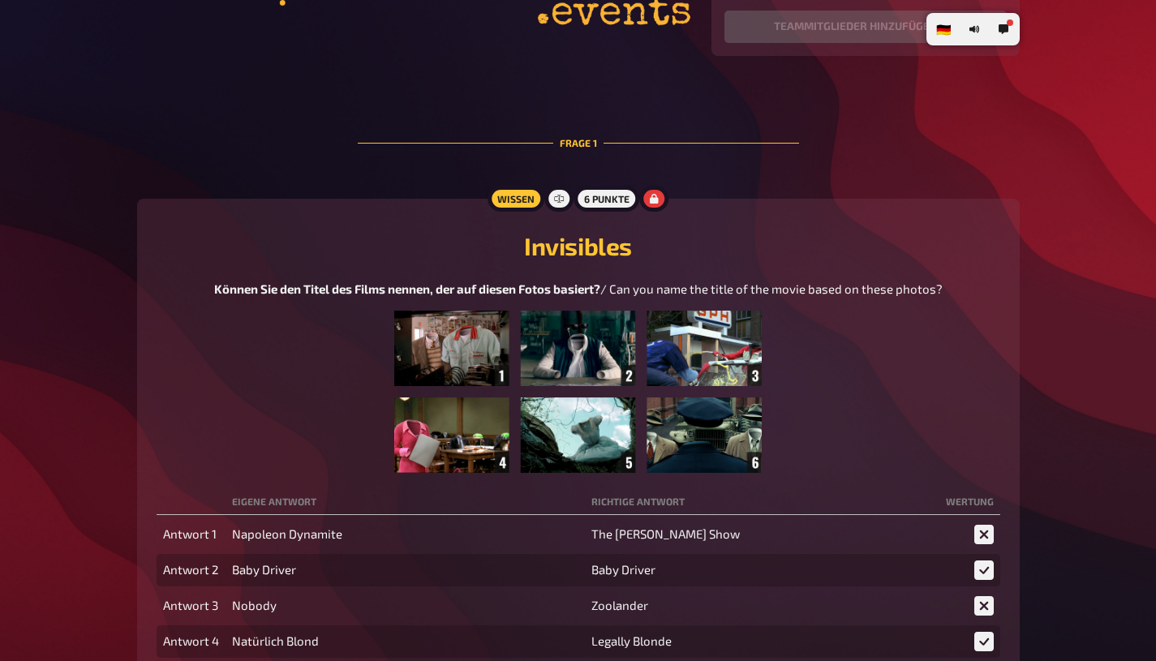
scroll to position [1451, 0]
